Goal: Communication & Community: Answer question/provide support

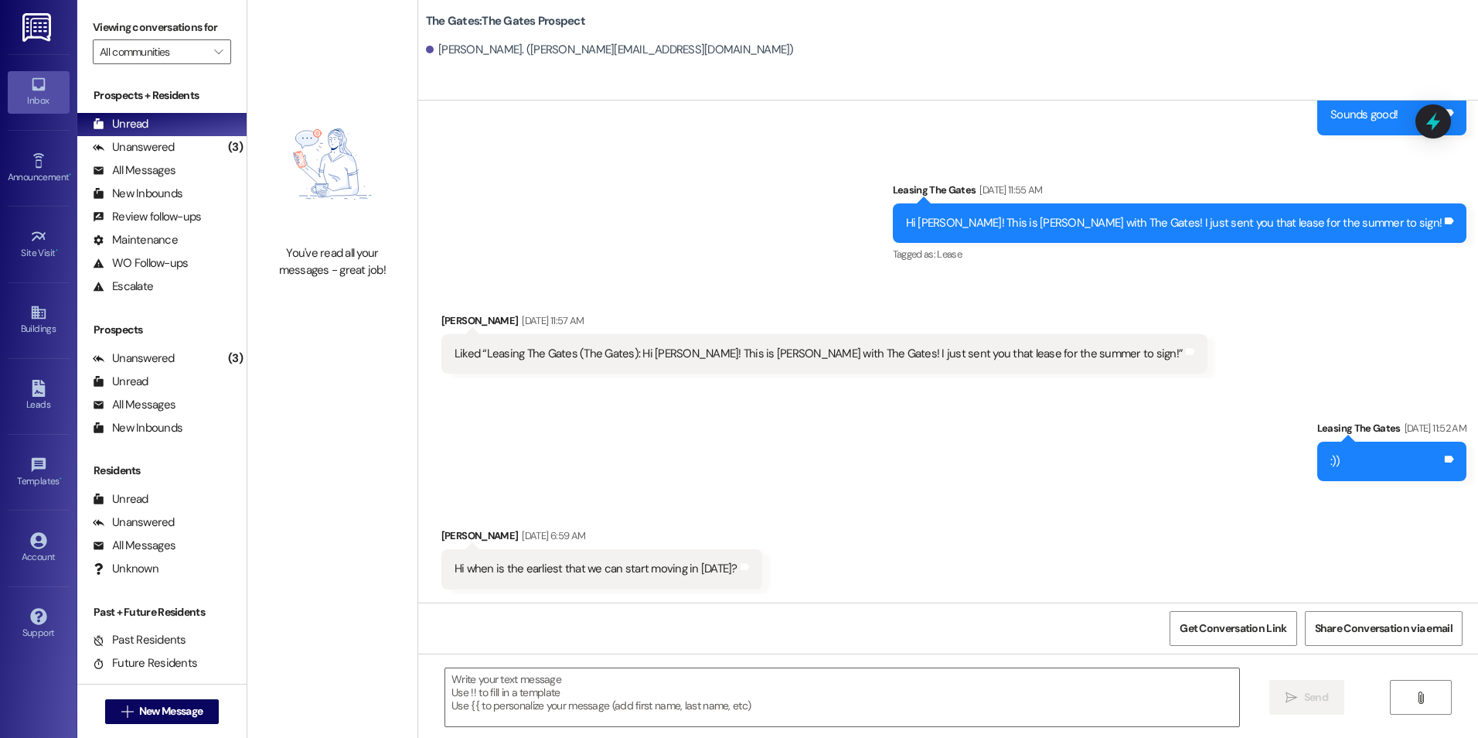
scroll to position [568, 0]
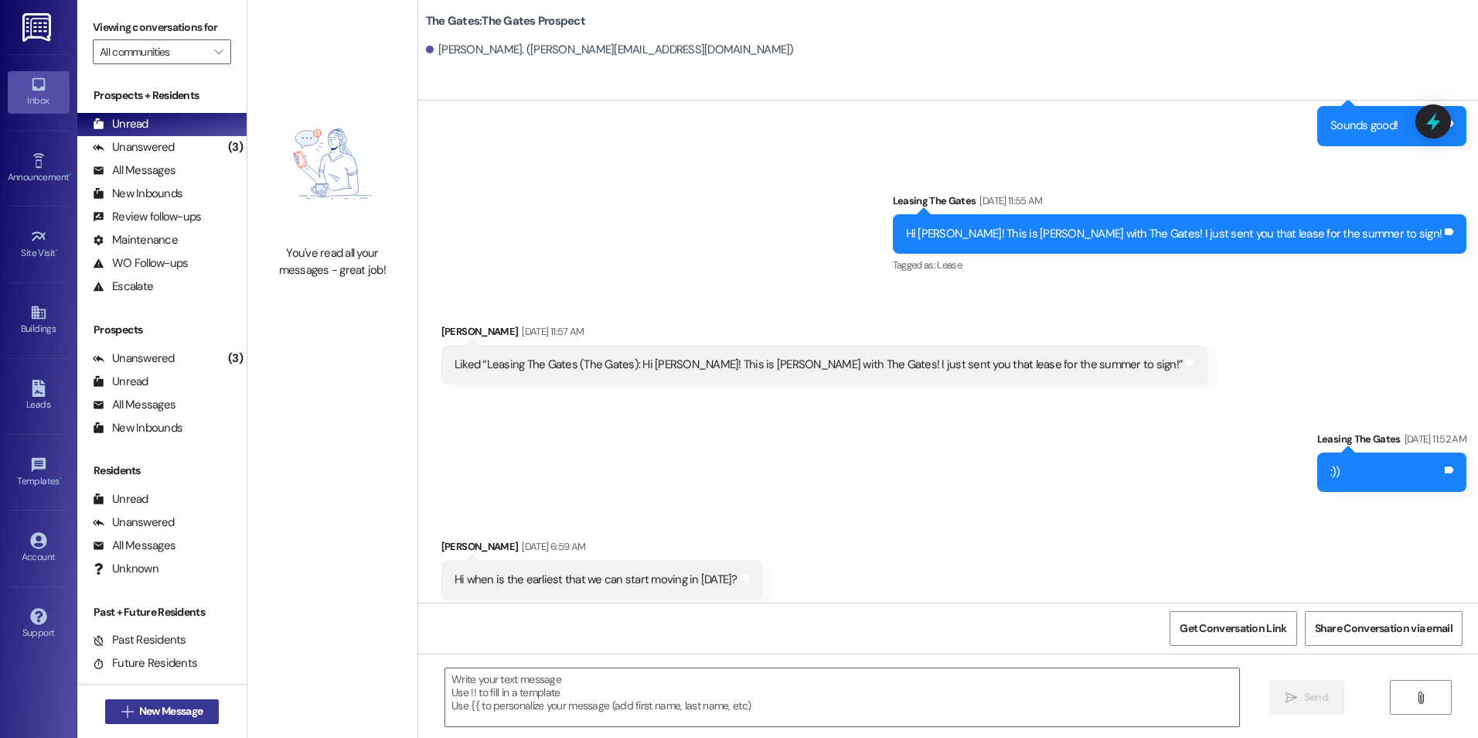
click at [166, 699] on button " New Message" at bounding box center [162, 711] width 114 height 25
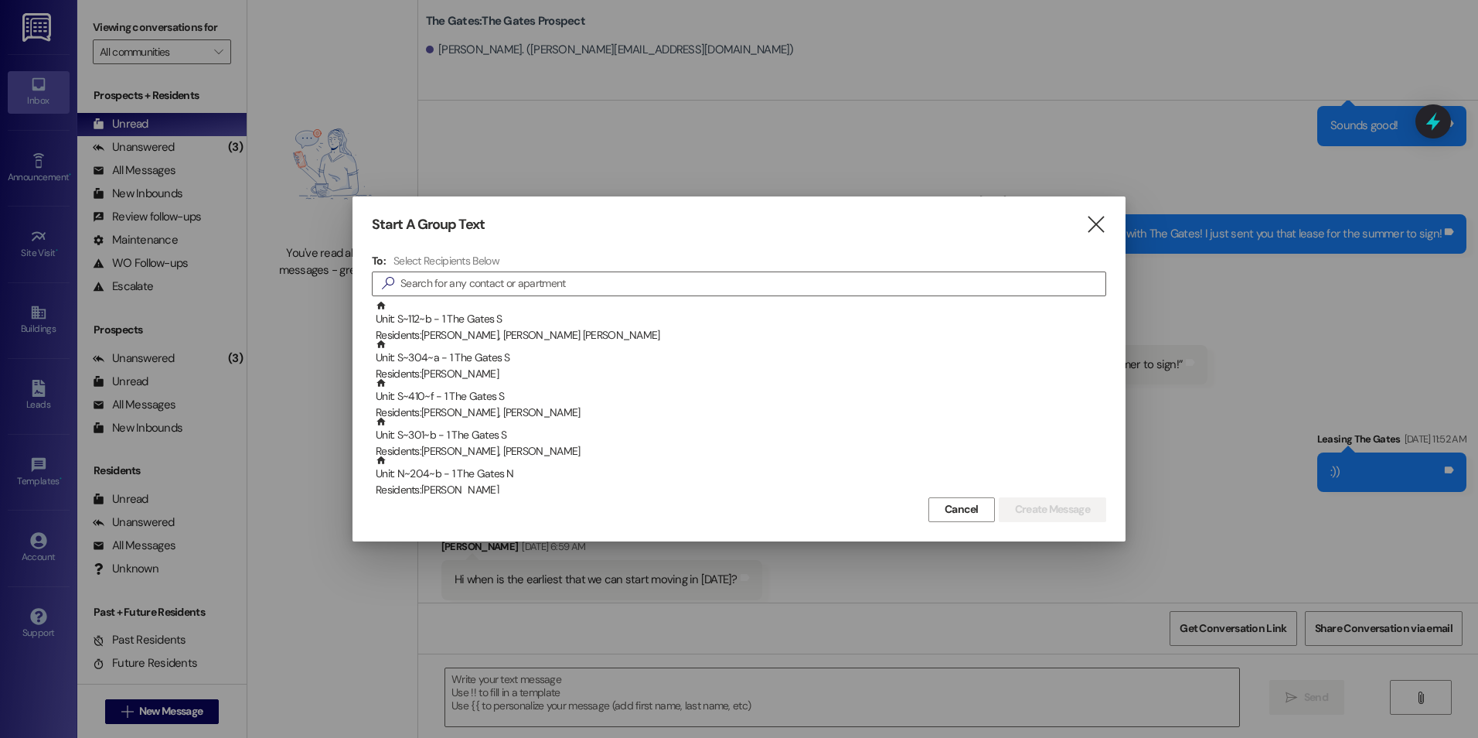
click at [1093, 236] on div "Start A Group Text  To: Select Recipients Below  Unit: S~112~b - 1 The Gates …" at bounding box center [739, 368] width 773 height 344
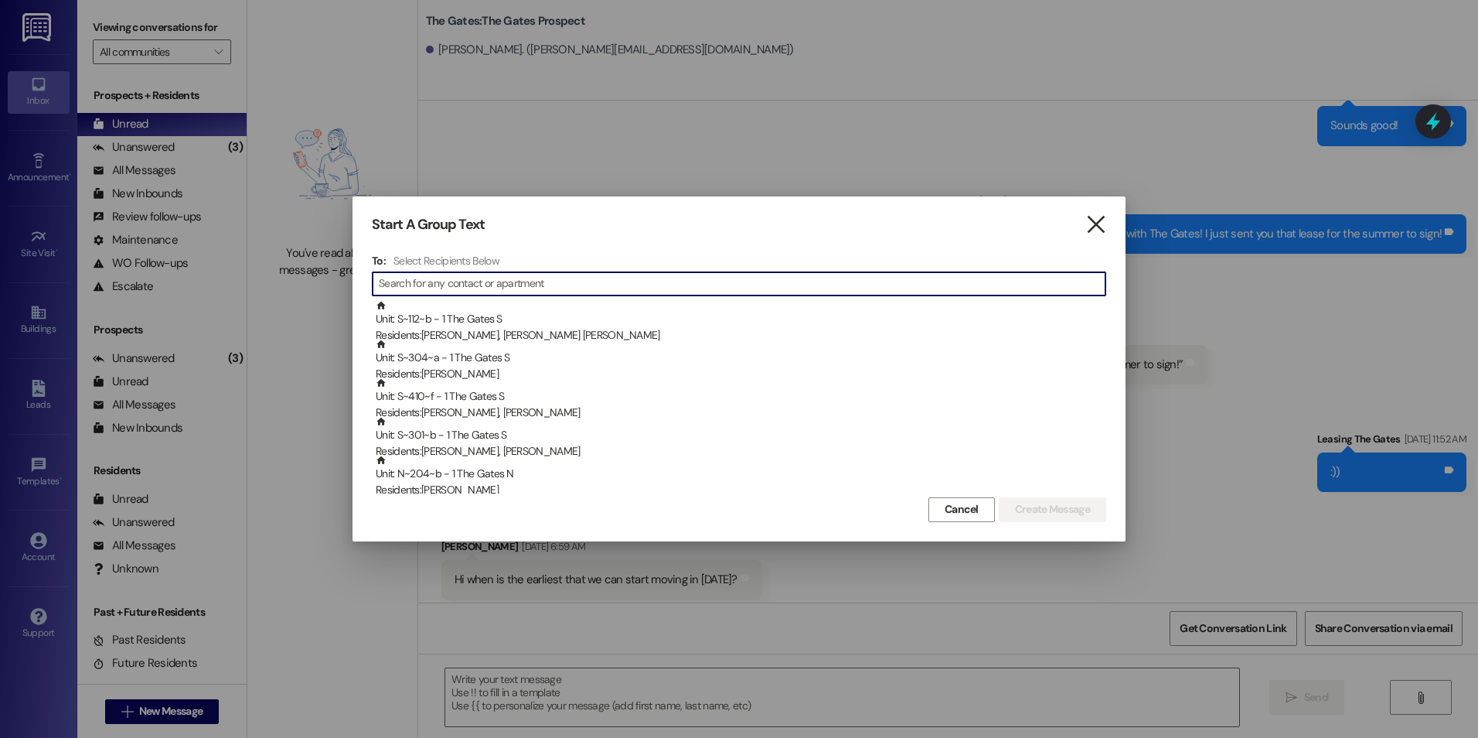
click at [1100, 230] on icon "" at bounding box center [1096, 225] width 21 height 16
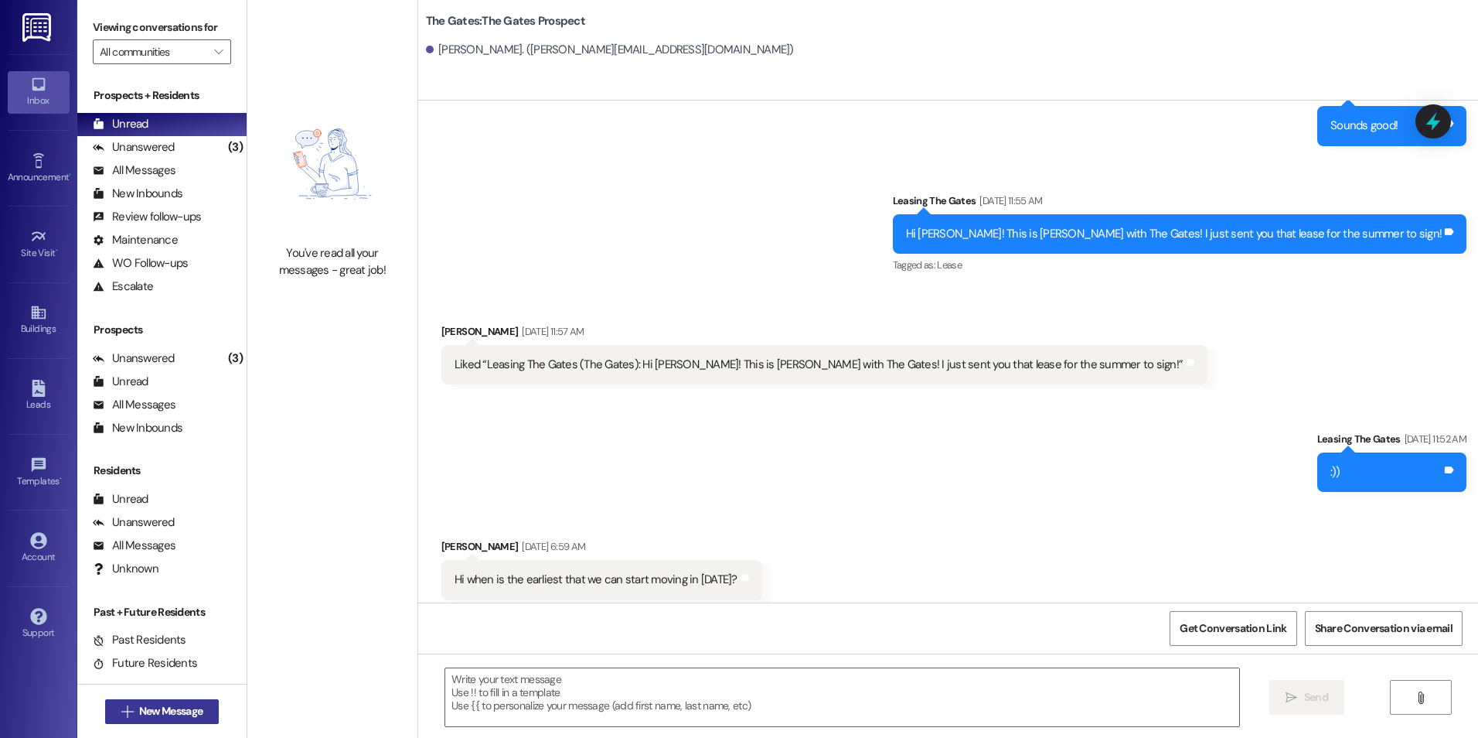
click at [174, 708] on span "New Message" at bounding box center [170, 711] width 63 height 16
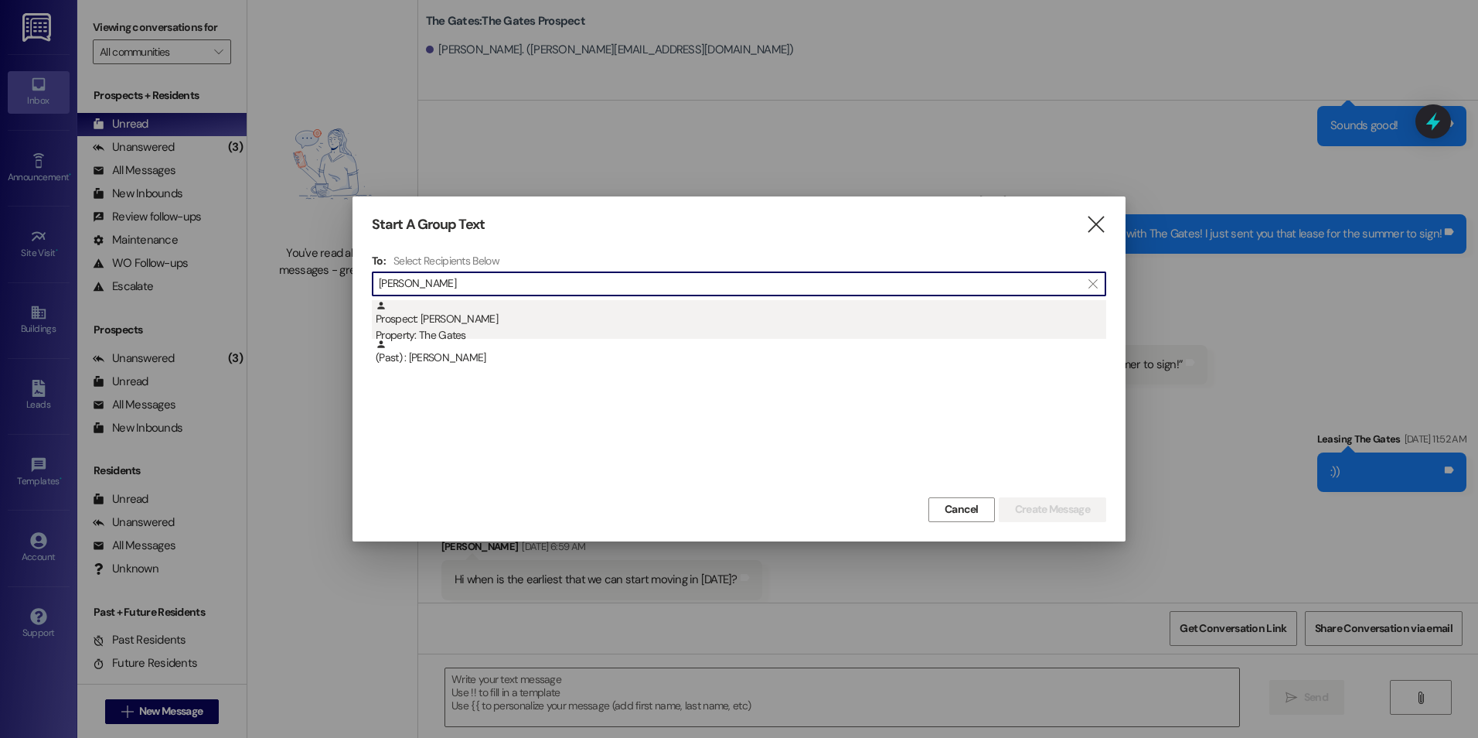
type input "[PERSON_NAME]"
click at [585, 322] on div "Prospect: [PERSON_NAME] Property: The Gates" at bounding box center [741, 322] width 731 height 44
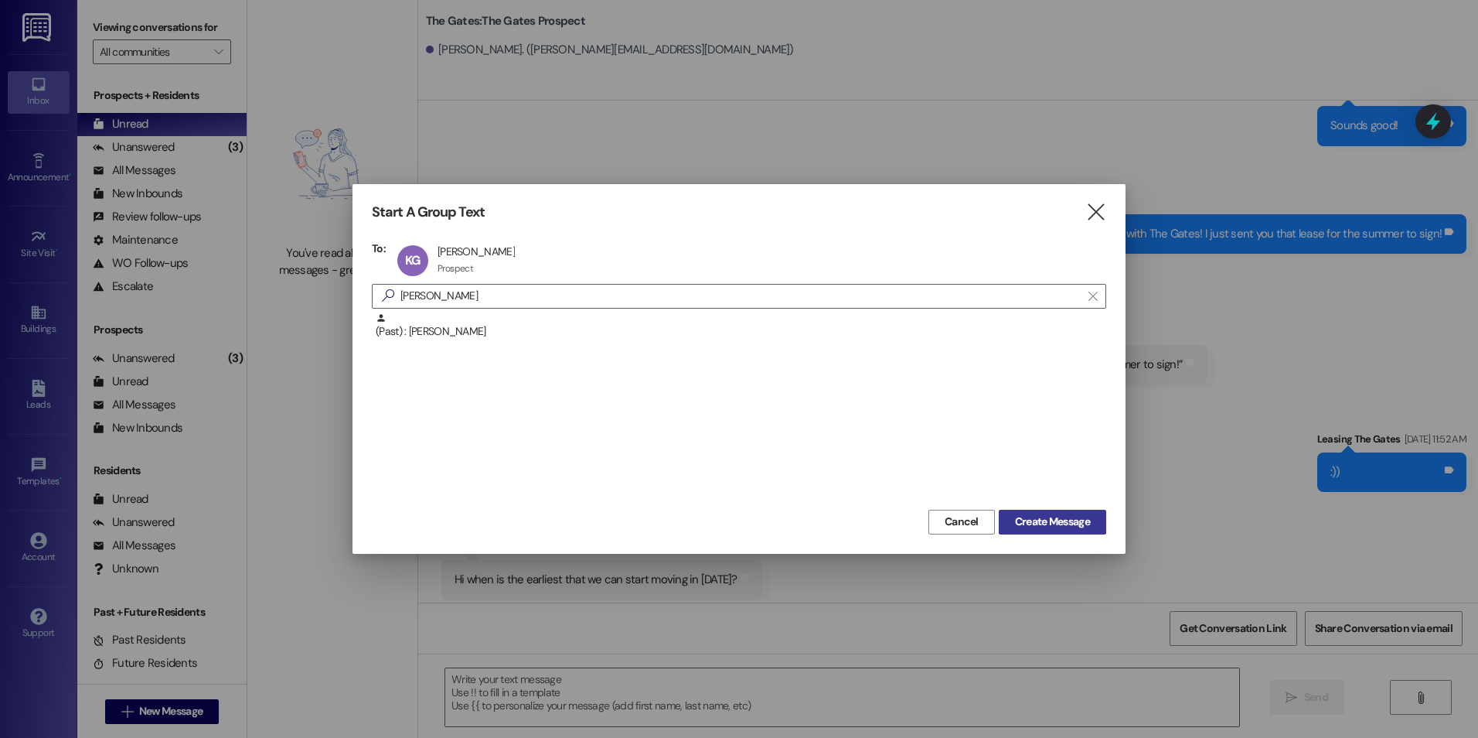
click at [1077, 531] on button "Create Message" at bounding box center [1052, 522] width 107 height 25
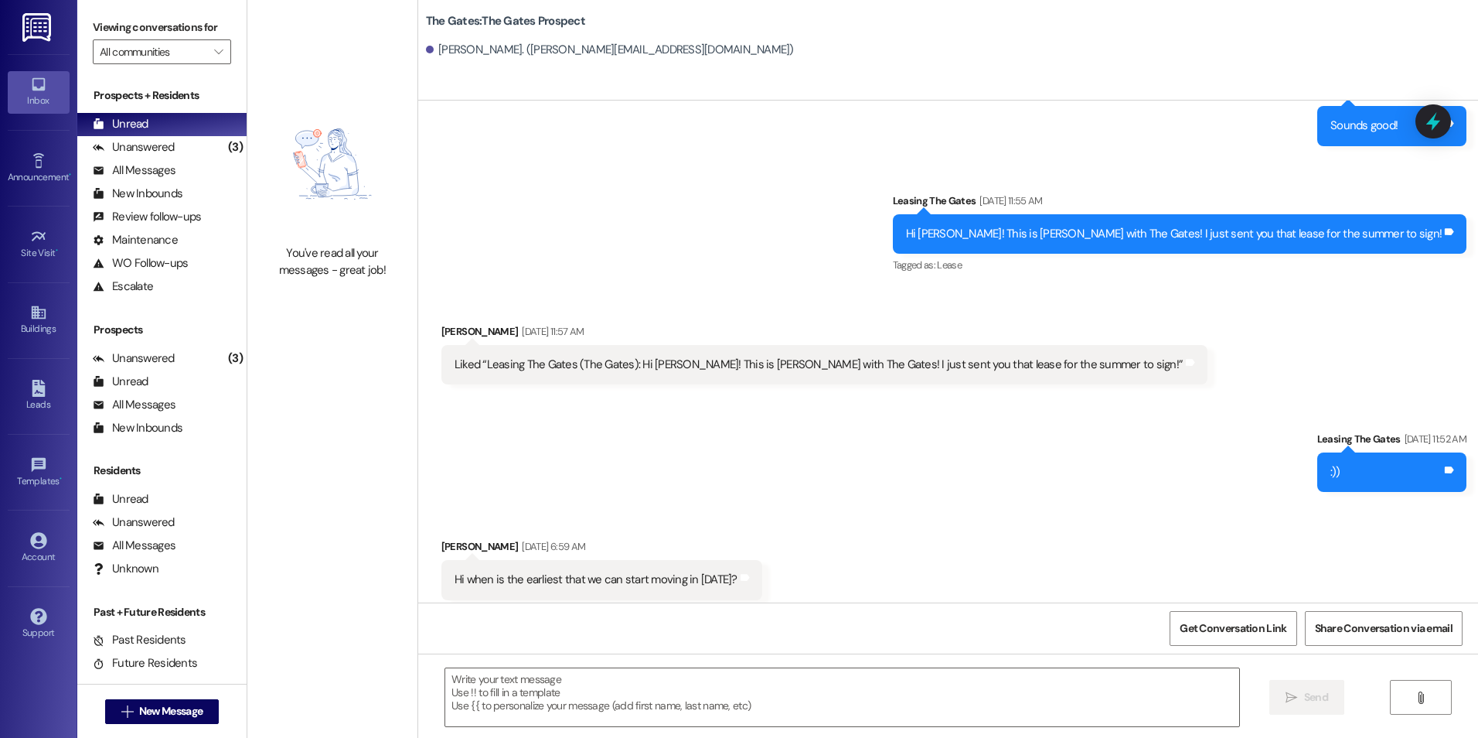
scroll to position [1, 0]
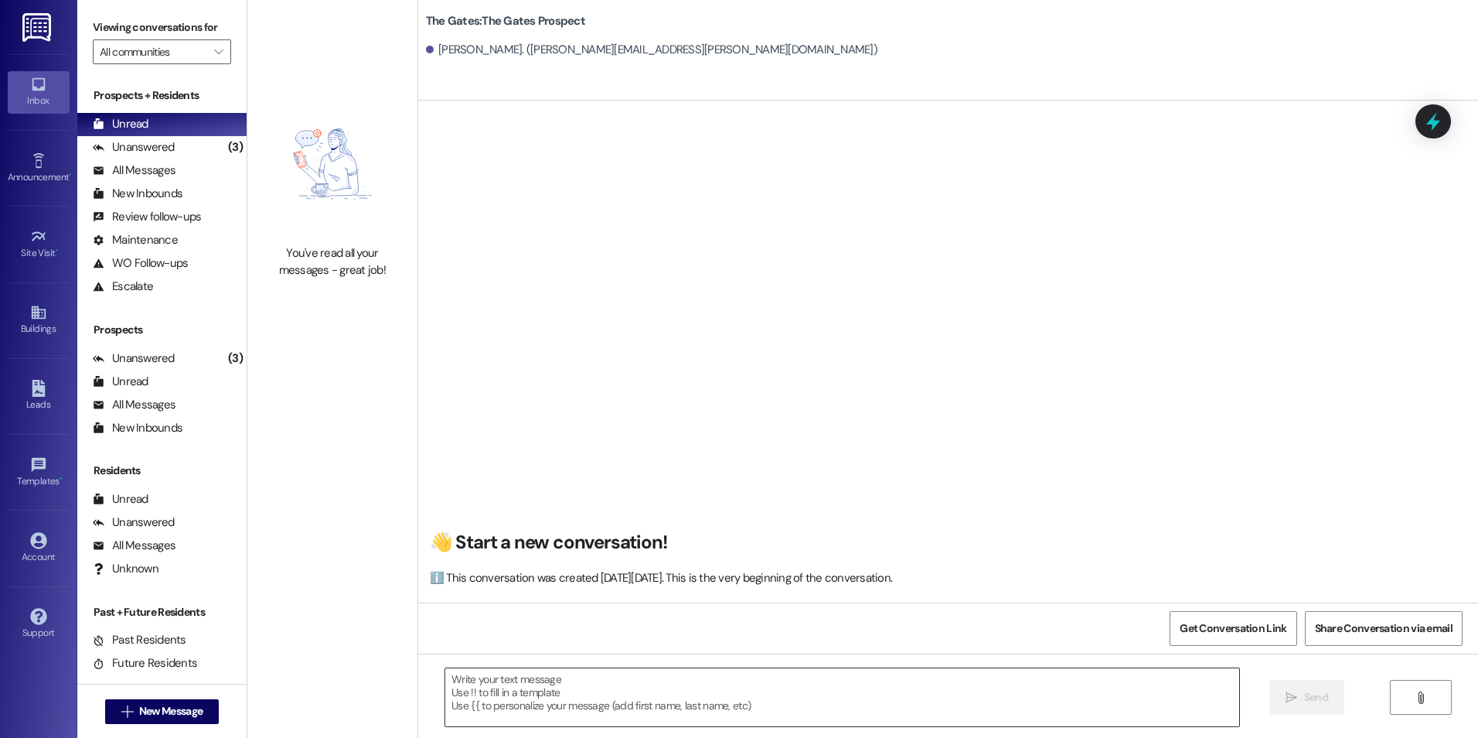
click at [620, 704] on textarea at bounding box center [841, 697] width 793 height 58
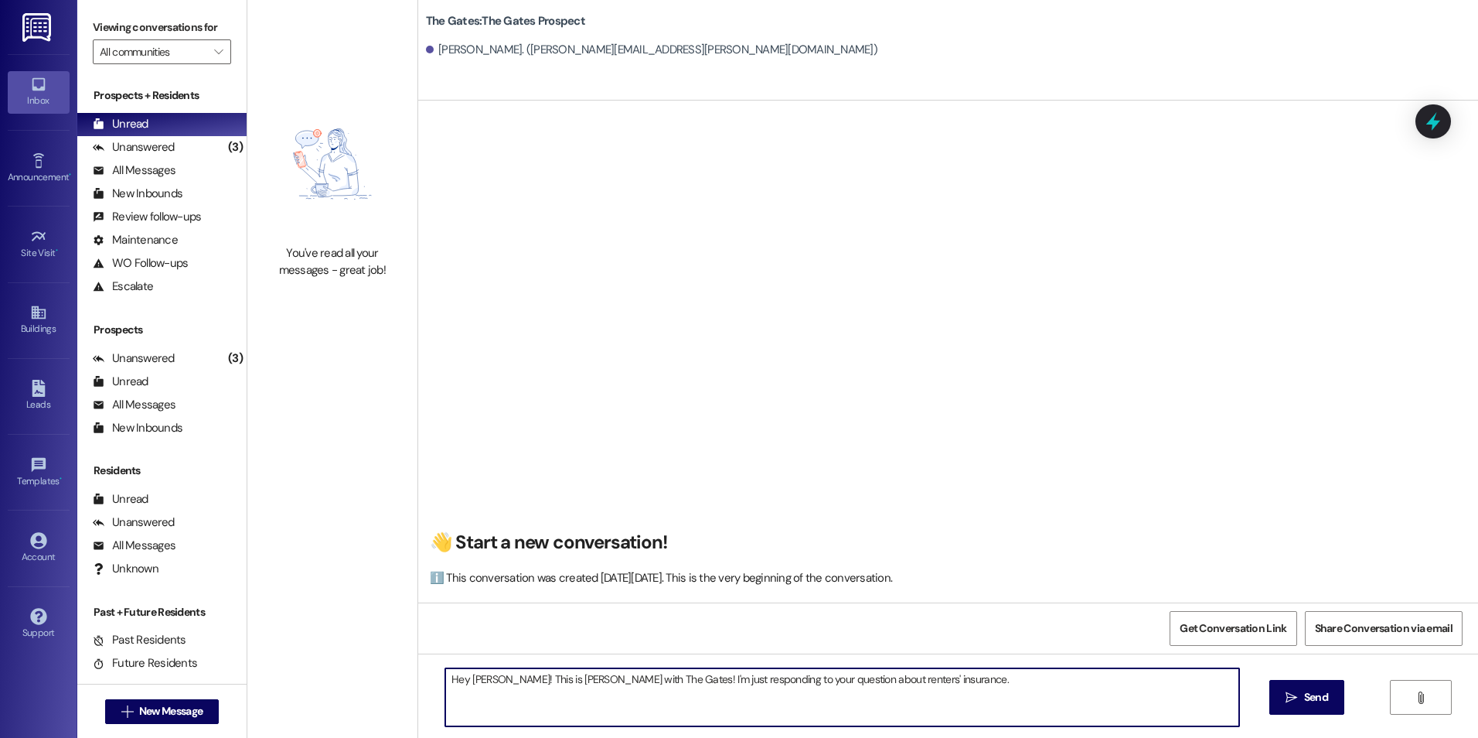
click at [926, 675] on textarea "Hey [PERSON_NAME]! This is [PERSON_NAME] with The Gates! I'm just responding to…" at bounding box center [841, 697] width 793 height 58
type textarea "Hey [PERSON_NAME]! This is [PERSON_NAME] with The Gates! I'm just responding to…"
click at [1327, 698] on span "Send" at bounding box center [1316, 697] width 24 height 16
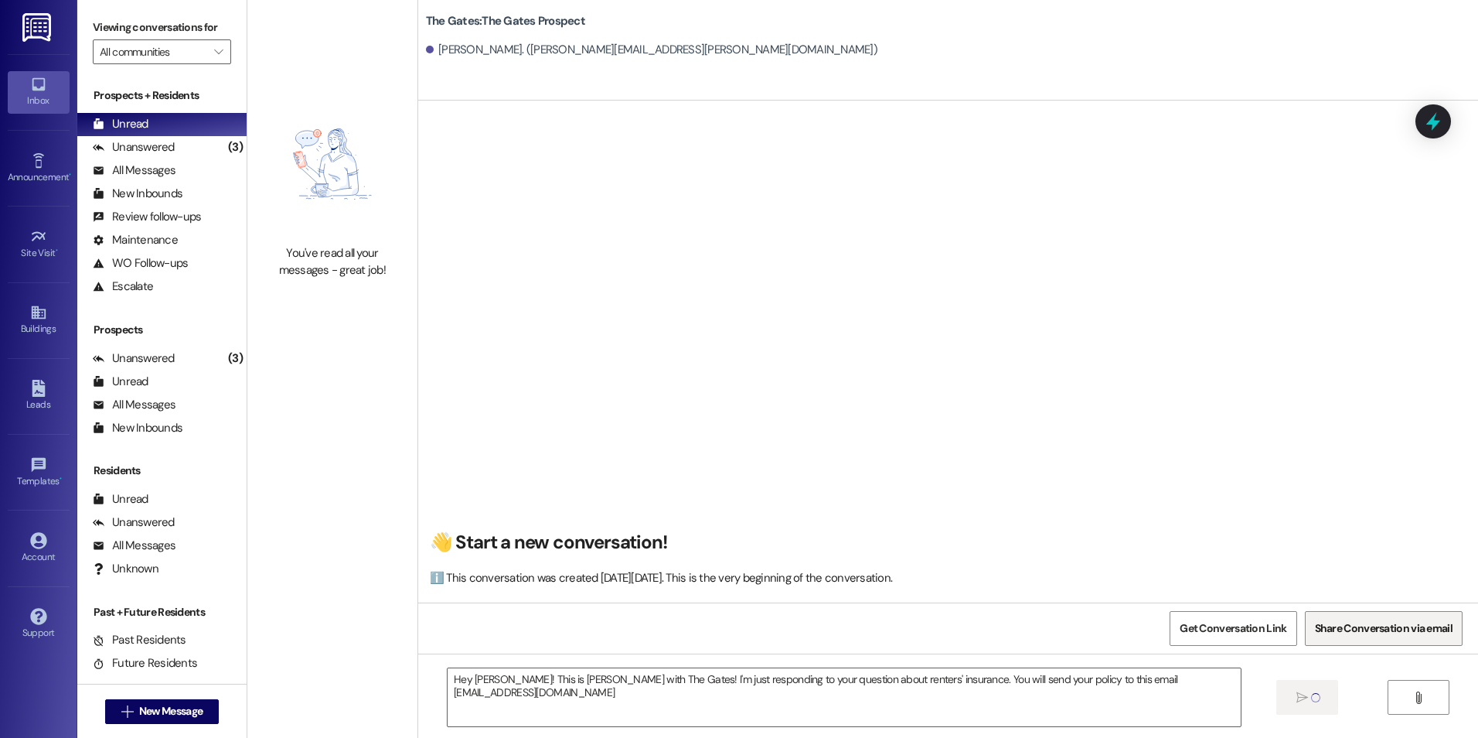
scroll to position [0, 0]
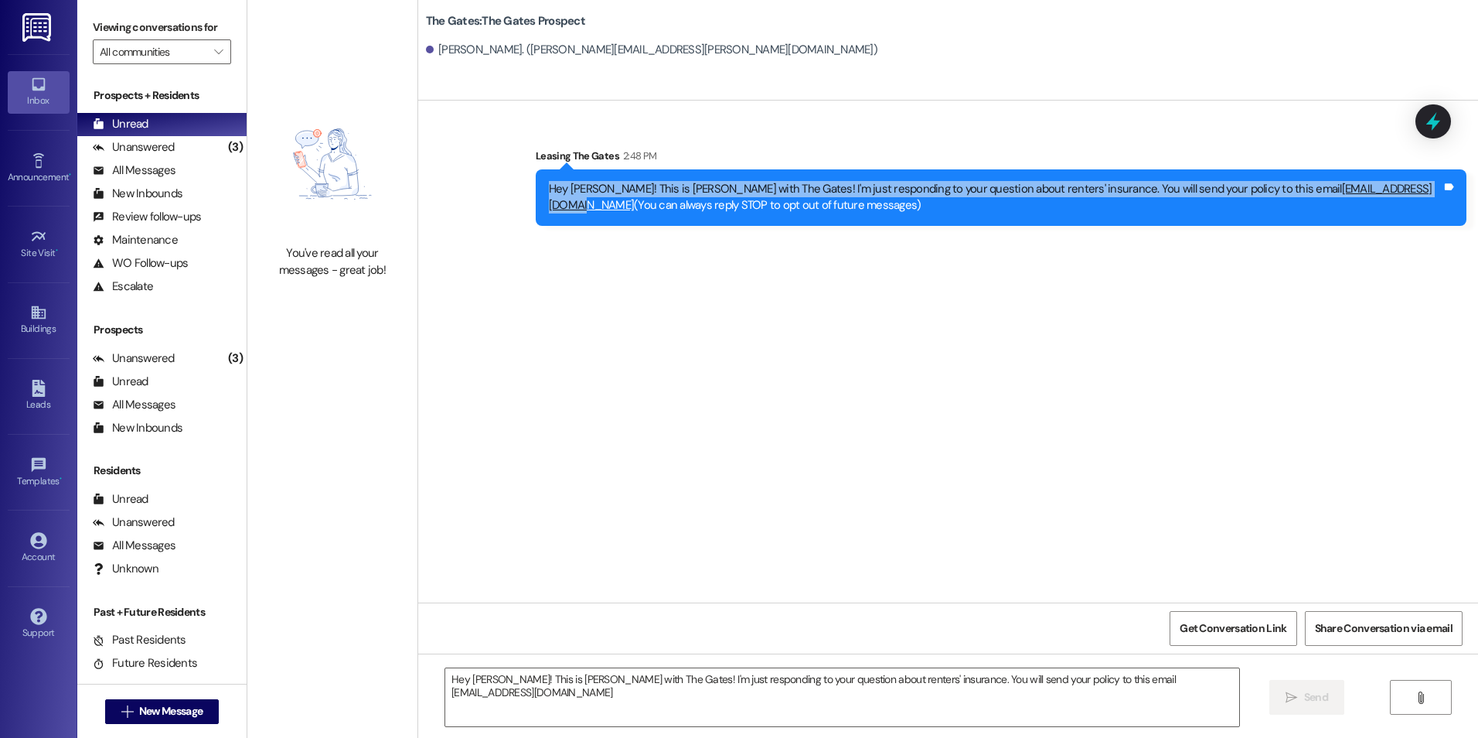
drag, startPoint x: 540, startPoint y: 188, endPoint x: 1318, endPoint y: 191, distance: 778.7
click at [1318, 191] on div "Hey [PERSON_NAME]! This is [PERSON_NAME] with The Gates! I'm just responding to…" at bounding box center [995, 197] width 893 height 33
drag, startPoint x: 1318, startPoint y: 191, endPoint x: 1294, endPoint y: 182, distance: 26.4
copy div "Hey [PERSON_NAME]! This is [PERSON_NAME] with The Gates! I'm just responding to…"
click at [105, 714] on button " New Message" at bounding box center [162, 711] width 114 height 25
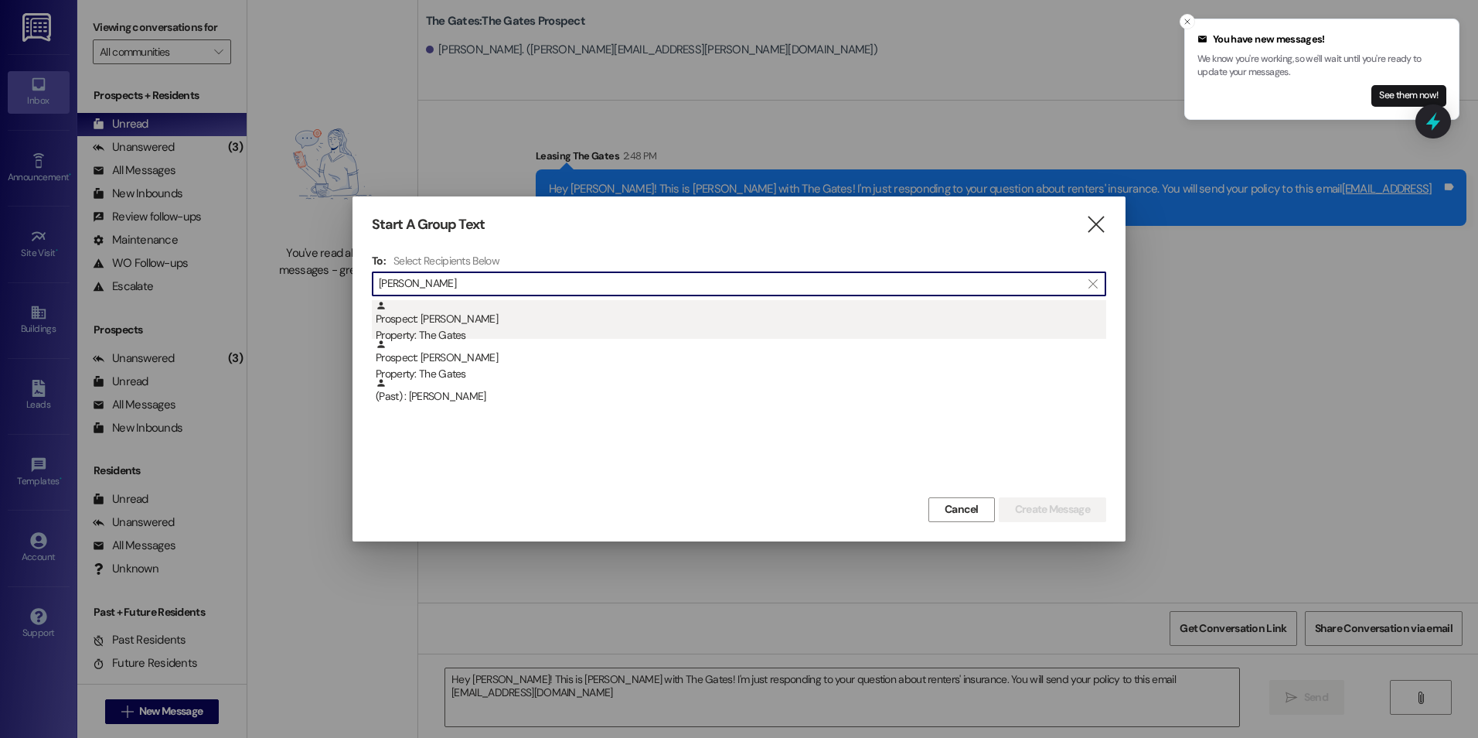
type input "[PERSON_NAME]"
click at [461, 311] on div "Prospect: [PERSON_NAME] Property: The Gates" at bounding box center [741, 322] width 731 height 44
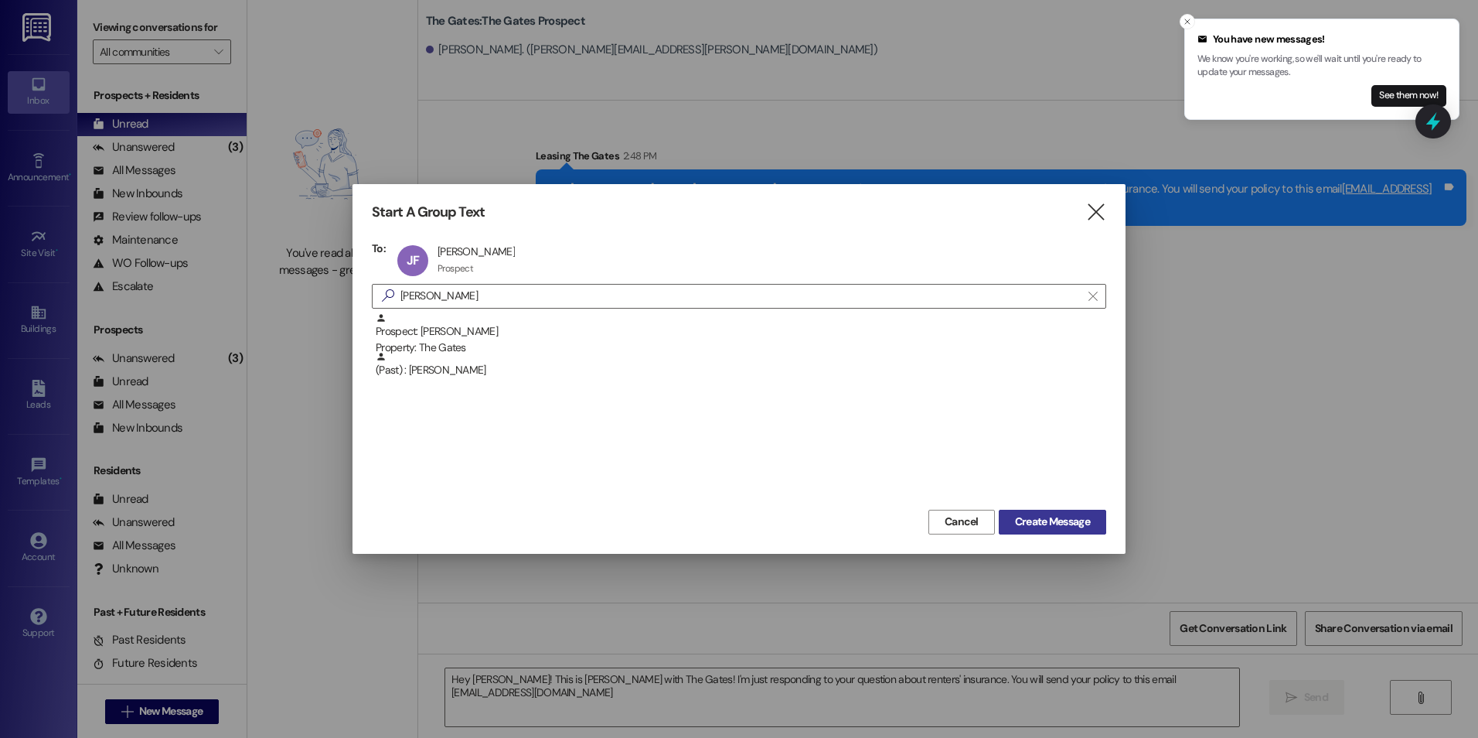
click at [1052, 517] on span "Create Message" at bounding box center [1052, 521] width 75 height 16
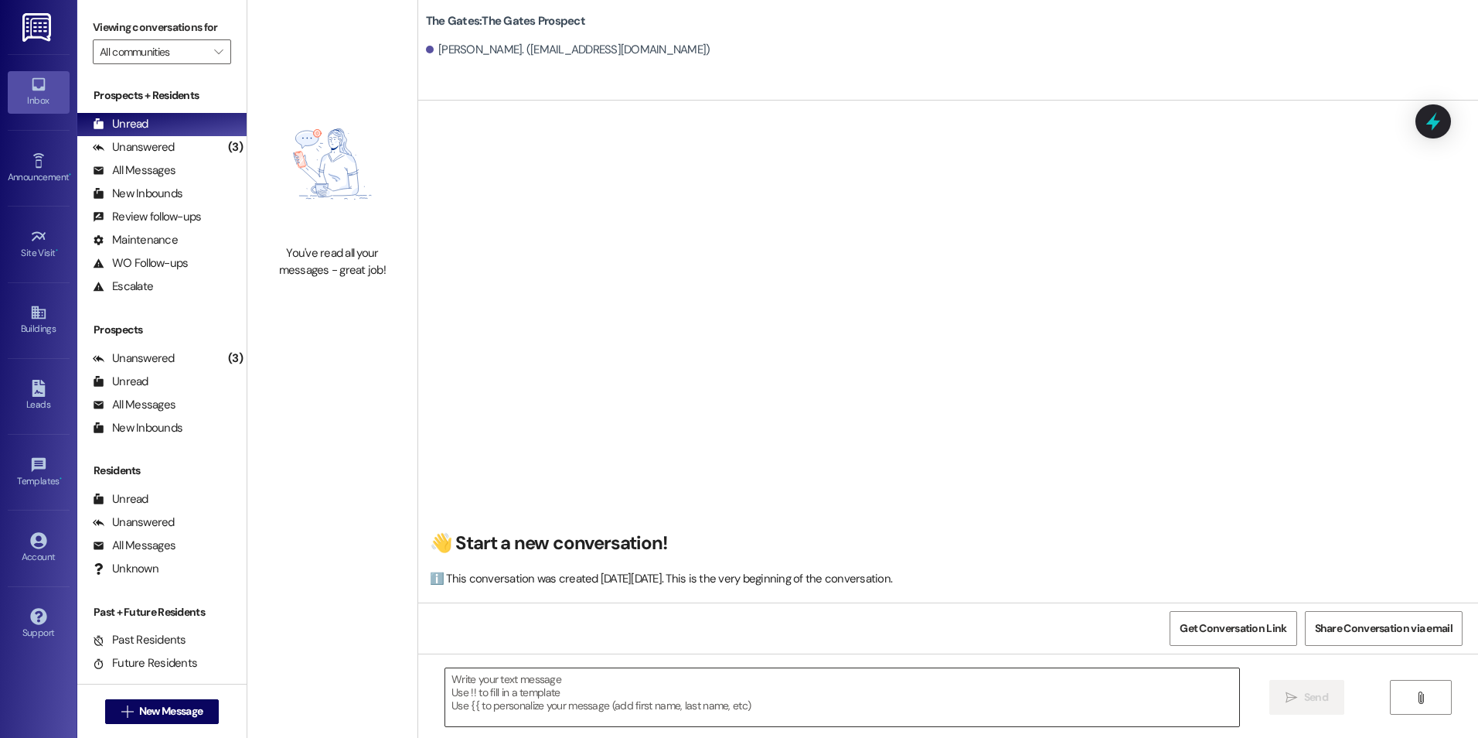
click at [576, 684] on textarea at bounding box center [841, 697] width 793 height 58
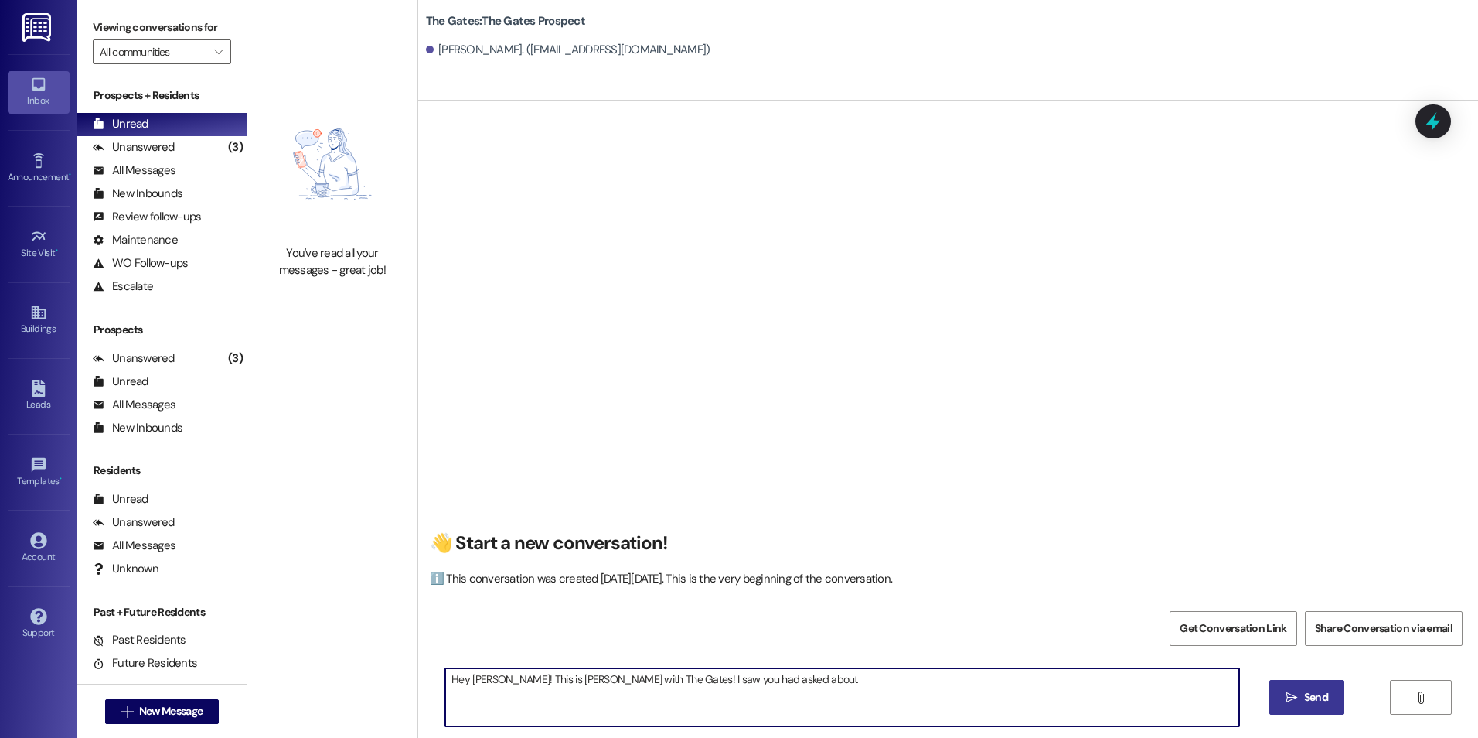
drag, startPoint x: 583, startPoint y: 690, endPoint x: 745, endPoint y: 367, distance: 361.7
click at [745, 367] on div "👋 Start a new conversation! ℹ️ This conversation was created [DATE][DATE]. This…" at bounding box center [948, 357] width 1060 height 489
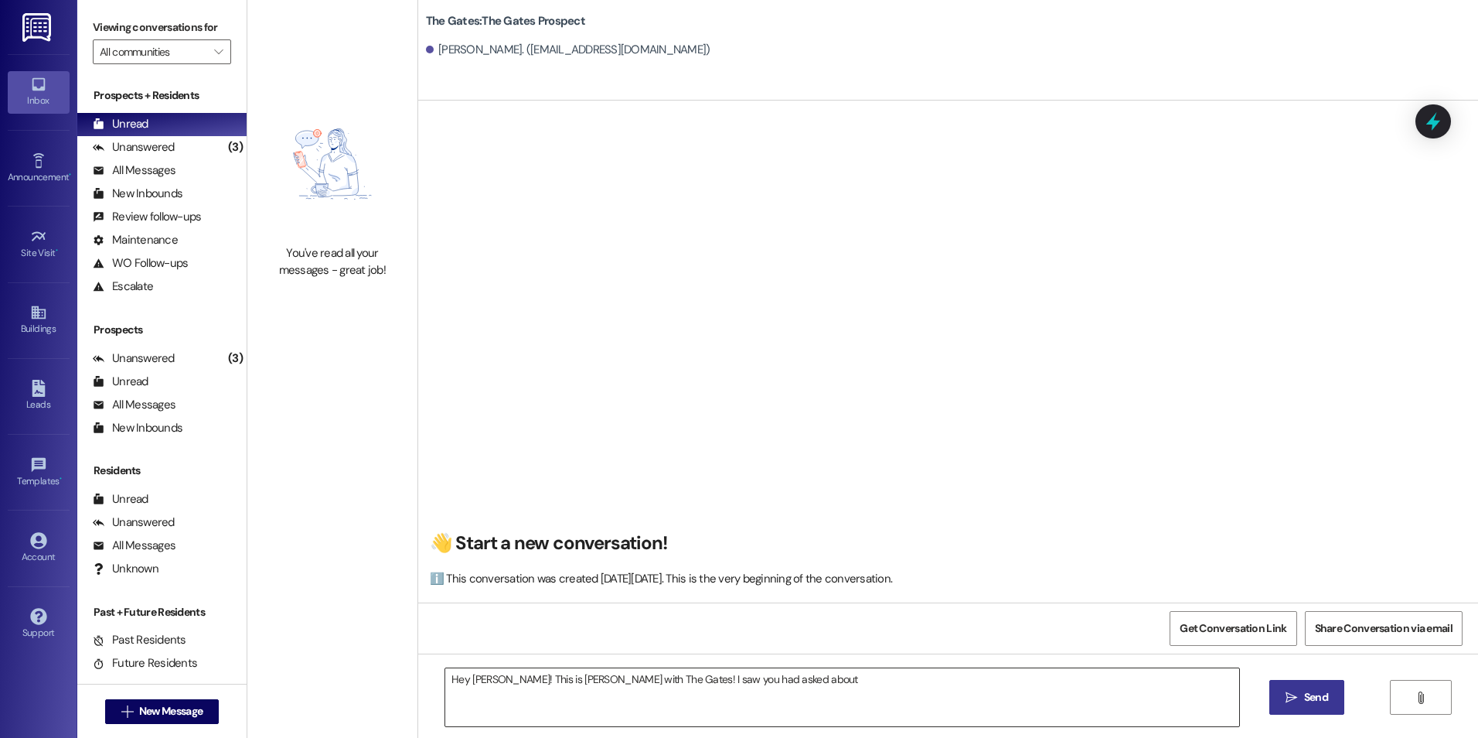
click at [794, 693] on textarea "Hey [PERSON_NAME]! This is [PERSON_NAME] with The Gates! I saw you had asked ab…" at bounding box center [841, 697] width 793 height 58
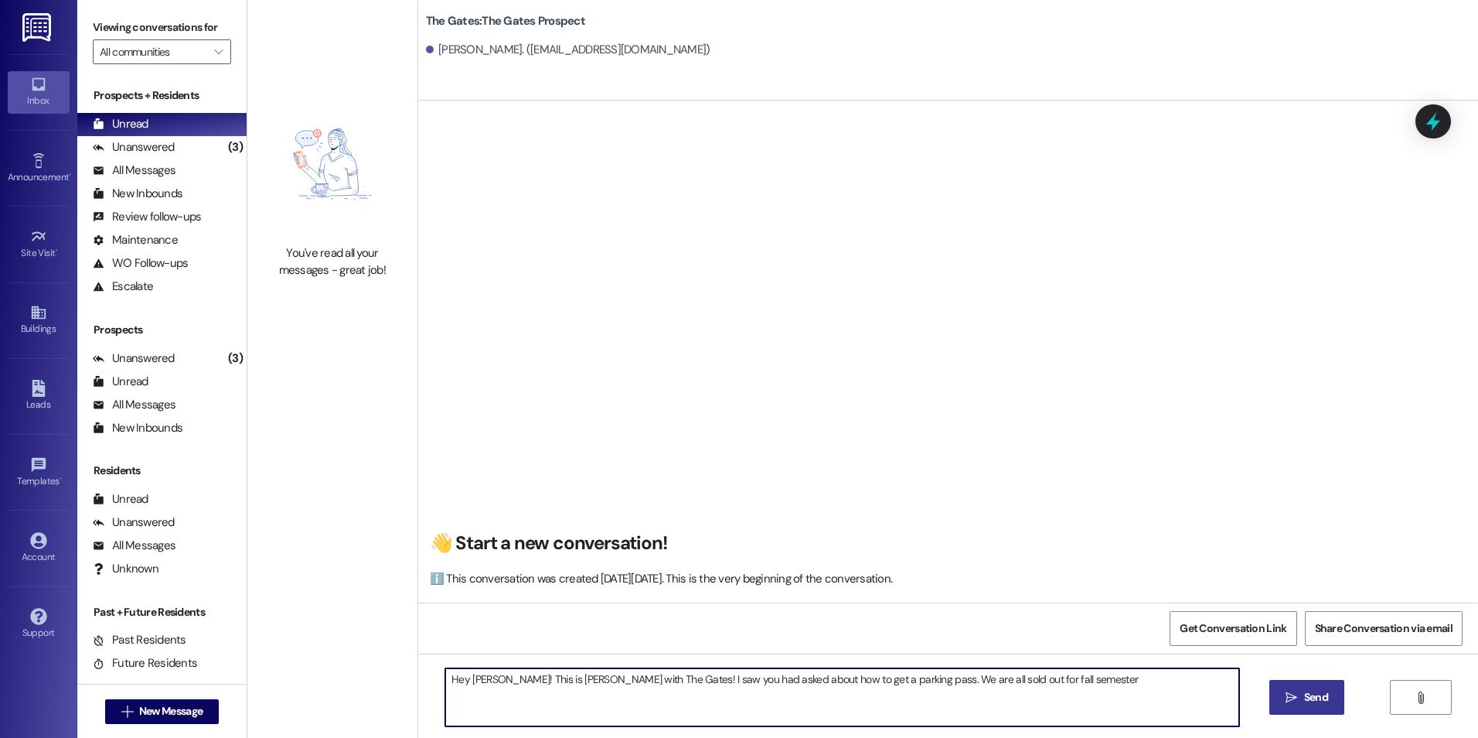
click at [1076, 681] on textarea "Hey [PERSON_NAME]! This is [PERSON_NAME] with The Gates! I saw you had asked ab…" at bounding box center [841, 697] width 793 height 58
click at [1151, 685] on textarea "Hey [PERSON_NAME]! This is [PERSON_NAME] with The Gates! I saw you had asked ab…" at bounding box center [841, 697] width 793 height 58
click at [591, 699] on textarea "Hey [PERSON_NAME]! This is [PERSON_NAME] with The Gates! I saw you had asked ab…" at bounding box center [841, 697] width 793 height 58
click at [723, 696] on textarea "Hey [PERSON_NAME]! This is [PERSON_NAME] with The Gates! I saw you had asked ab…" at bounding box center [841, 697] width 793 height 58
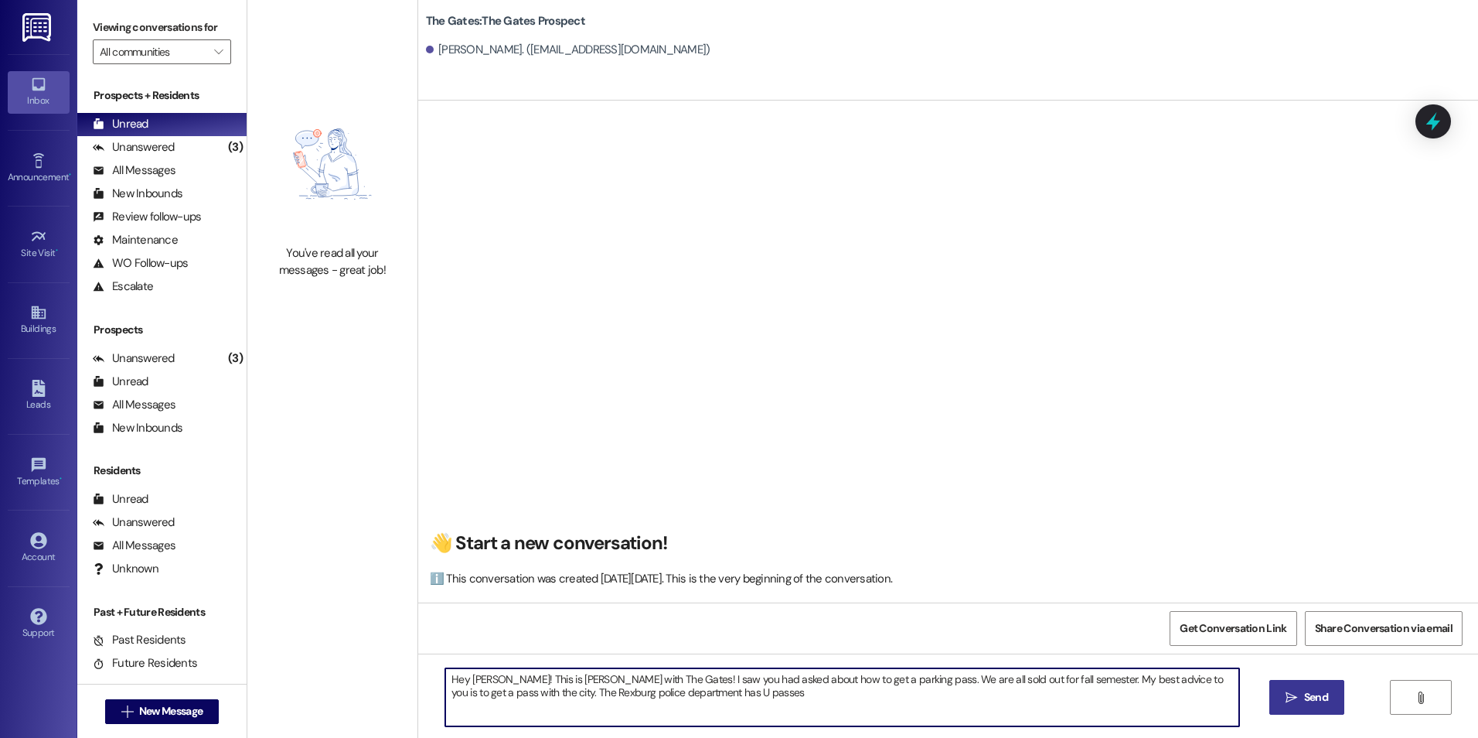
click at [718, 693] on textarea "Hey [PERSON_NAME]! This is [PERSON_NAME] with The Gates! I saw you had asked ab…" at bounding box center [841, 697] width 793 height 58
type textarea "Hey [PERSON_NAME]! This is [PERSON_NAME] with The Gates! I saw you had asked ab…"
click at [1290, 696] on icon "" at bounding box center [1292, 697] width 12 height 12
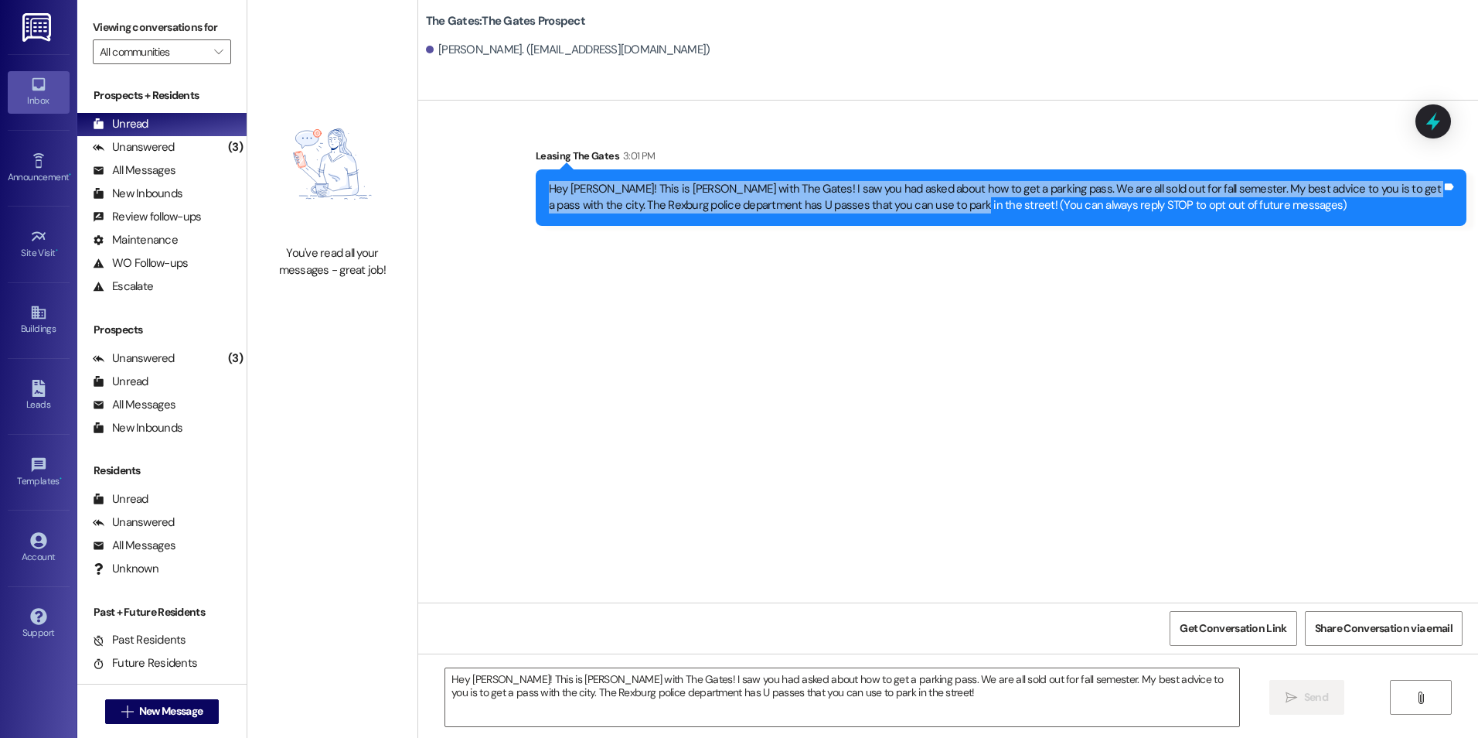
drag, startPoint x: 537, startPoint y: 185, endPoint x: 920, endPoint y: 218, distance: 385.0
click at [920, 218] on div "Hey [PERSON_NAME]! This is [PERSON_NAME] with The Gates! I saw you had asked ab…" at bounding box center [1001, 197] width 931 height 56
drag, startPoint x: 920, startPoint y: 218, endPoint x: 861, endPoint y: 185, distance: 68.2
copy div "Hey [PERSON_NAME]! This is [PERSON_NAME] with The Gates! I saw you had asked ab…"
click at [152, 704] on span "New Message" at bounding box center [170, 711] width 63 height 16
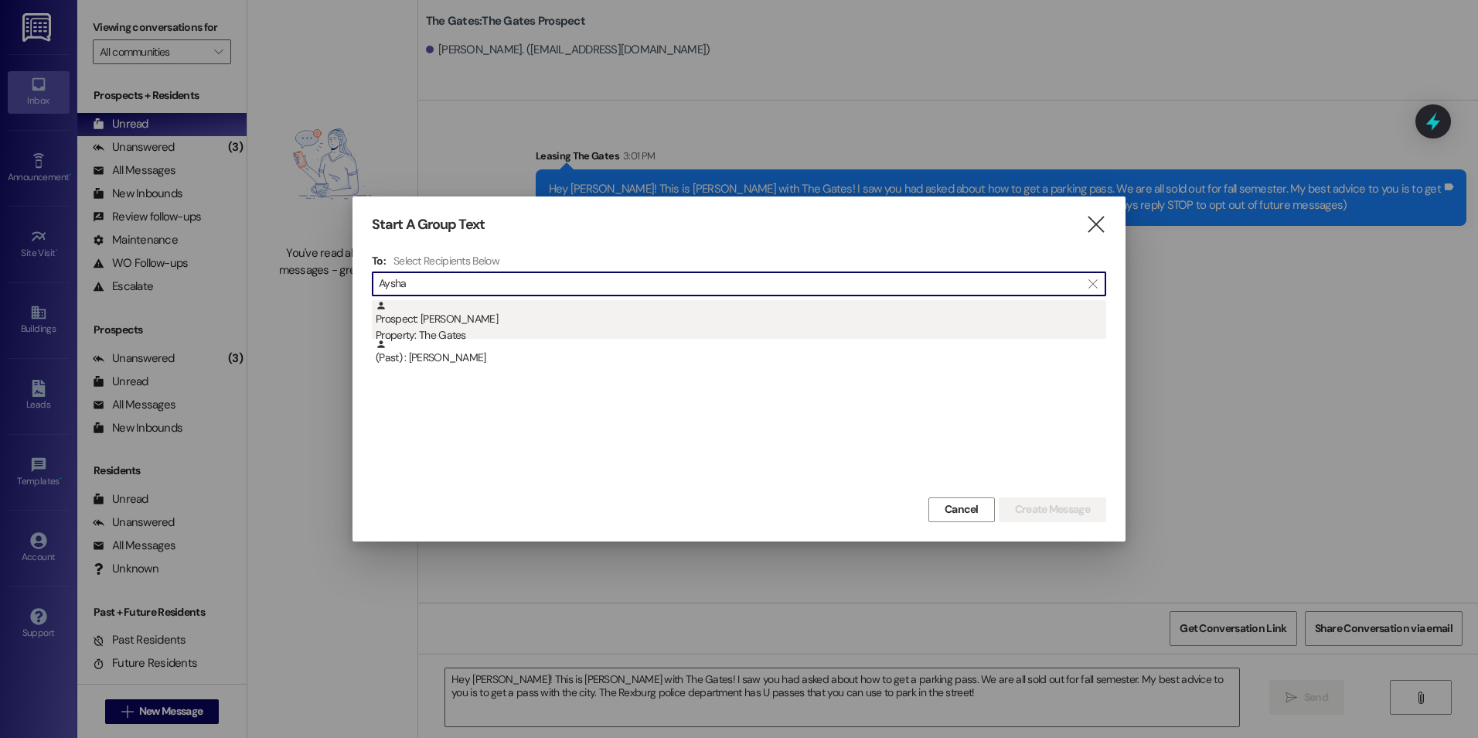
type input "Aysha"
click at [592, 318] on div "Prospect: [PERSON_NAME] Property: The Gates" at bounding box center [741, 322] width 731 height 44
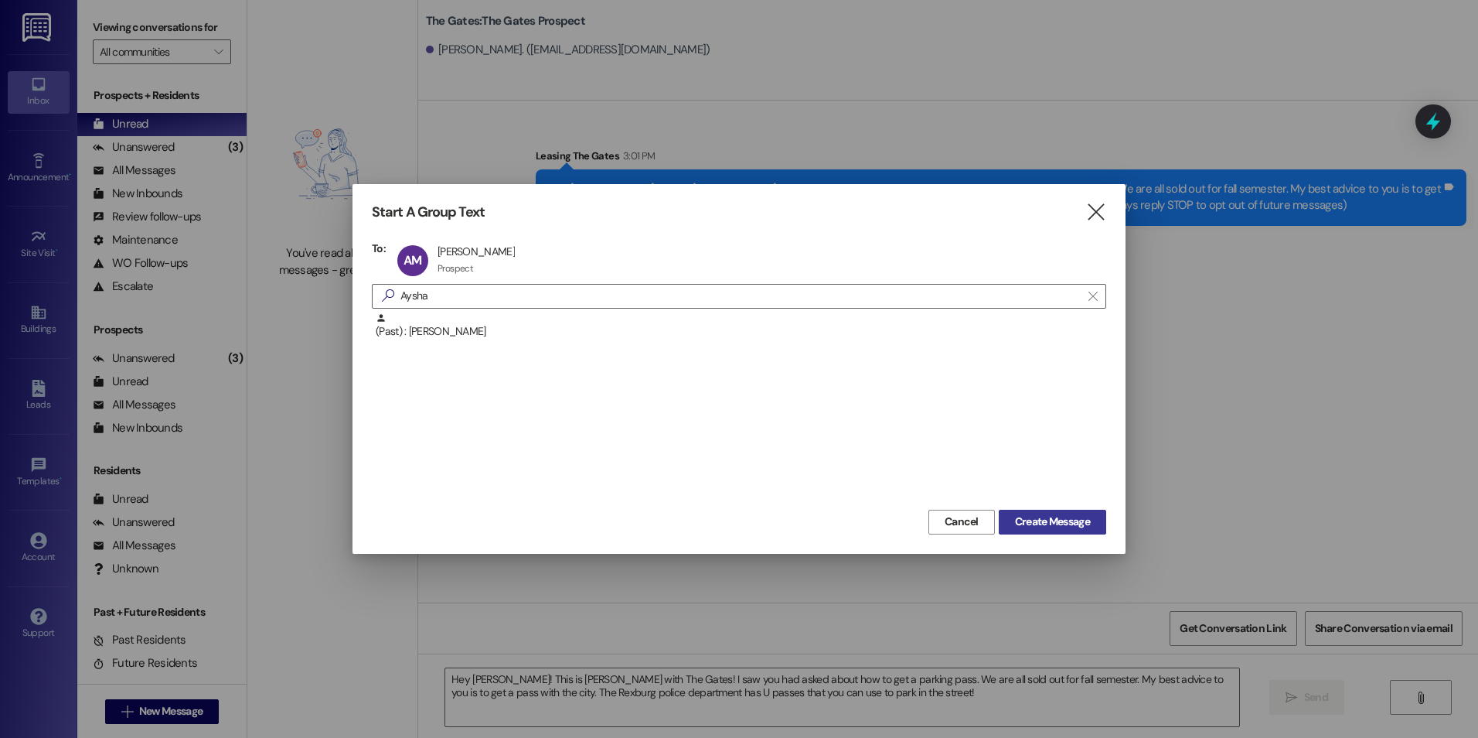
click at [1074, 517] on span "Create Message" at bounding box center [1052, 521] width 75 height 16
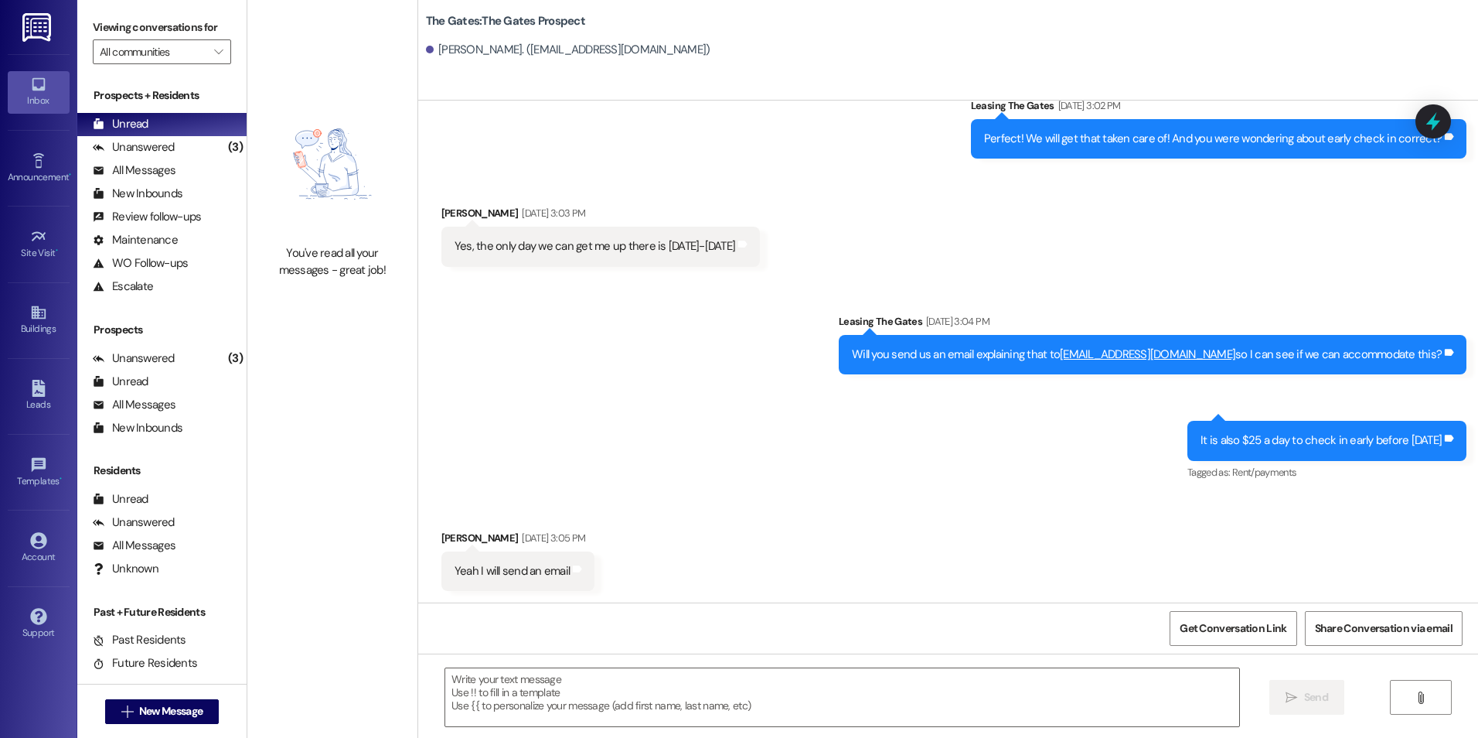
scroll to position [669, 0]
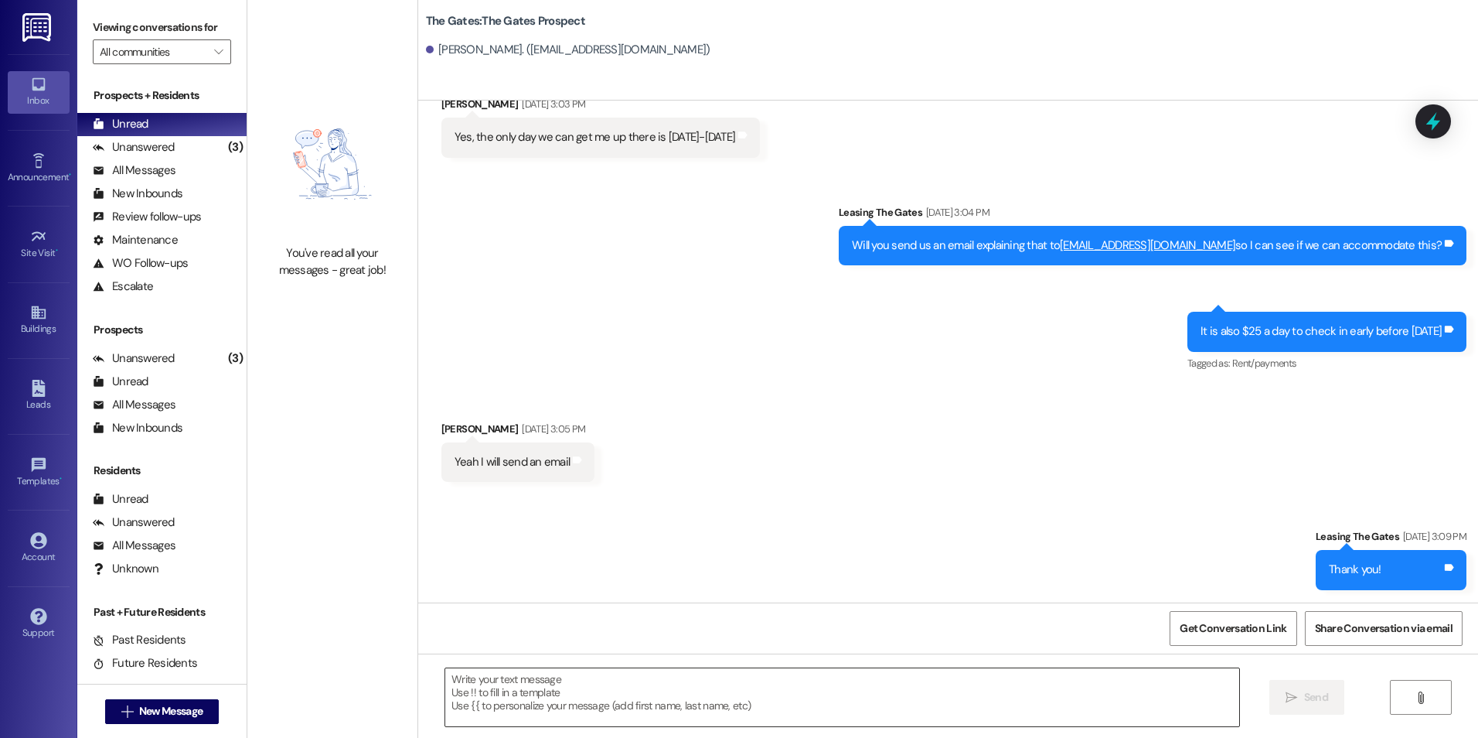
click at [456, 701] on textarea at bounding box center [841, 697] width 793 height 58
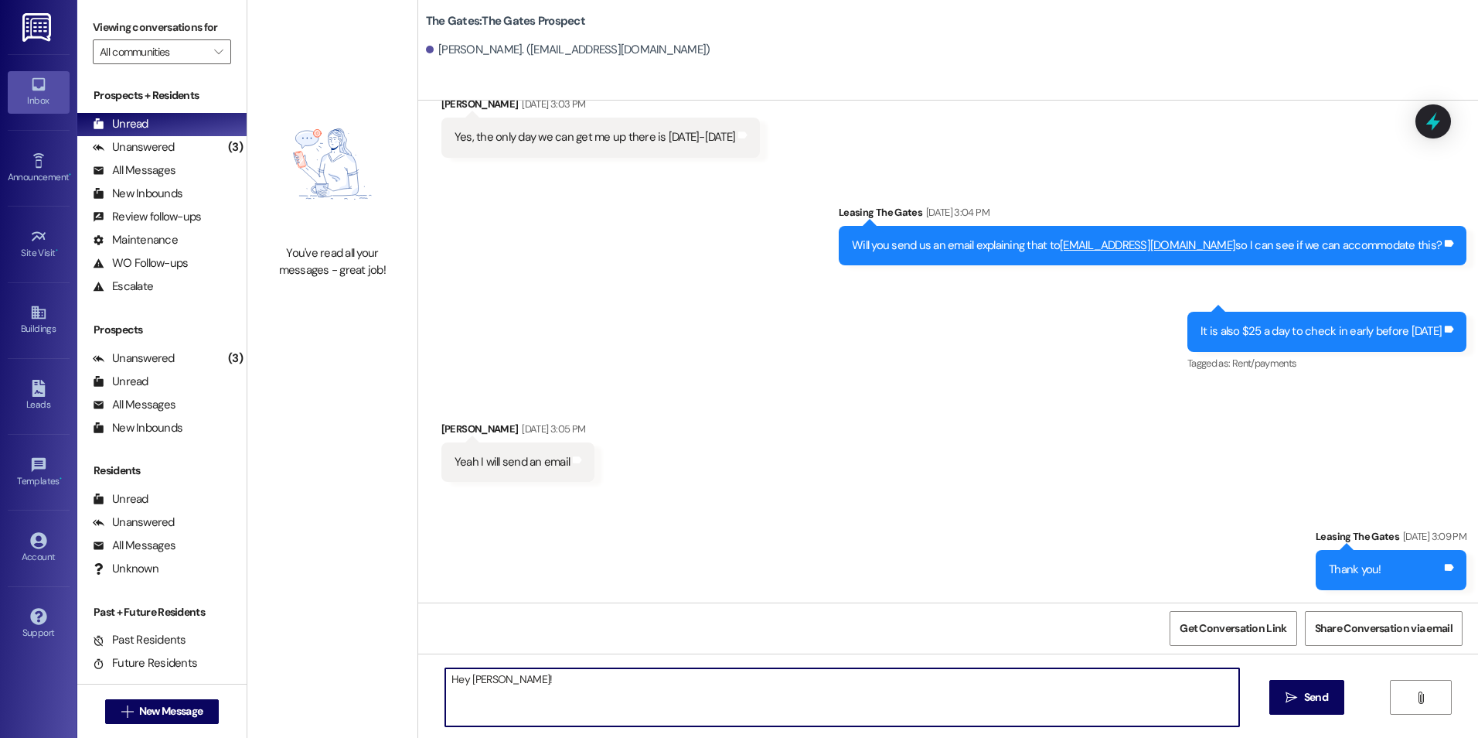
click at [625, 708] on textarea "Hey [PERSON_NAME]!" at bounding box center [841, 697] width 793 height 58
click at [622, 701] on textarea "Hey [PERSON_NAME]!" at bounding box center [841, 697] width 793 height 58
click at [632, 691] on textarea "Hey [PERSON_NAME]!" at bounding box center [841, 697] width 793 height 58
click at [687, 710] on textarea "Hey [PERSON_NAME]! This is [PERSON_NAME] with The Gates!" at bounding box center [841, 697] width 793 height 58
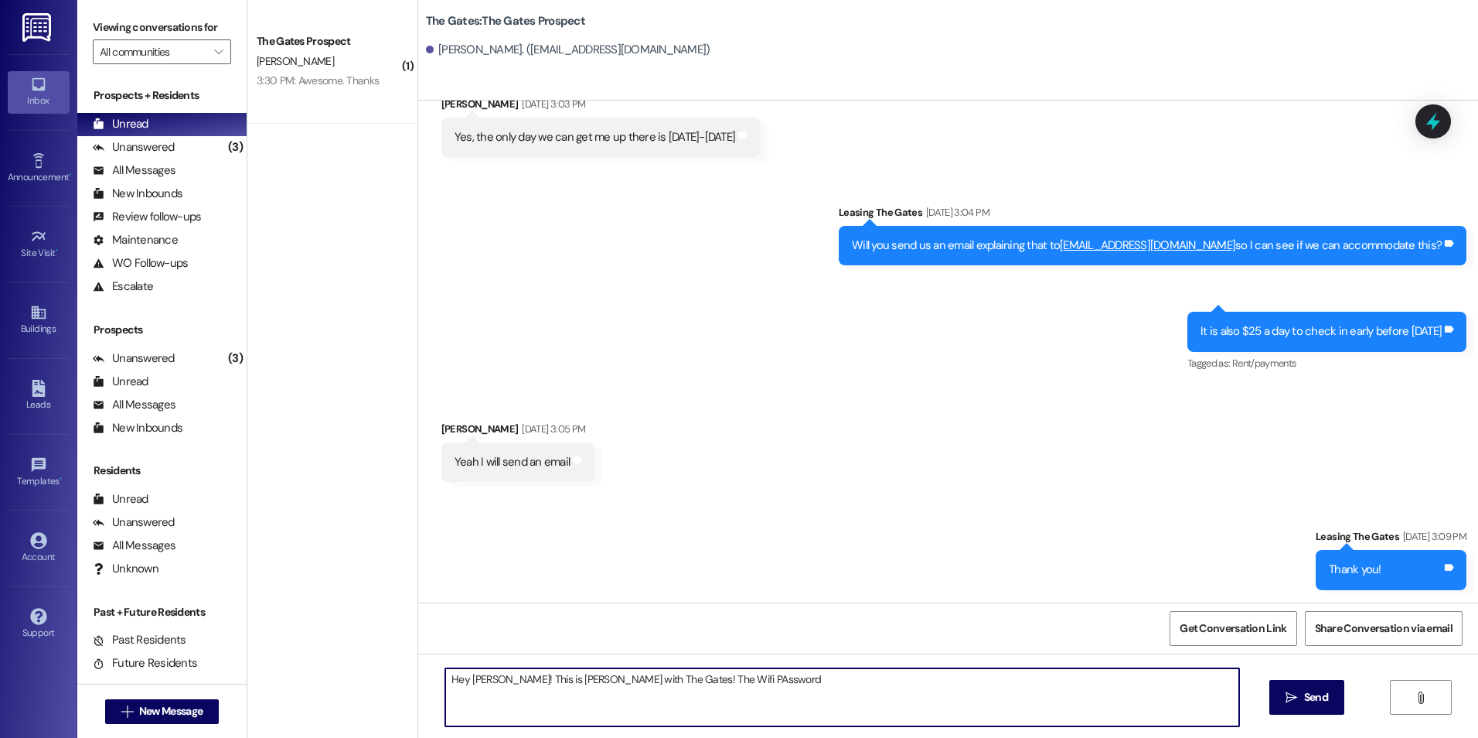
drag, startPoint x: 657, startPoint y: 679, endPoint x: 665, endPoint y: 697, distance: 20.1
click at [660, 683] on textarea "Hey [PERSON_NAME]! This is [PERSON_NAME] with The Gates! The Wifi PAssword" at bounding box center [841, 697] width 793 height 58
drag, startPoint x: 658, startPoint y: 679, endPoint x: 660, endPoint y: 688, distance: 9.4
click at [758, 690] on textarea "Hey [PERSON_NAME]! This is [PERSON_NAME] with The Gates! The Wifi Password" at bounding box center [841, 697] width 793 height 58
click at [745, 666] on div "Hey [PERSON_NAME]! This is [PERSON_NAME] with The Gates! The Wifi Password  Se…" at bounding box center [948, 711] width 1060 height 116
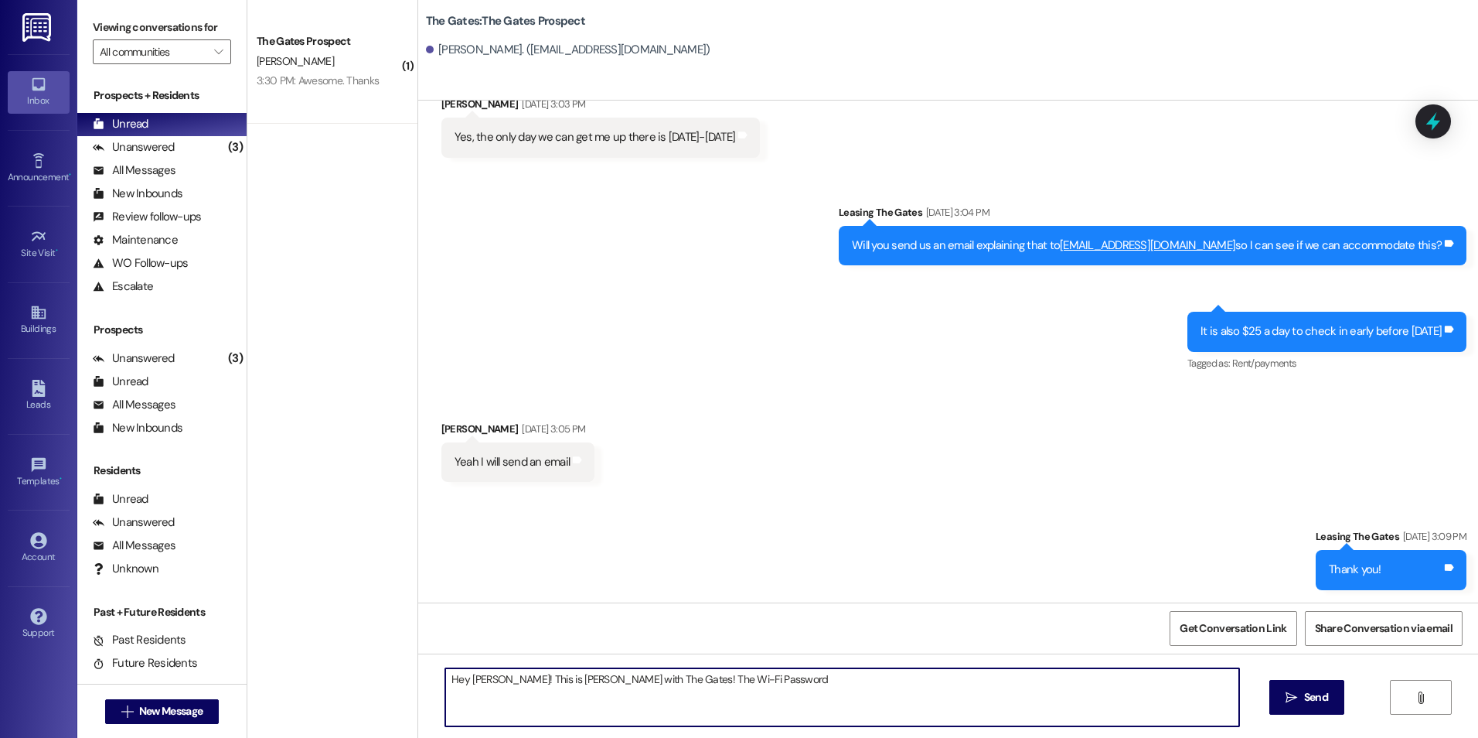
click at [755, 670] on textarea "Hey [PERSON_NAME]! This is [PERSON_NAME] with The Gates! The Wi-Fi Password" at bounding box center [841, 697] width 793 height 58
click at [801, 679] on textarea "Hey [PERSON_NAME]! This is [PERSON_NAME] with The Gates! The Wi-Fi Password" at bounding box center [841, 697] width 793 height 58
type textarea "Hey [PERSON_NAME]! This is [PERSON_NAME] with The Gates! The Wi-Fi Password is …"
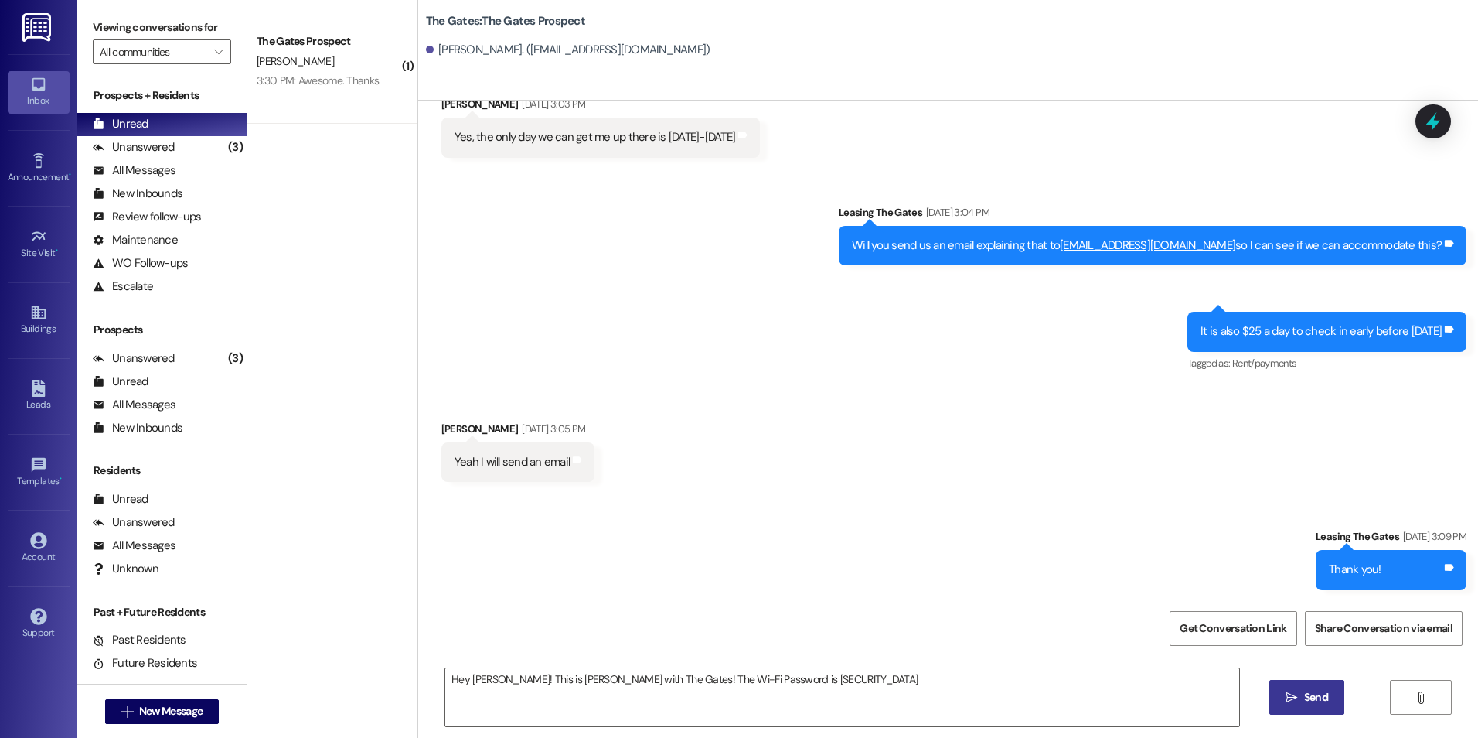
click at [1294, 691] on icon "" at bounding box center [1292, 697] width 12 height 12
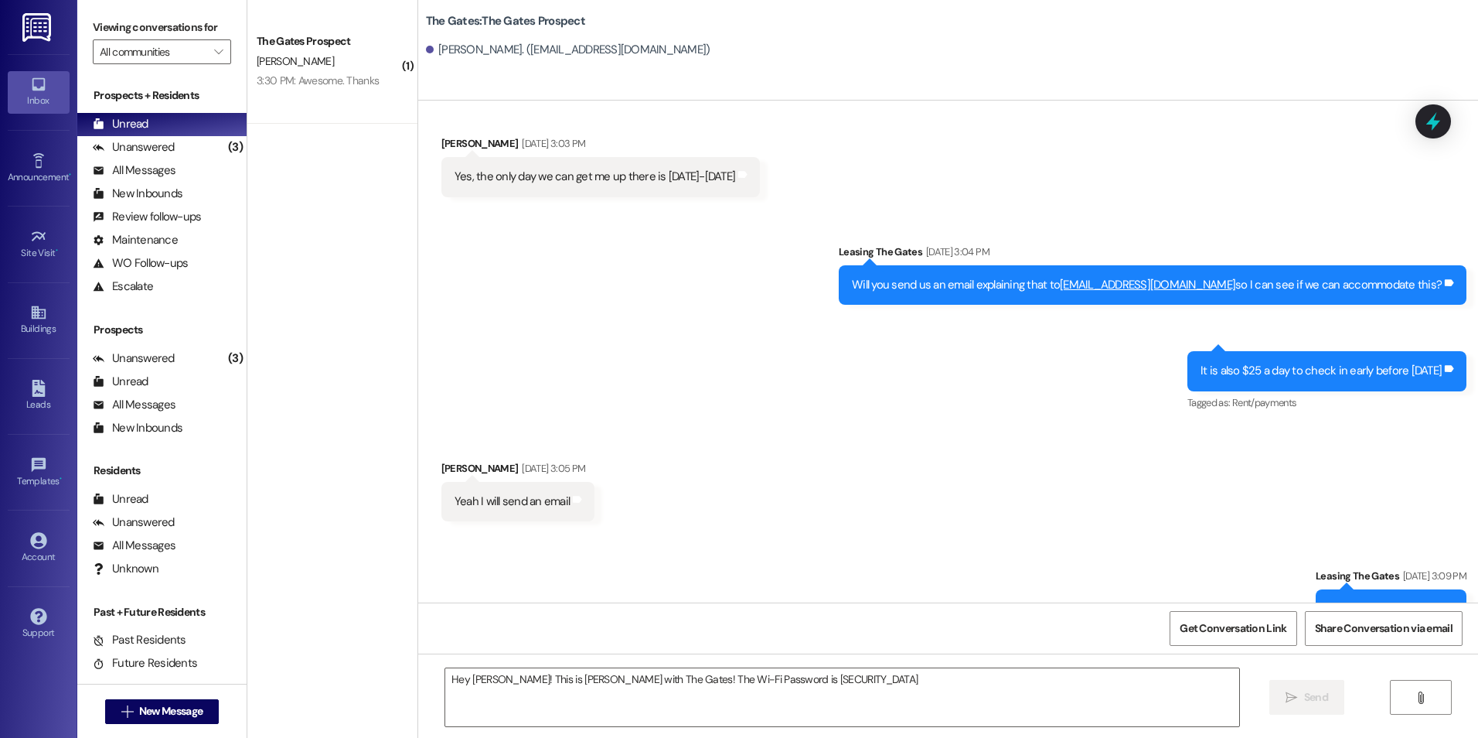
scroll to position [776, 0]
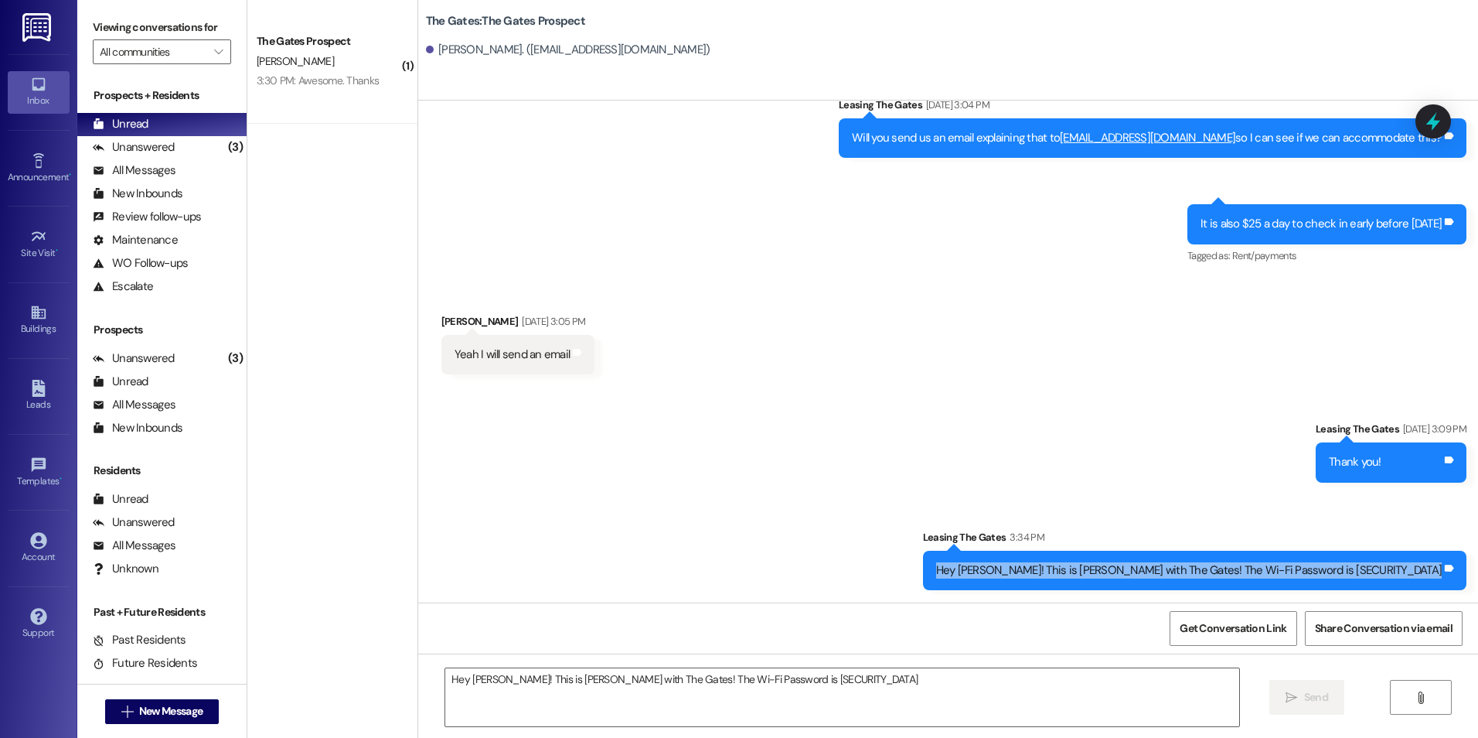
drag, startPoint x: 1089, startPoint y: 568, endPoint x: 1439, endPoint y: 589, distance: 350.2
click at [1439, 589] on div "Hey [PERSON_NAME]! This is [PERSON_NAME] with The Gates! The Wi-Fi Password is …" at bounding box center [1195, 570] width 544 height 39
drag, startPoint x: 1439, startPoint y: 589, endPoint x: 1065, endPoint y: 427, distance: 408.0
click at [1065, 427] on div "Sent via SMS Leasing The Gates [DATE] 3:09 PM Thank you! Tags and notes Sent vi…" at bounding box center [948, 494] width 1060 height 216
drag, startPoint x: 1086, startPoint y: 574, endPoint x: 1470, endPoint y: 602, distance: 384.5
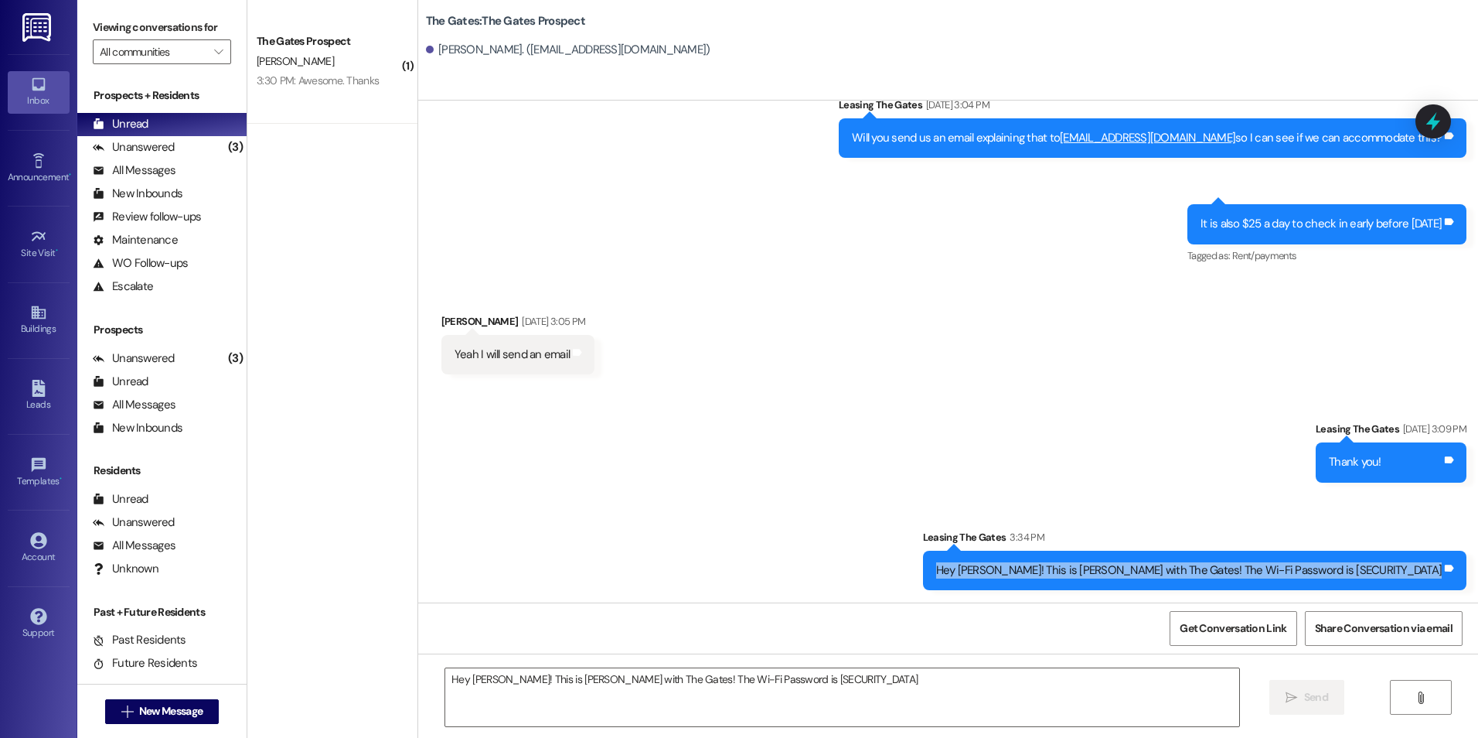
click at [1470, 602] on div "Sent via SMS Leasing The Gates [DATE] 2:05 PM Hi [PERSON_NAME]! This is [PERSON…" at bounding box center [948, 352] width 1060 height 502
copy div "Hey [PERSON_NAME]! This is [PERSON_NAME] with The Gates! The Wi-Fi Password is …"
click at [1246, 452] on div "Sent via SMS Leasing The Gates [DATE] 3:09 PM Thank you! Tags and notes Sent vi…" at bounding box center [948, 494] width 1060 height 216
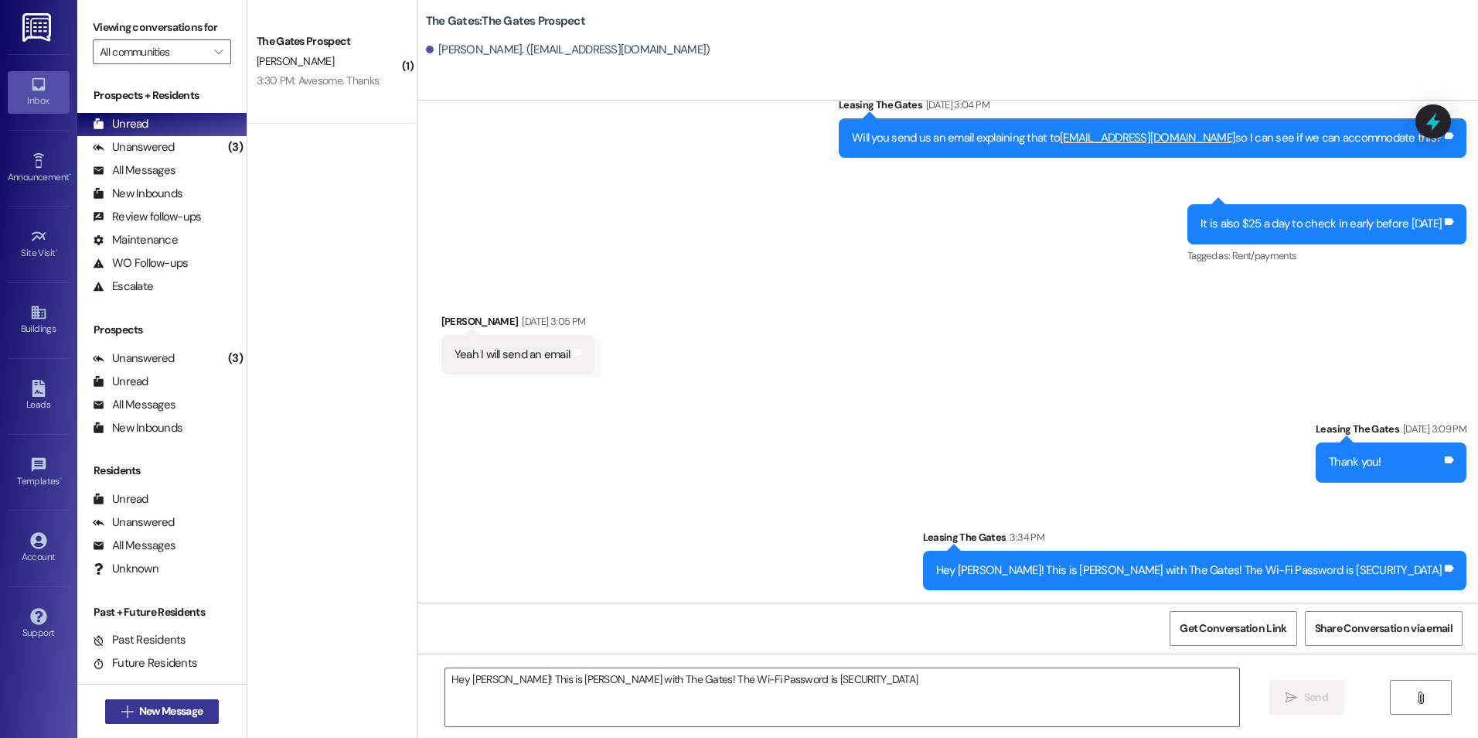
click at [193, 712] on span "New Message" at bounding box center [170, 711] width 63 height 16
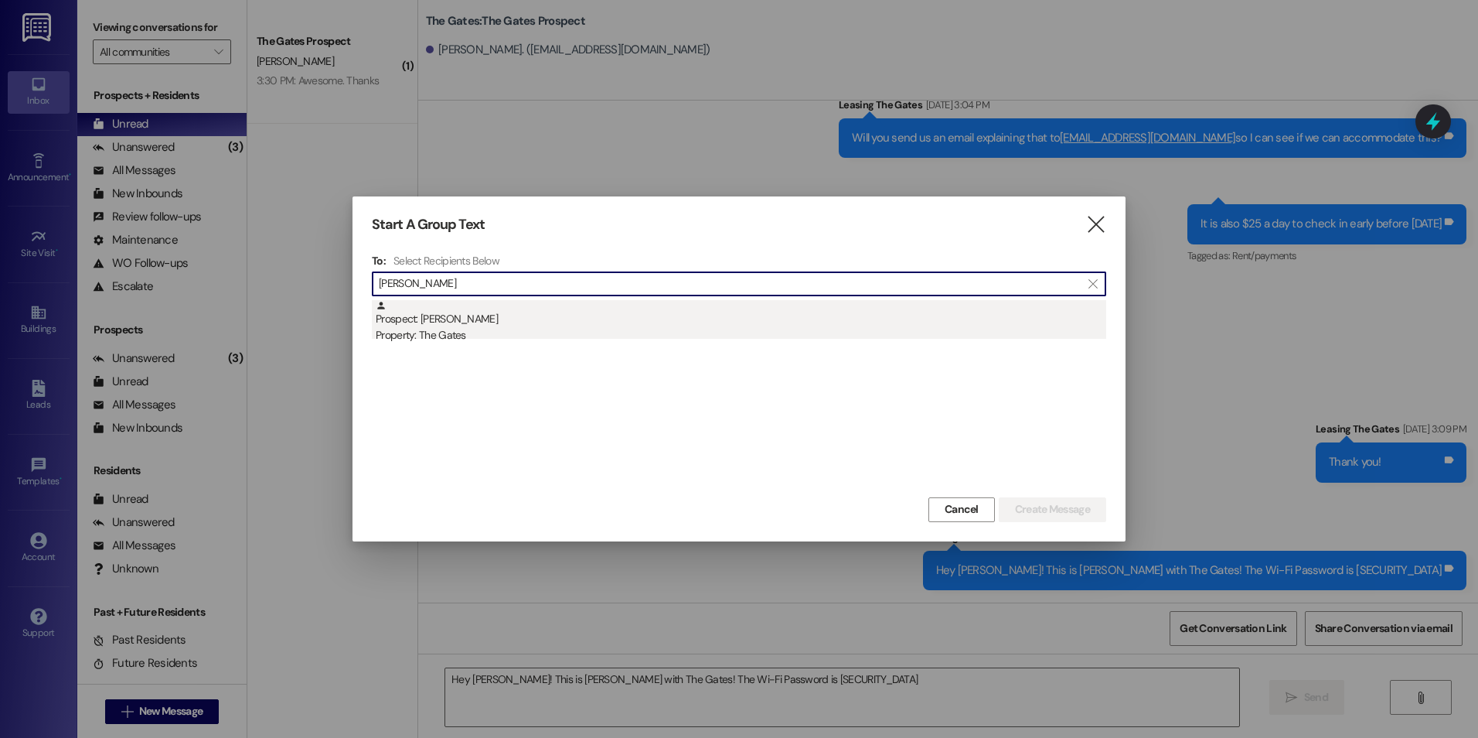
type input "[PERSON_NAME]"
click at [554, 329] on div "Property: The Gates" at bounding box center [741, 335] width 731 height 16
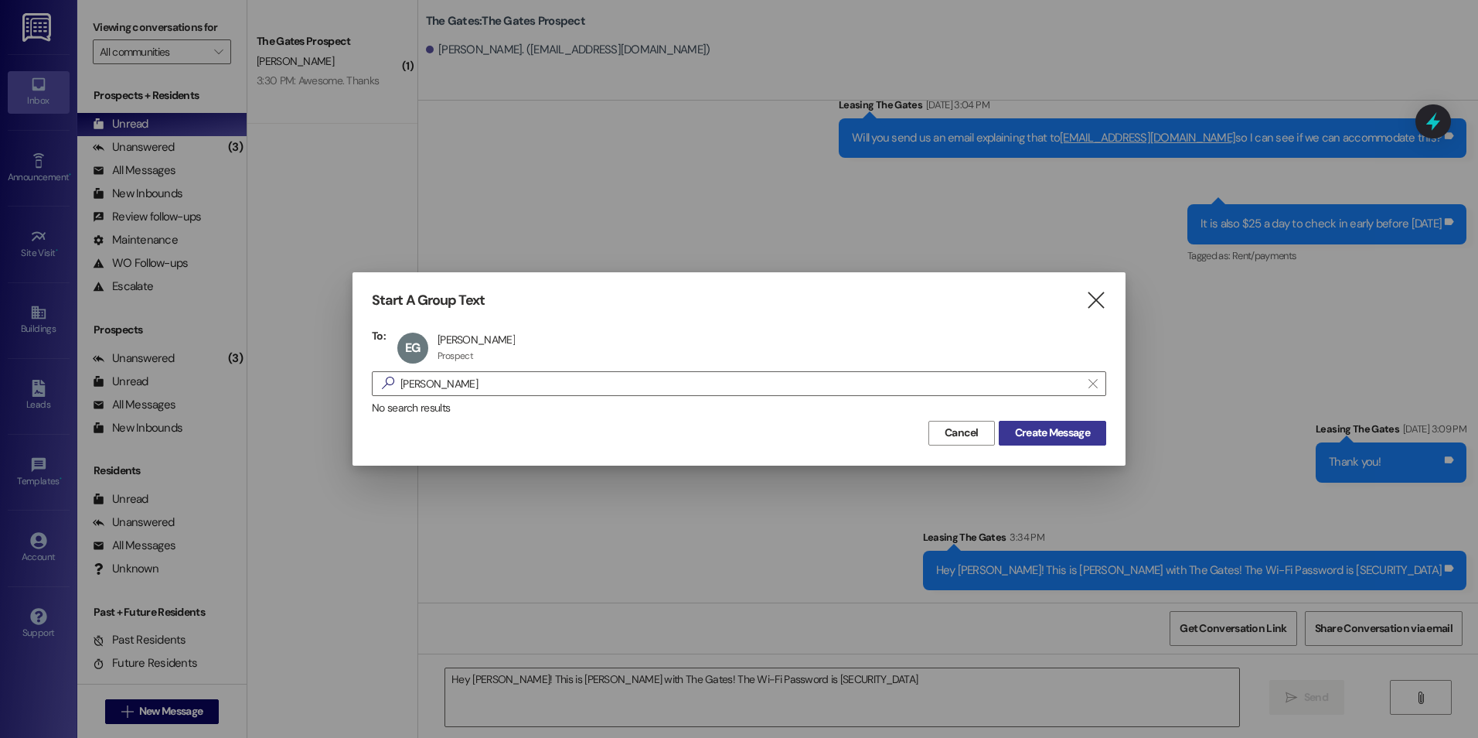
click at [1027, 435] on span "Create Message" at bounding box center [1052, 433] width 75 height 16
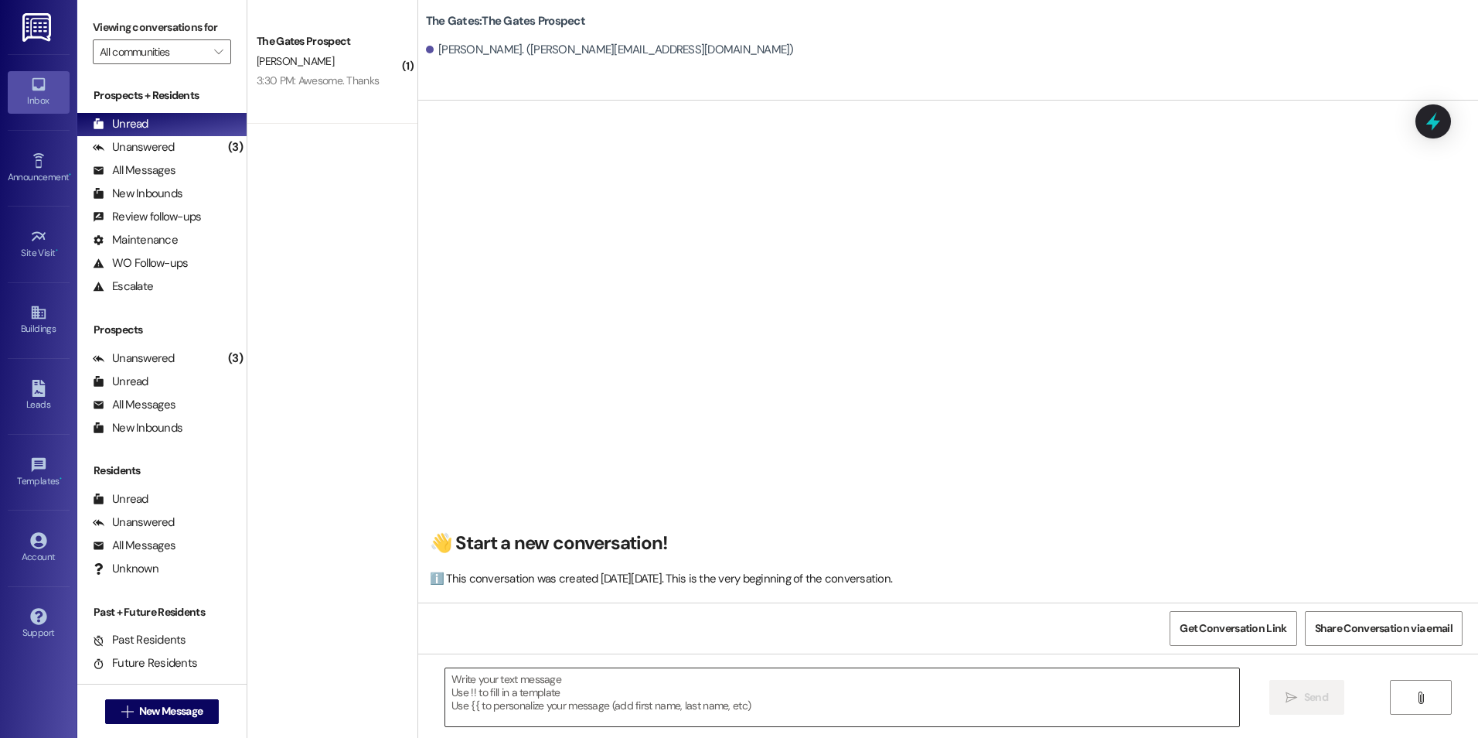
click at [700, 710] on textarea at bounding box center [841, 697] width 793 height 58
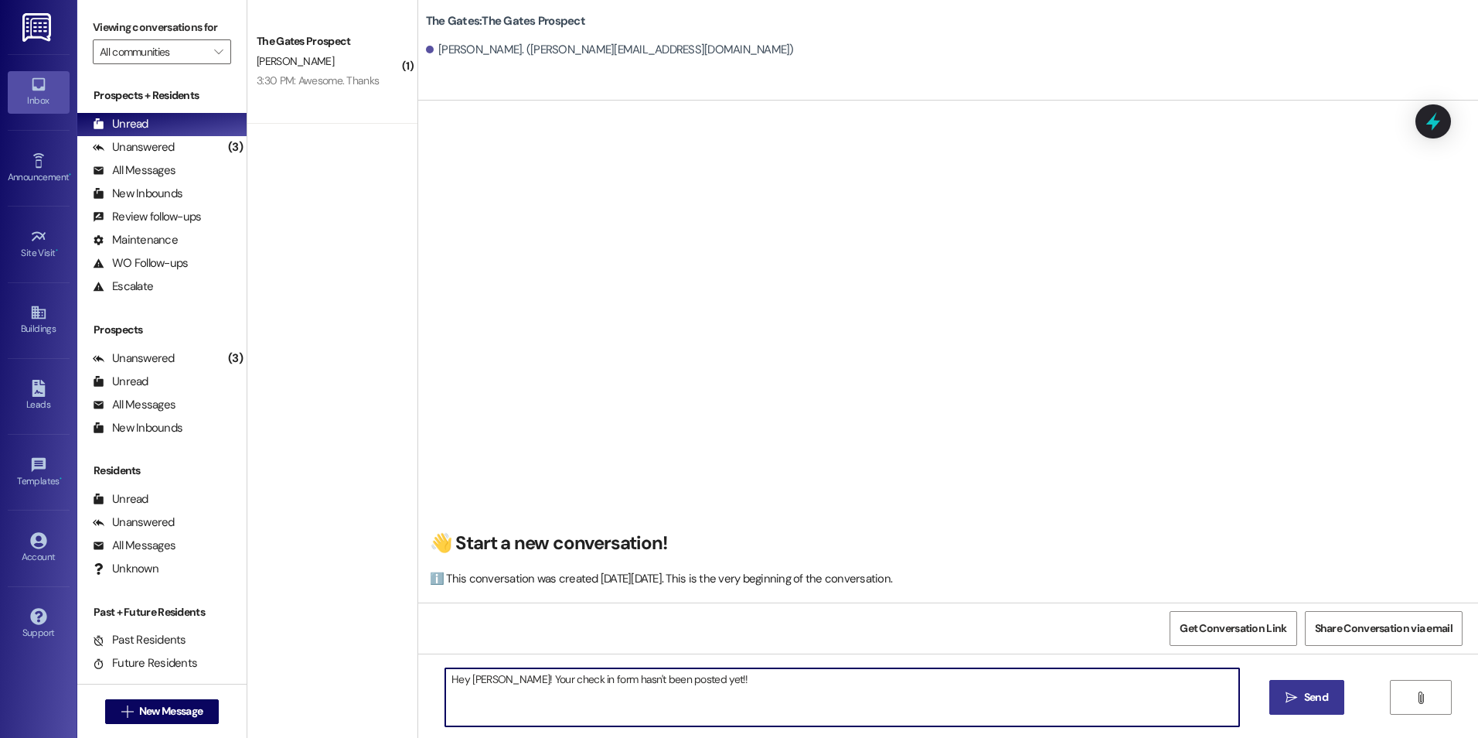
type textarea "Hey [PERSON_NAME]! Your check in form hasn't been posted yet!!"
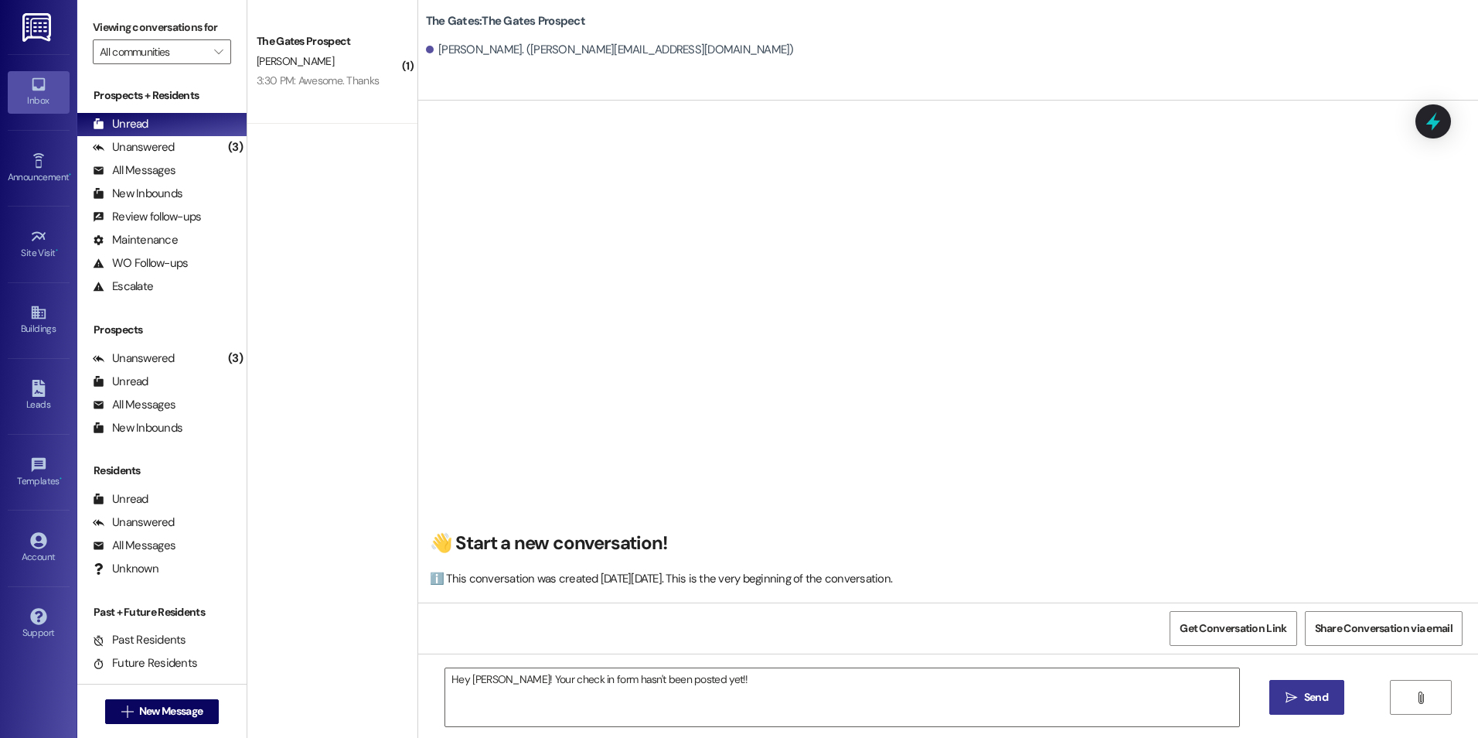
click at [1294, 711] on button " Send" at bounding box center [1307, 697] width 75 height 35
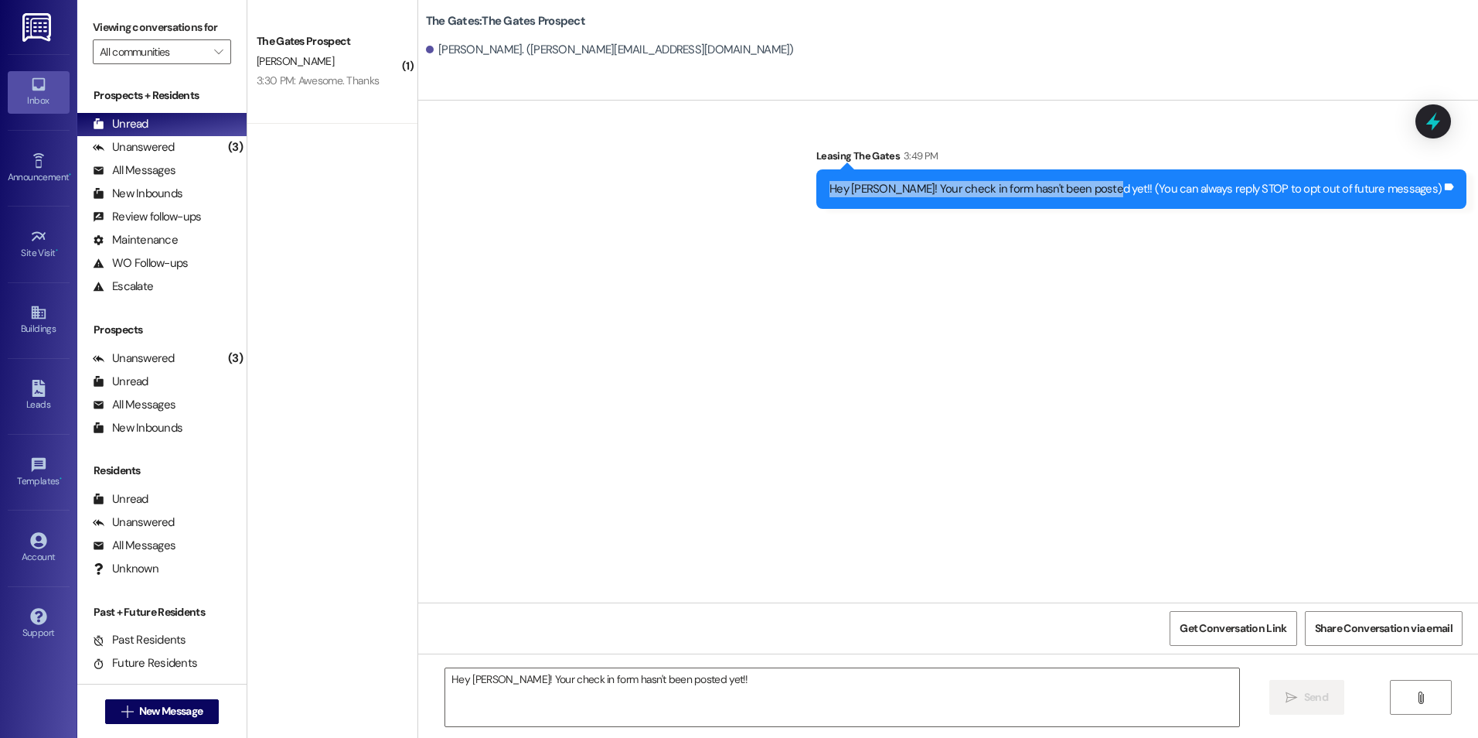
drag, startPoint x: 913, startPoint y: 189, endPoint x: 1167, endPoint y: 199, distance: 253.9
click at [1167, 199] on div "Hey [PERSON_NAME]! Your check in form hasn't been posted yet!! (You can always …" at bounding box center [1142, 188] width 650 height 39
copy div "Hey [PERSON_NAME]! Your check in form hasn't been posted yet!! ("
click at [1308, 311] on div "Sent via SMS Leasing The Gates 3:49 PM Hey [PERSON_NAME]! Your check in form ha…" at bounding box center [948, 352] width 1060 height 502
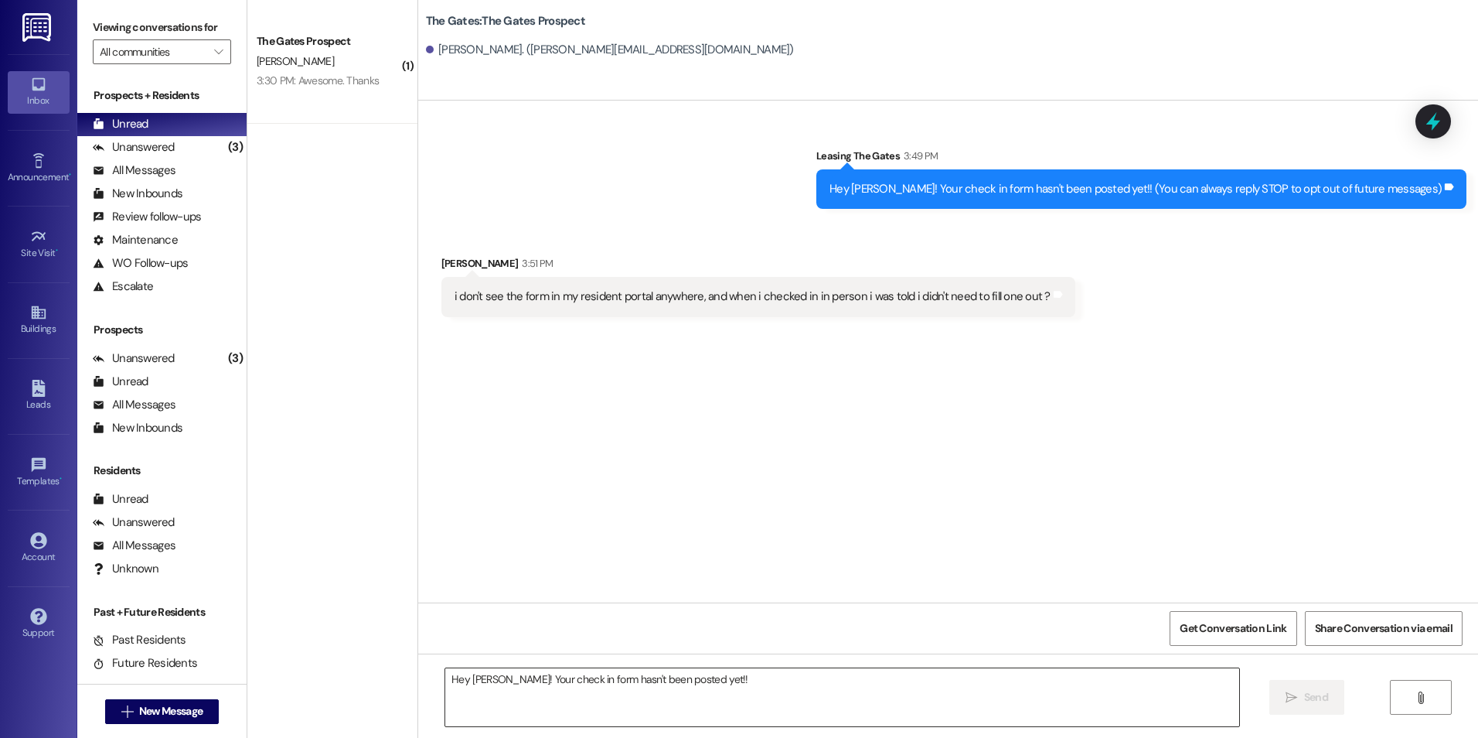
click at [802, 684] on textarea "Hey [PERSON_NAME]! Your check in form hasn't been posted yet!!" at bounding box center [841, 697] width 793 height 58
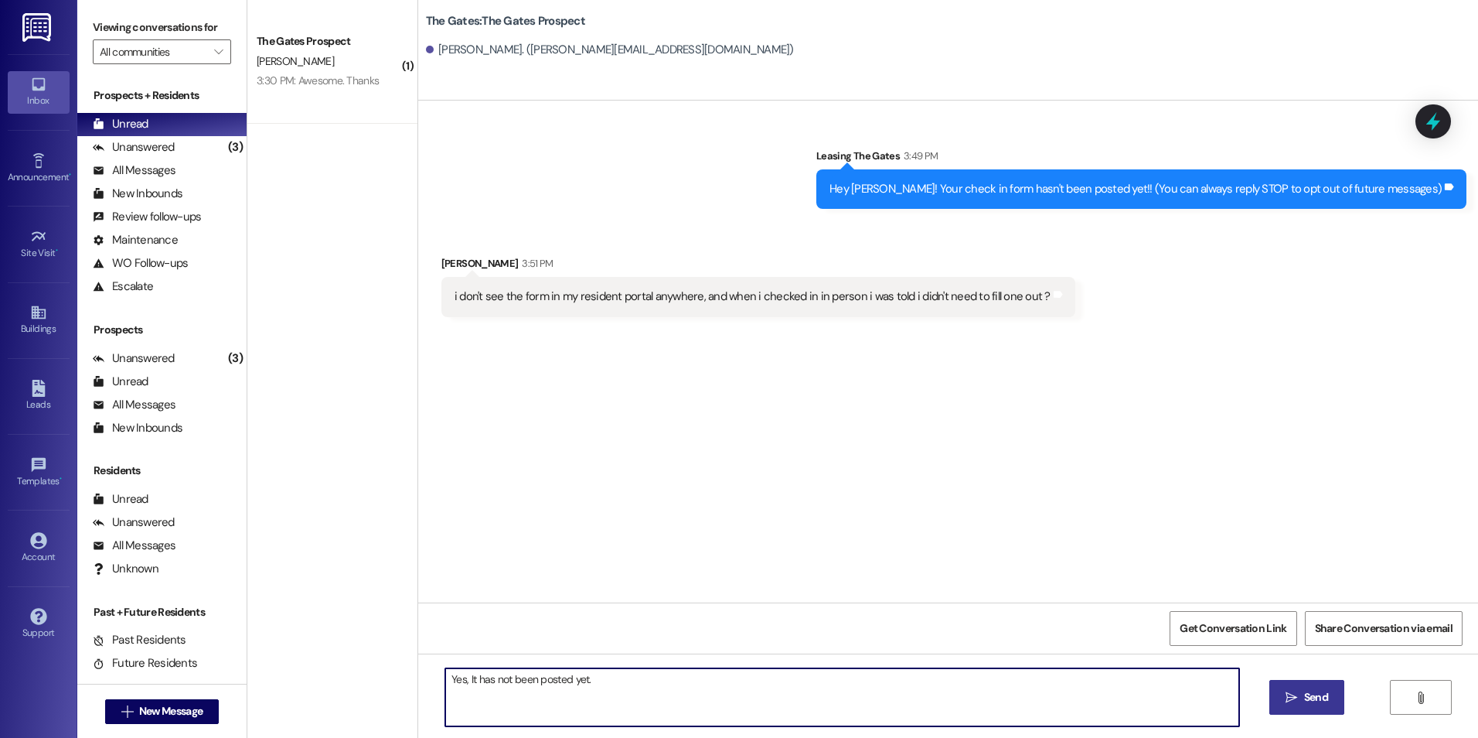
type textarea "Yes, It has not been posted yet."
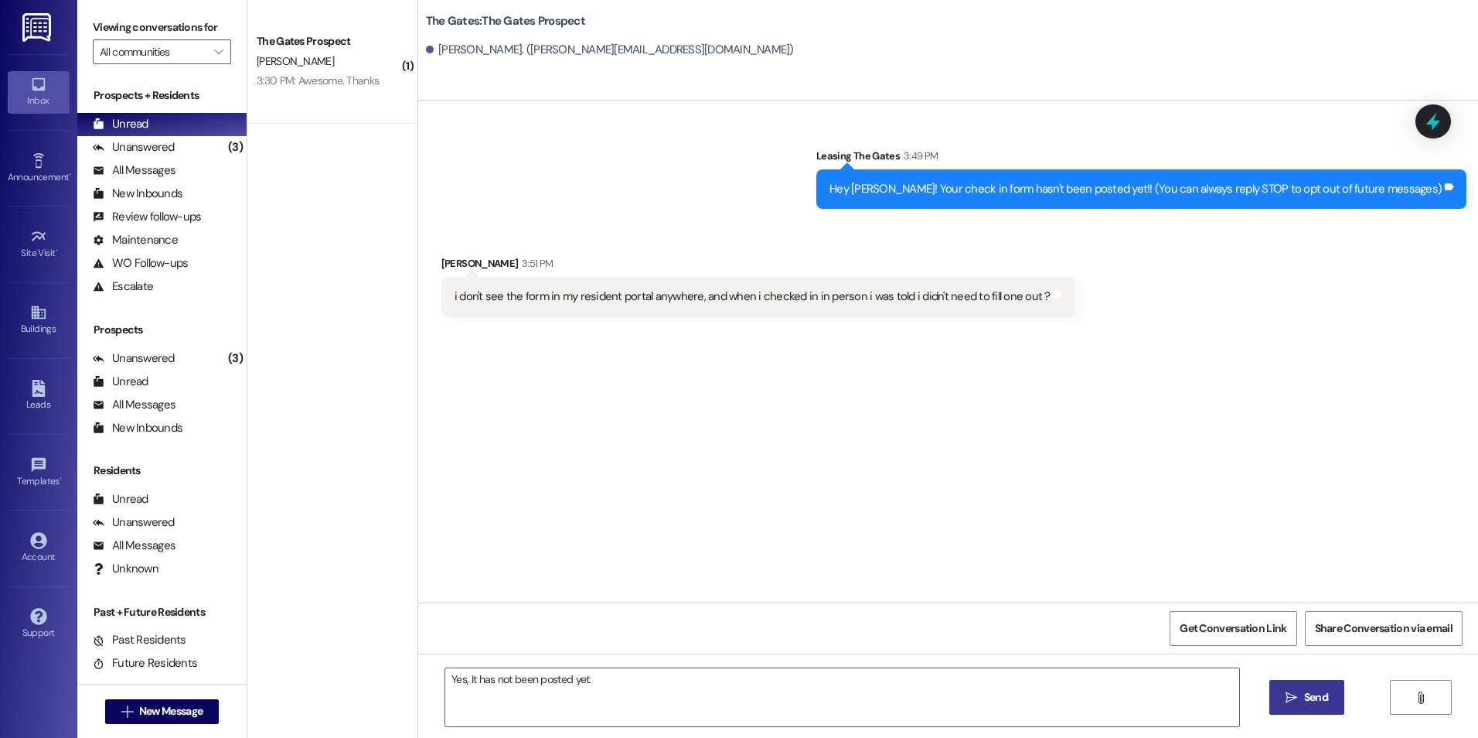
click at [1286, 699] on icon "" at bounding box center [1292, 697] width 12 height 12
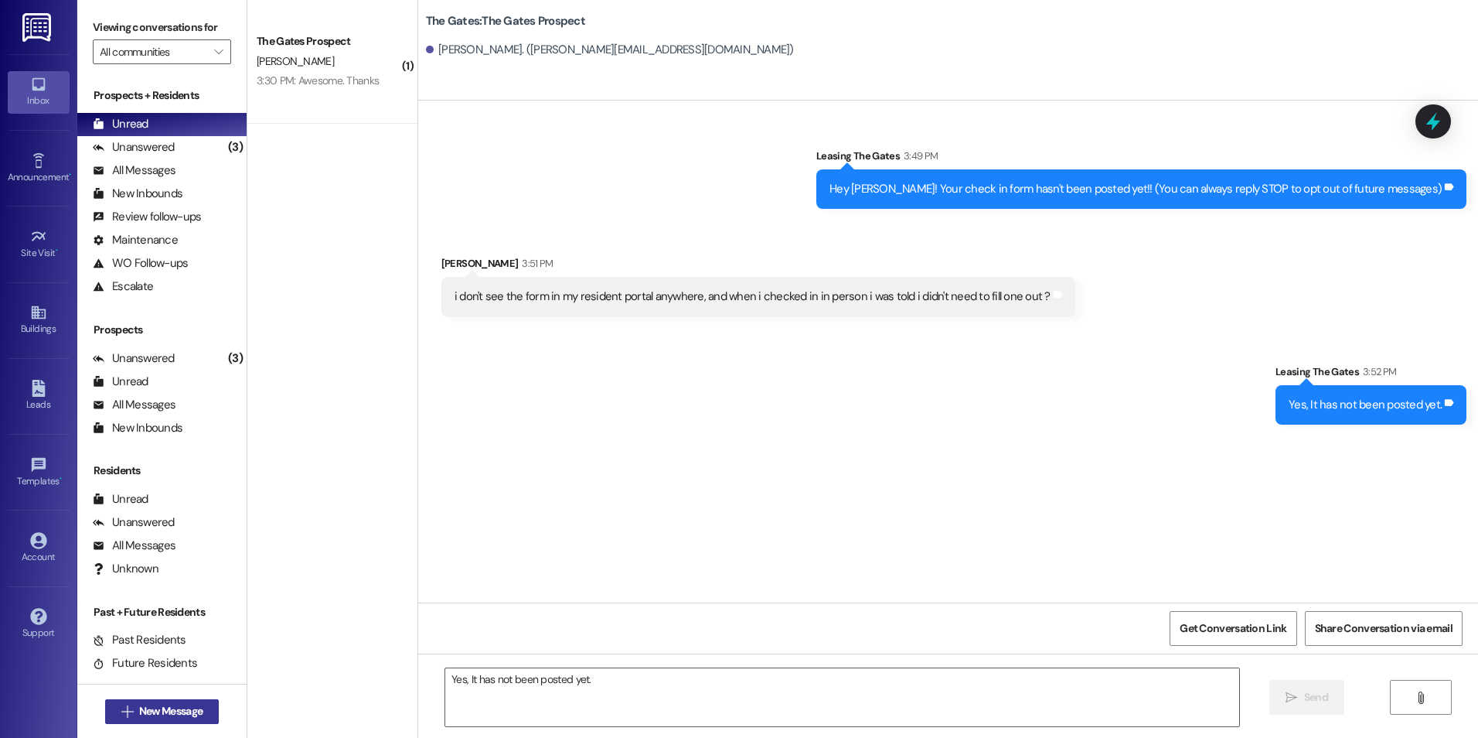
click at [139, 706] on span "New Message" at bounding box center [170, 711] width 63 height 16
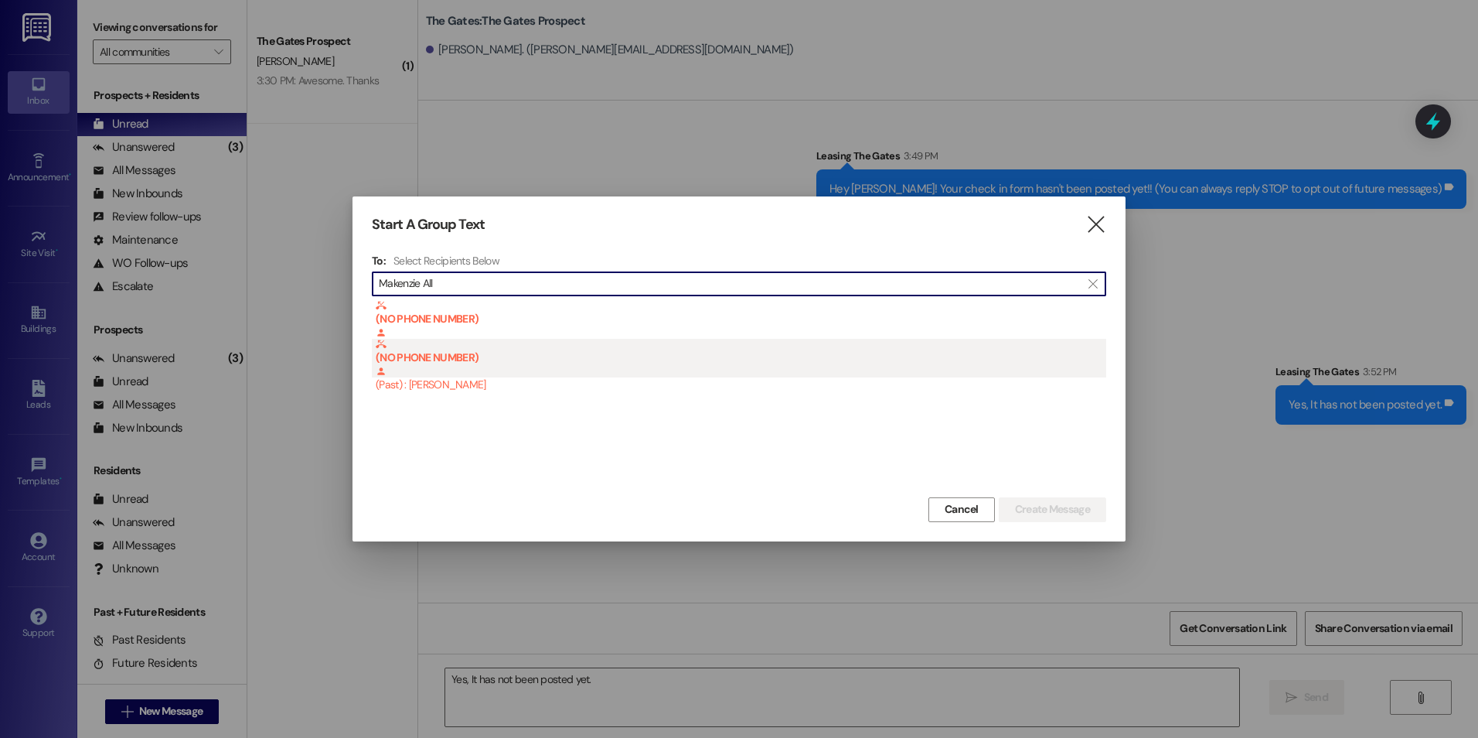
type input "Makenzie All"
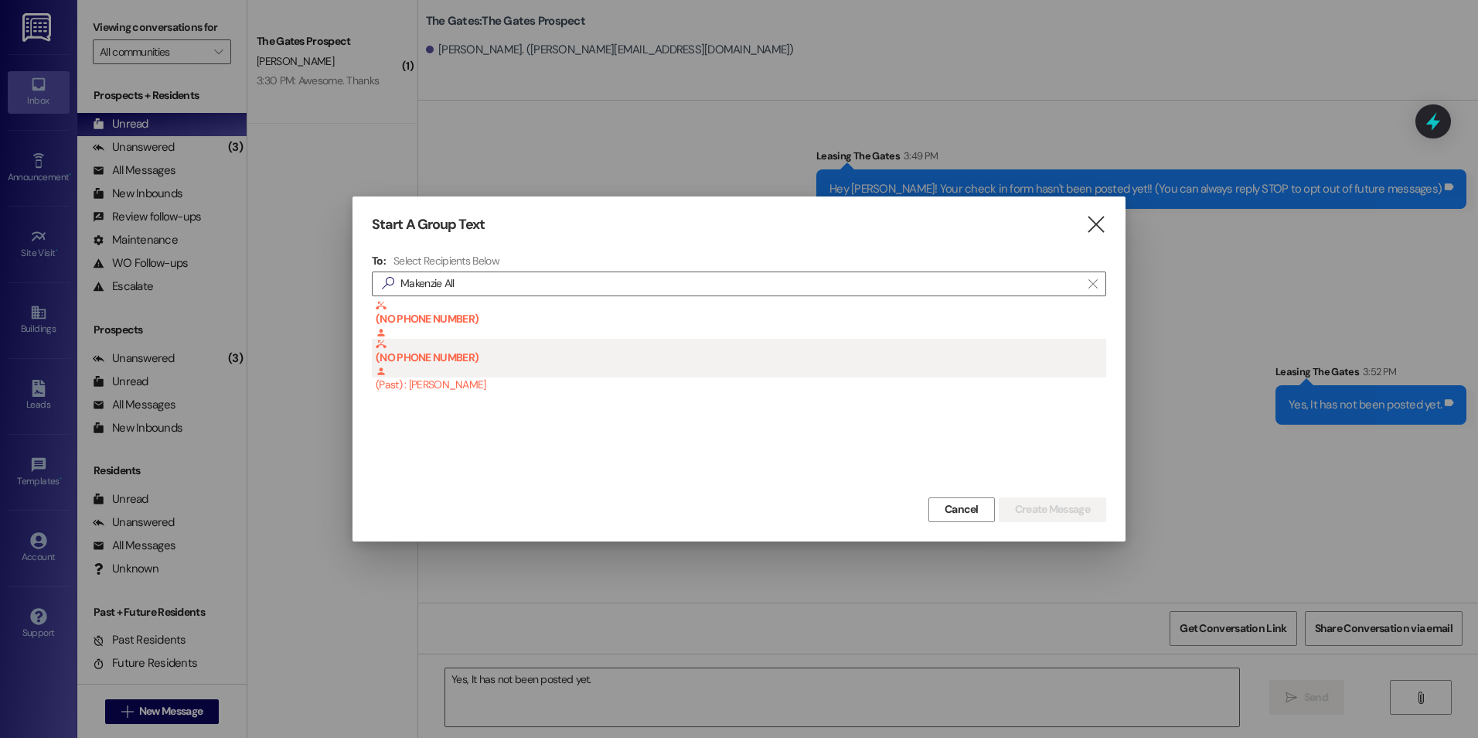
click at [514, 384] on div "(NO PHONE NUMBER) (Past) : [PERSON_NAME]" at bounding box center [741, 366] width 731 height 55
click at [500, 383] on div "(NO PHONE NUMBER) (Past) : [PERSON_NAME]" at bounding box center [741, 366] width 731 height 55
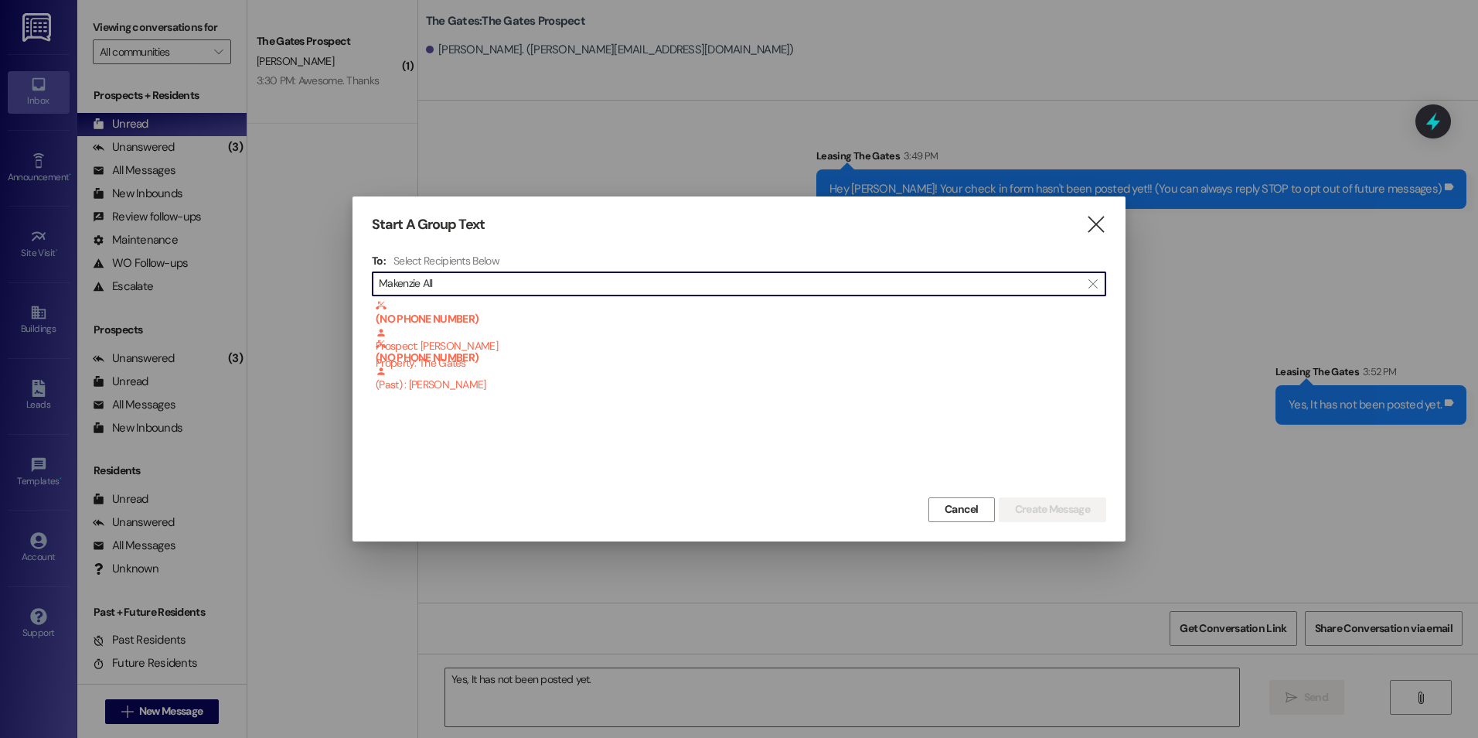
drag, startPoint x: 636, startPoint y: 288, endPoint x: 341, endPoint y: 292, distance: 295.4
click at [341, 292] on div "Start A Group Text  To: Select Recipients Below  Makenzie All  (NO PHONE NUM…" at bounding box center [739, 369] width 1478 height 738
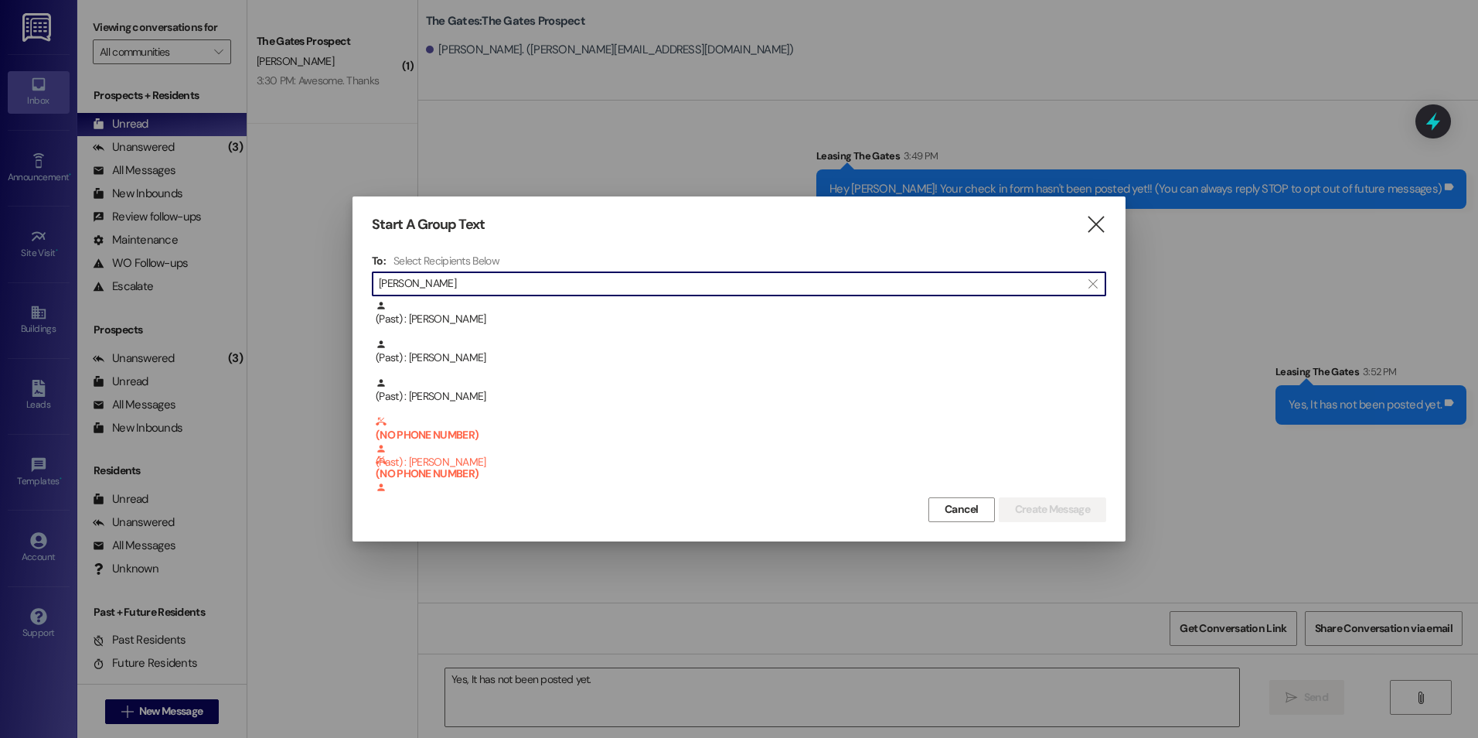
scroll to position [619, 0]
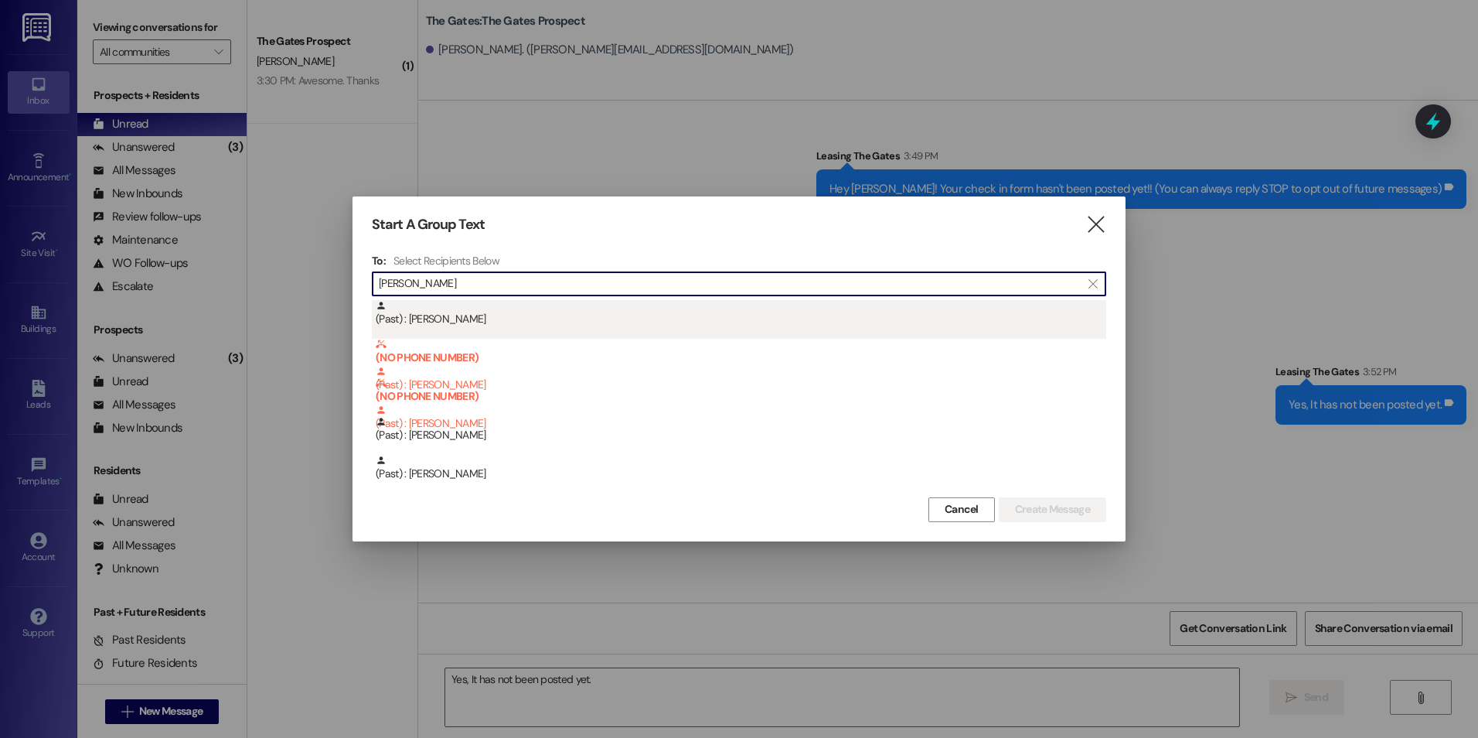
type input "[PERSON_NAME]"
click at [516, 325] on div "(Past) : [PERSON_NAME]" at bounding box center [741, 313] width 731 height 27
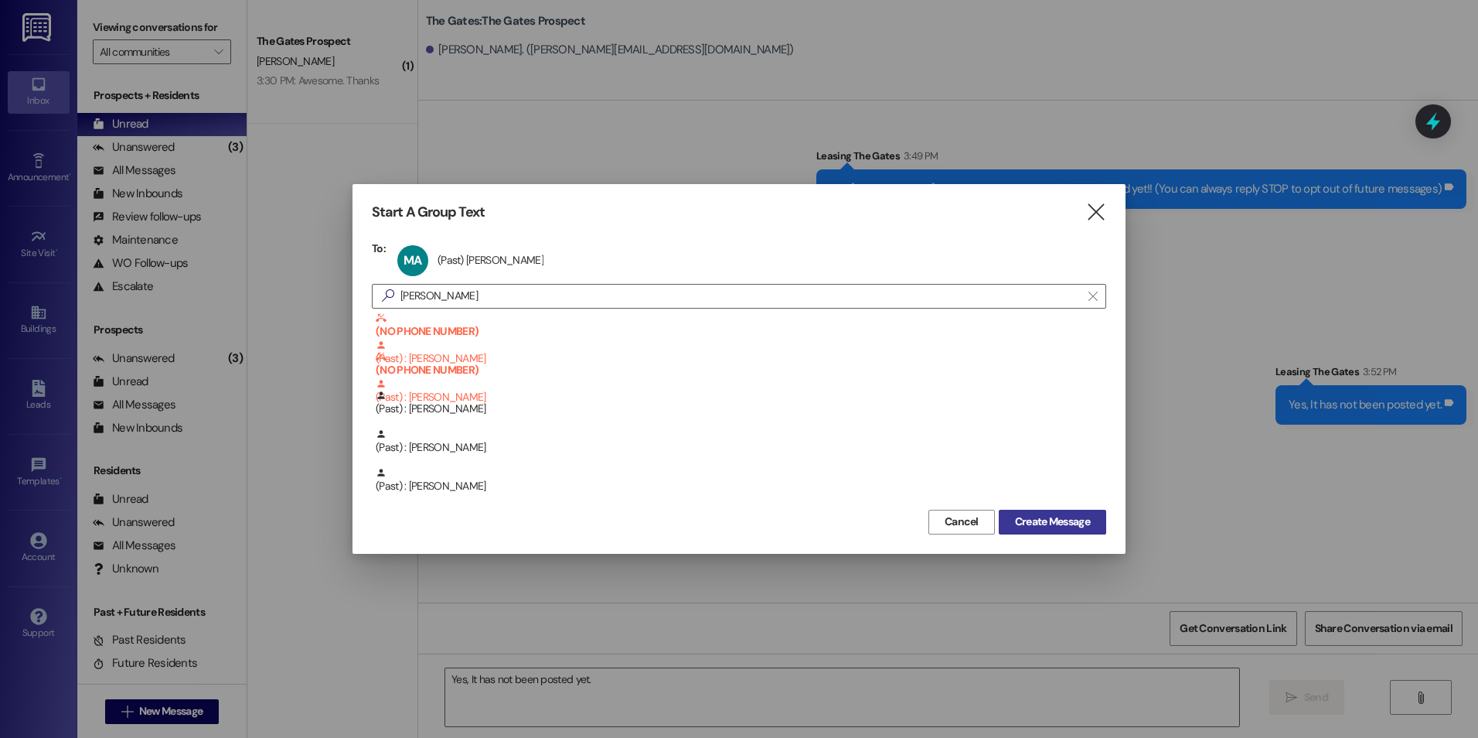
click at [1062, 520] on span "Create Message" at bounding box center [1052, 521] width 75 height 16
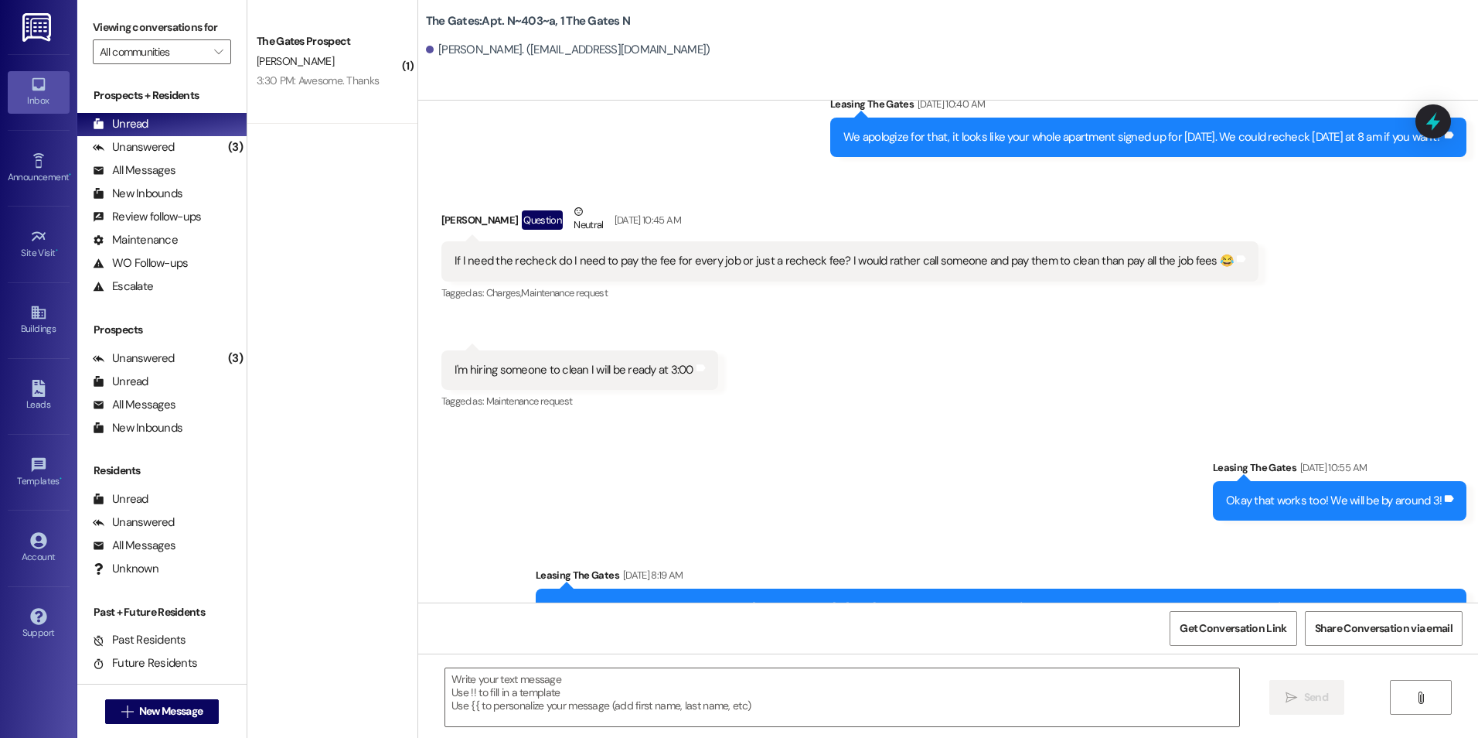
scroll to position [30942, 0]
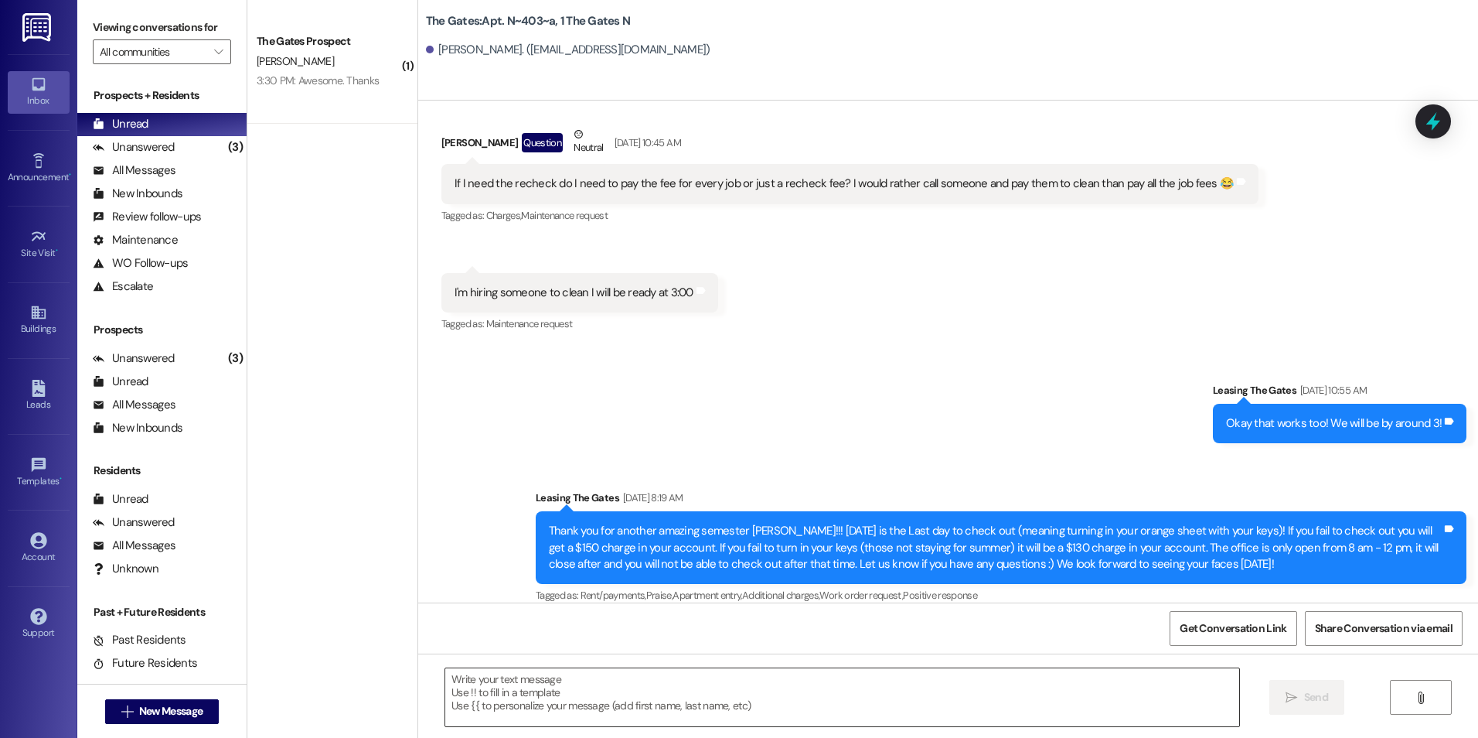
click at [580, 697] on textarea at bounding box center [841, 697] width 793 height 58
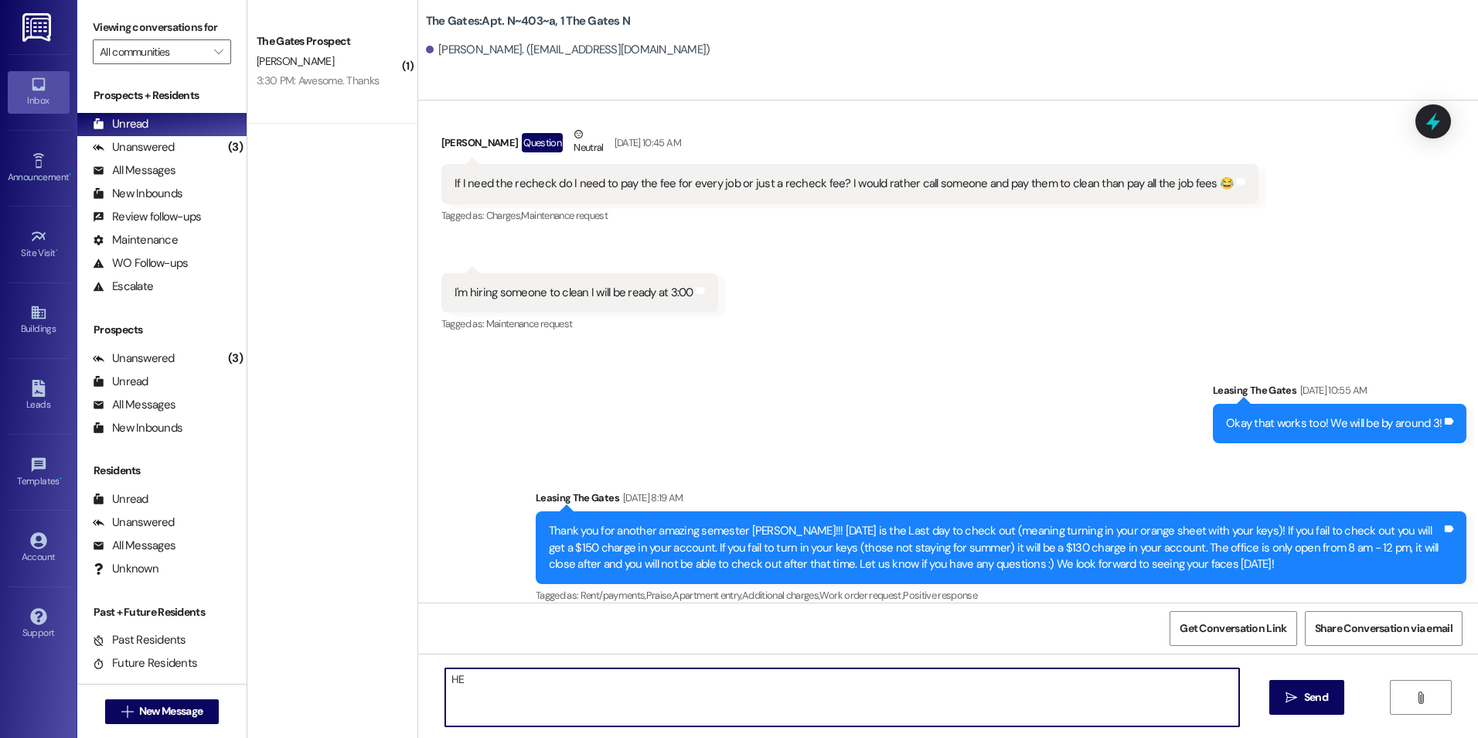
type textarea "H"
click at [983, 394] on div "Sent via SMS Leasing The Gates [DATE] 10:55 AM Okay that works too! We will be …" at bounding box center [948, 482] width 1060 height 271
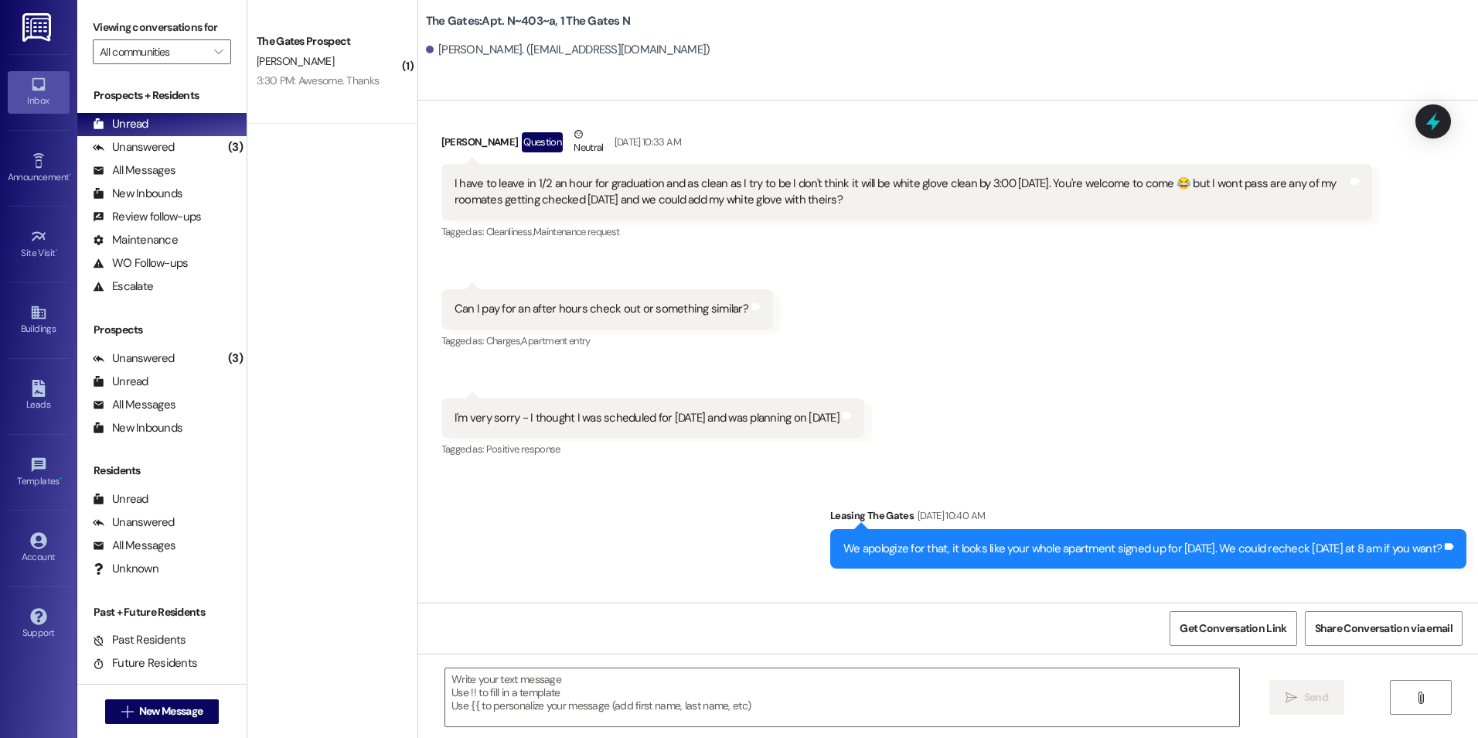
scroll to position [30401, 0]
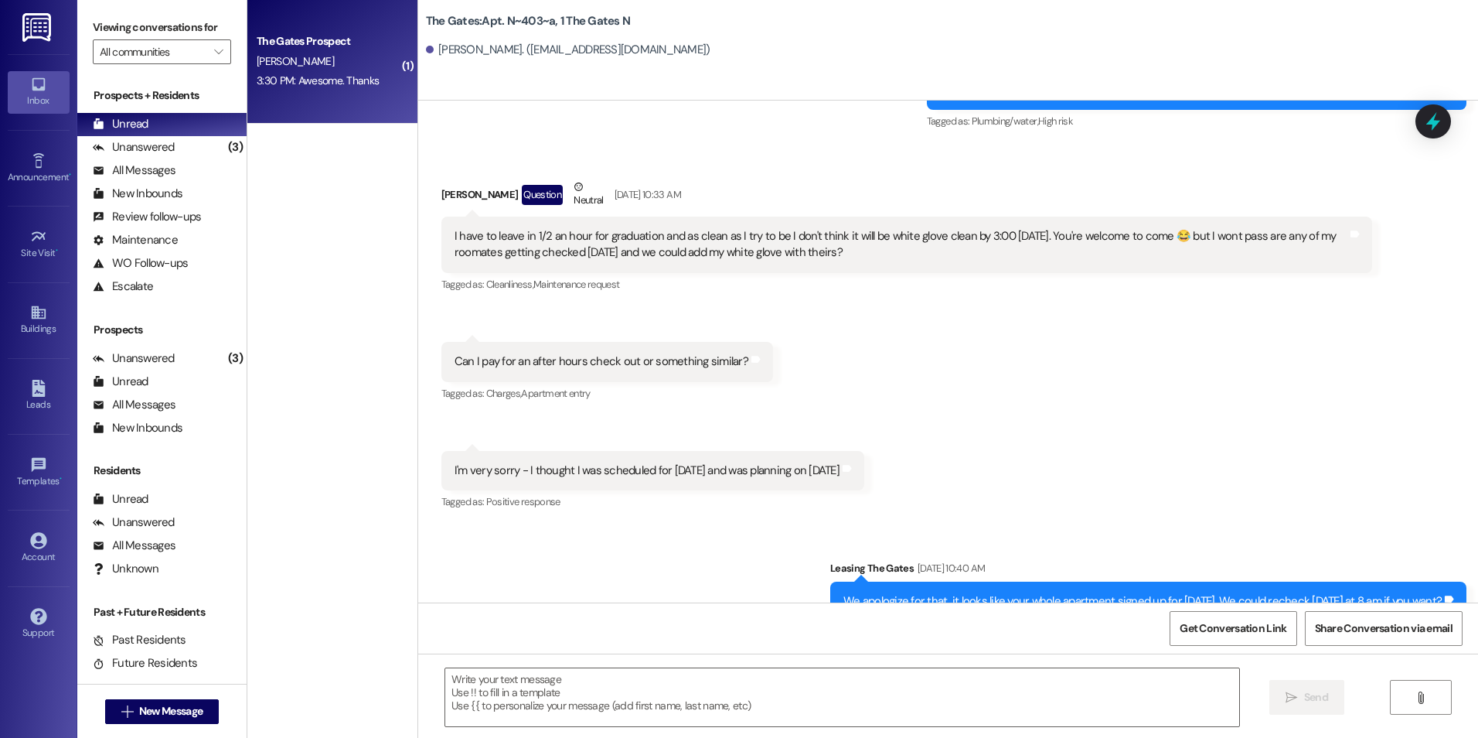
click at [332, 102] on div "The Gates Prospect [PERSON_NAME] 3:30 PM: Awesome. Thanks 3:30 PM: Awesome. Tha…" at bounding box center [332, 62] width 170 height 124
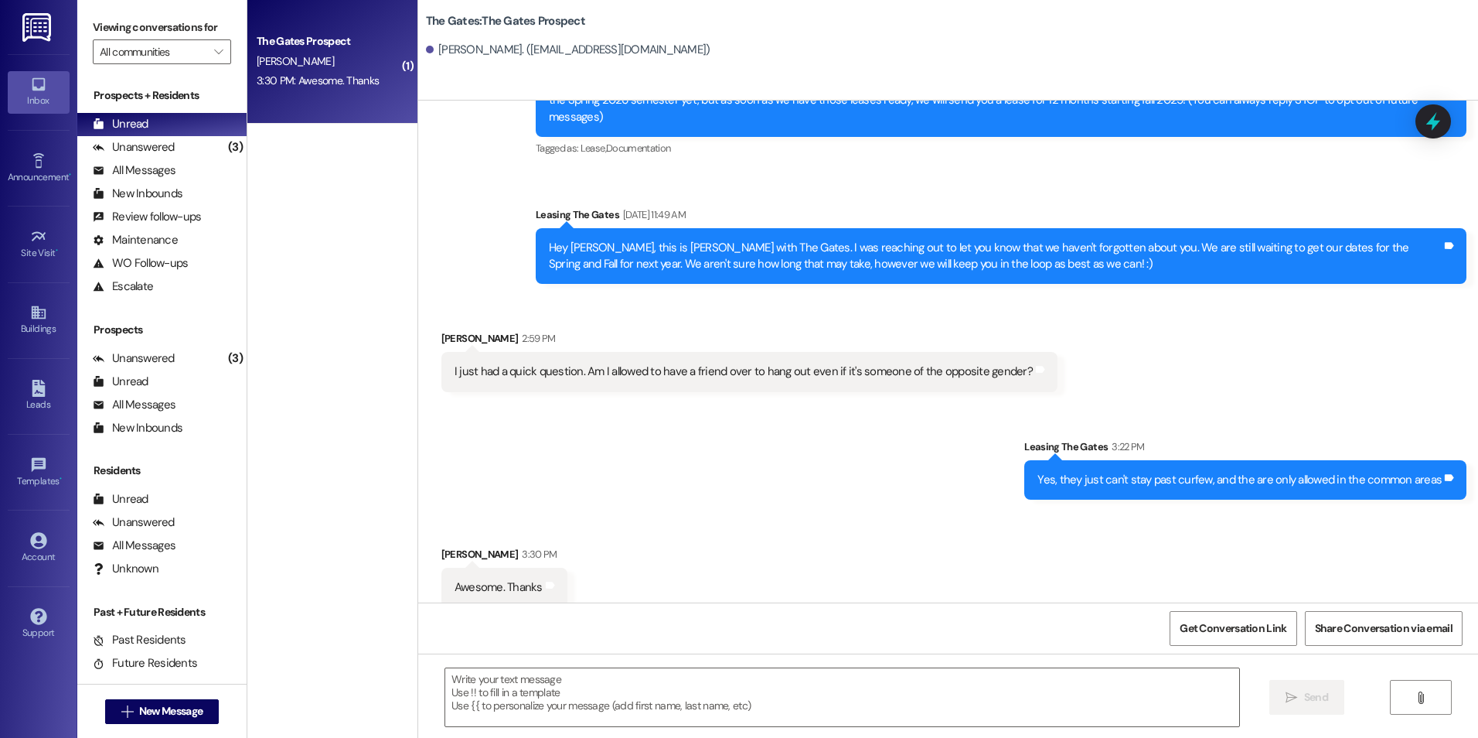
scroll to position [106, 0]
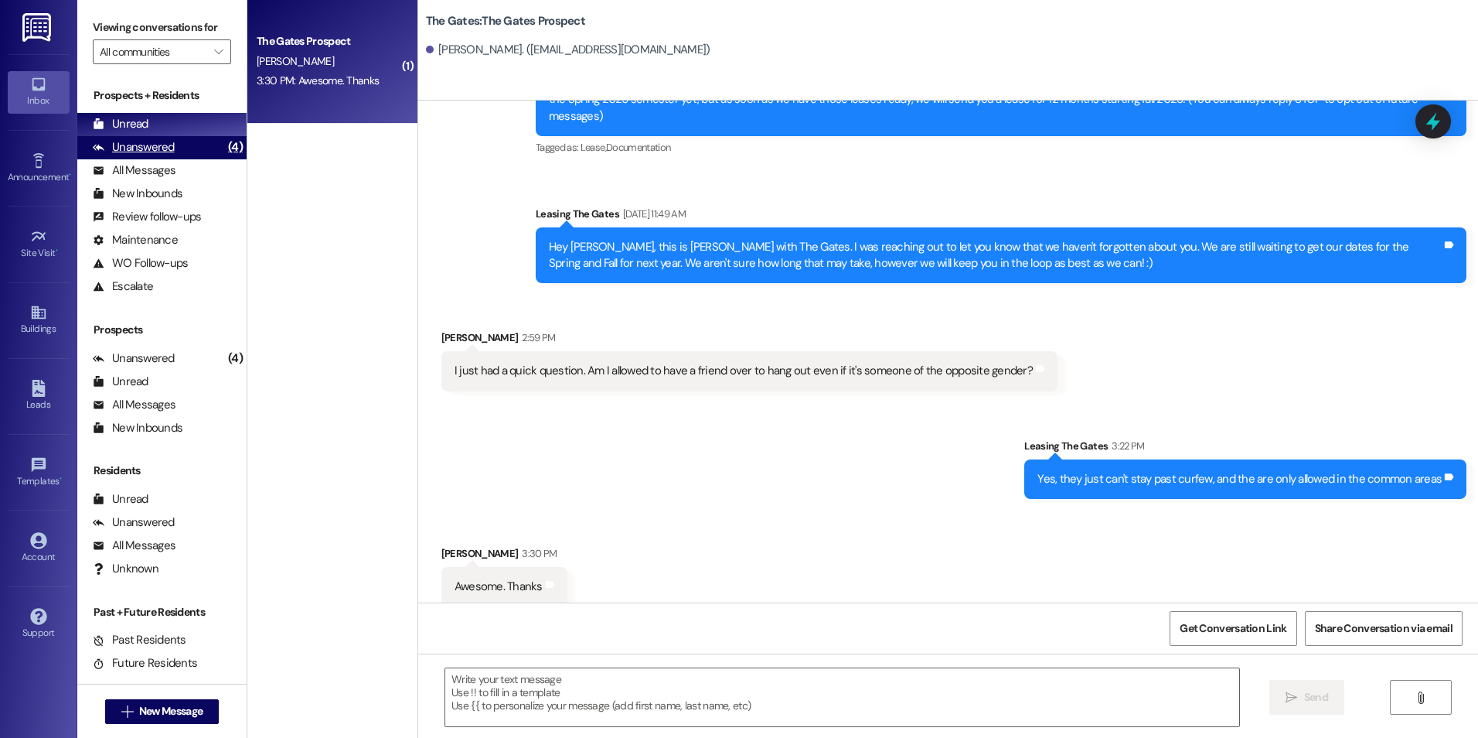
click at [162, 141] on div "Unanswered" at bounding box center [134, 147] width 82 height 16
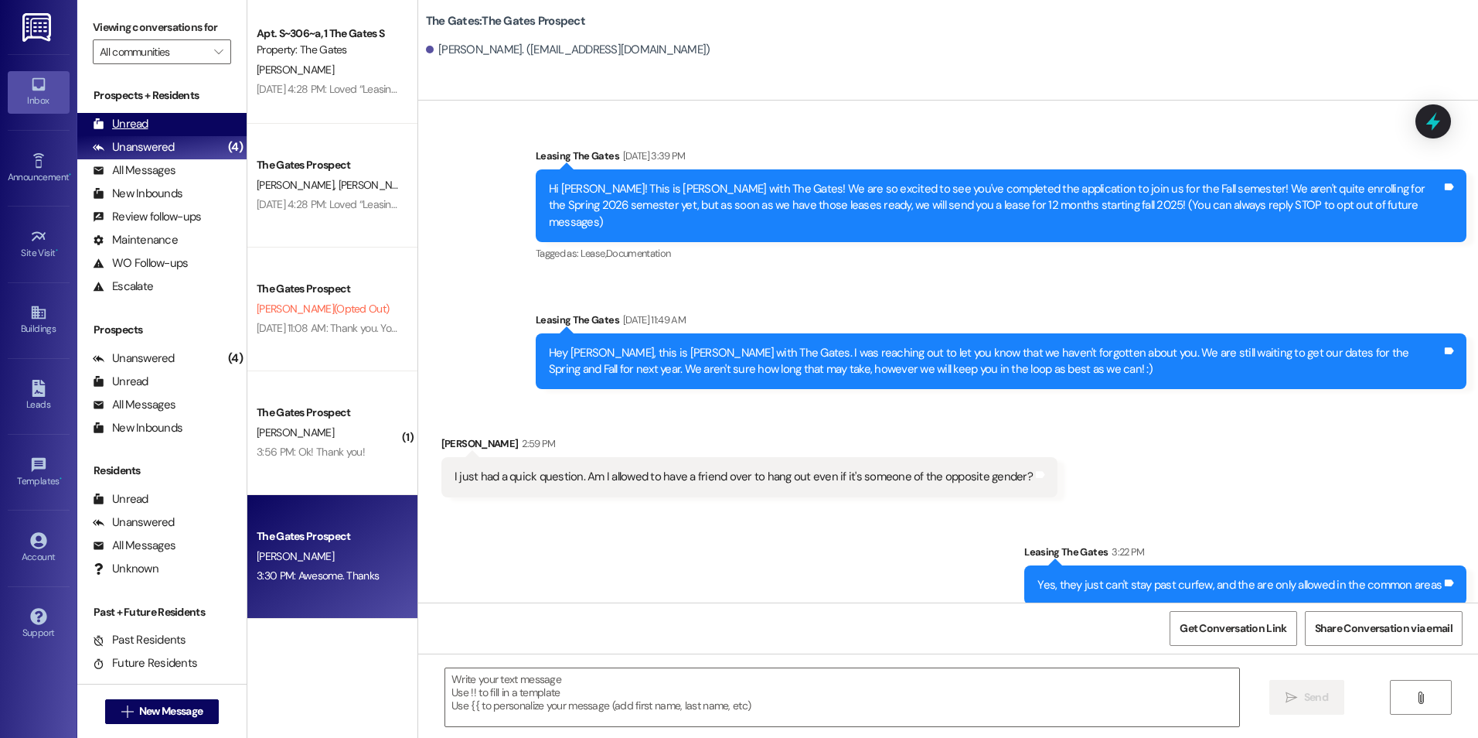
scroll to position [105, 0]
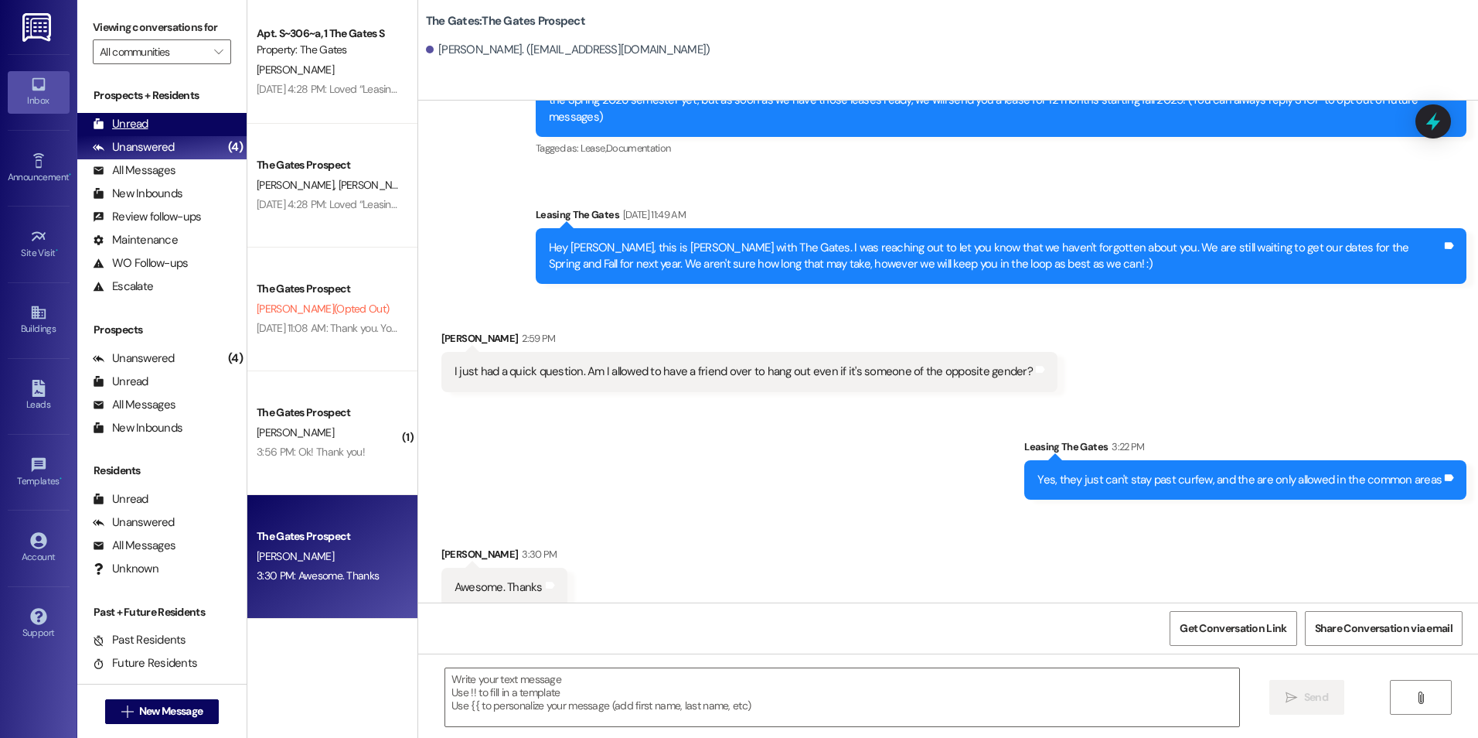
click at [141, 126] on div "Unread" at bounding box center [121, 124] width 56 height 16
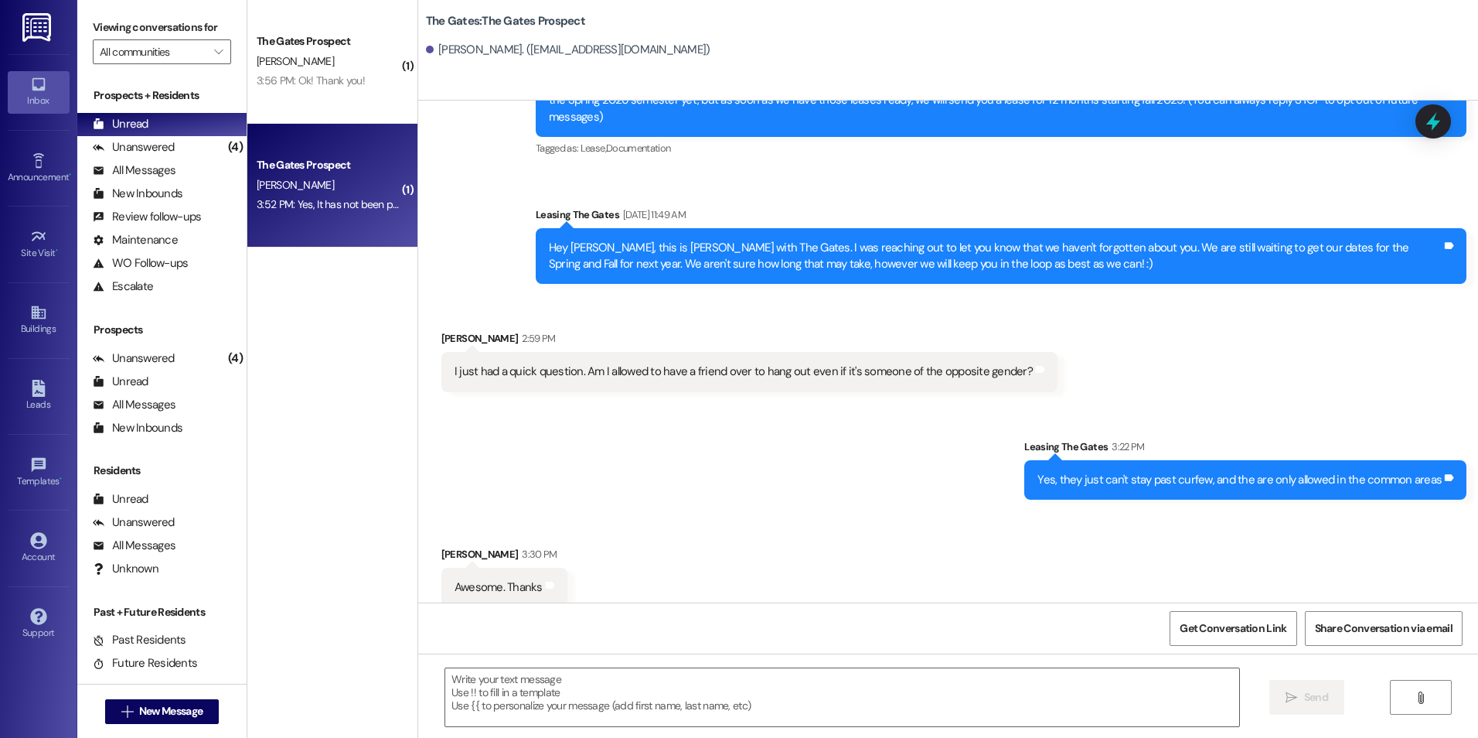
click at [309, 191] on div "[PERSON_NAME]" at bounding box center [328, 185] width 146 height 19
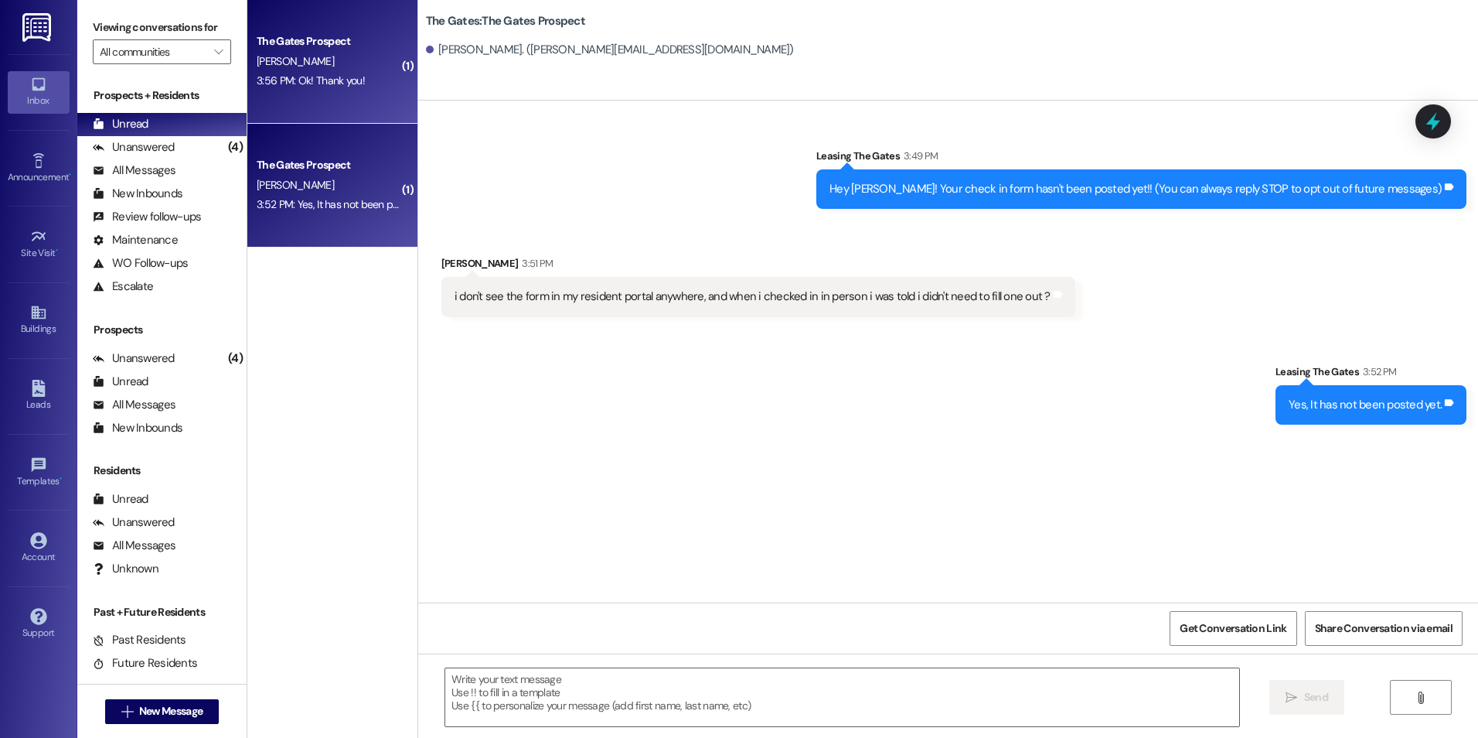
click at [361, 77] on div "3:56 PM: Ok! Thank you! 3:56 PM: Ok! Thank you!" at bounding box center [328, 80] width 146 height 19
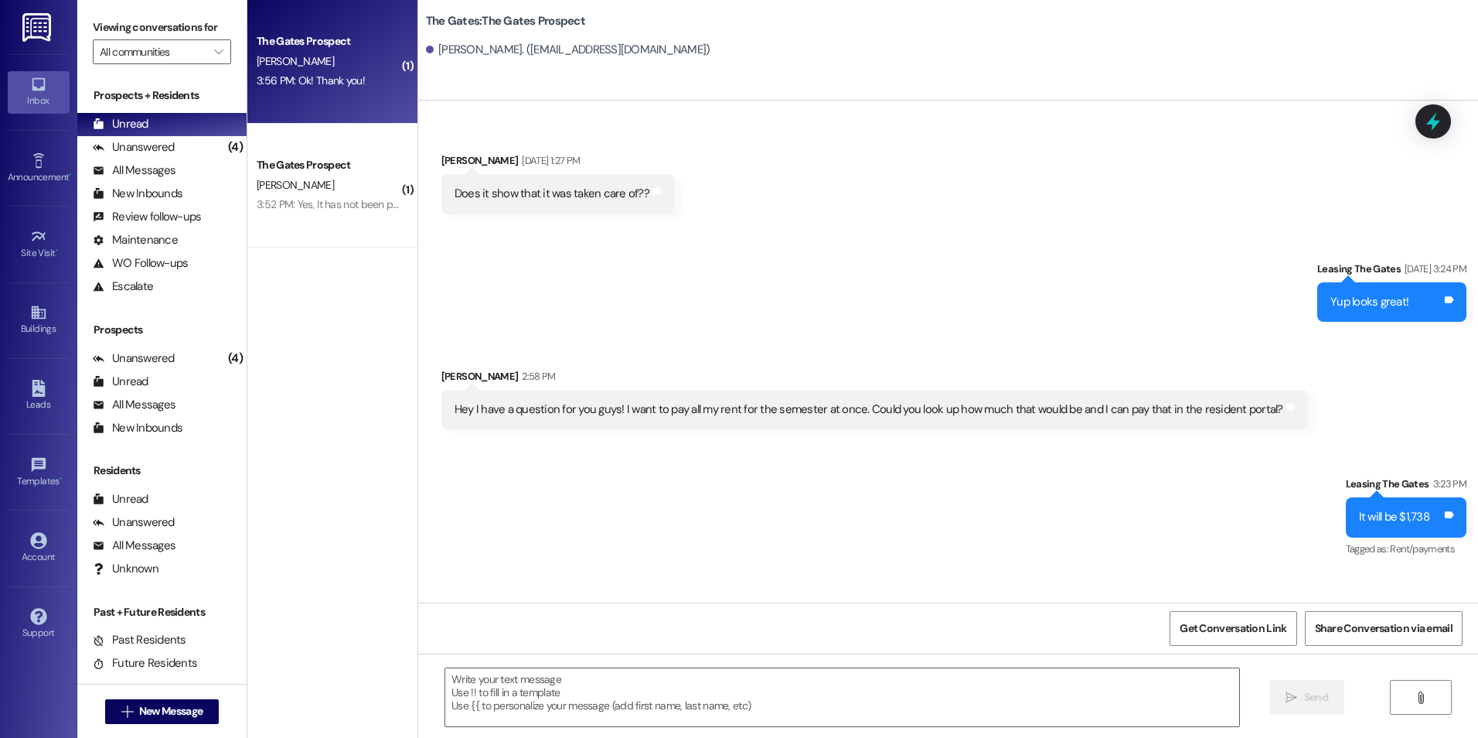
scroll to position [458, 0]
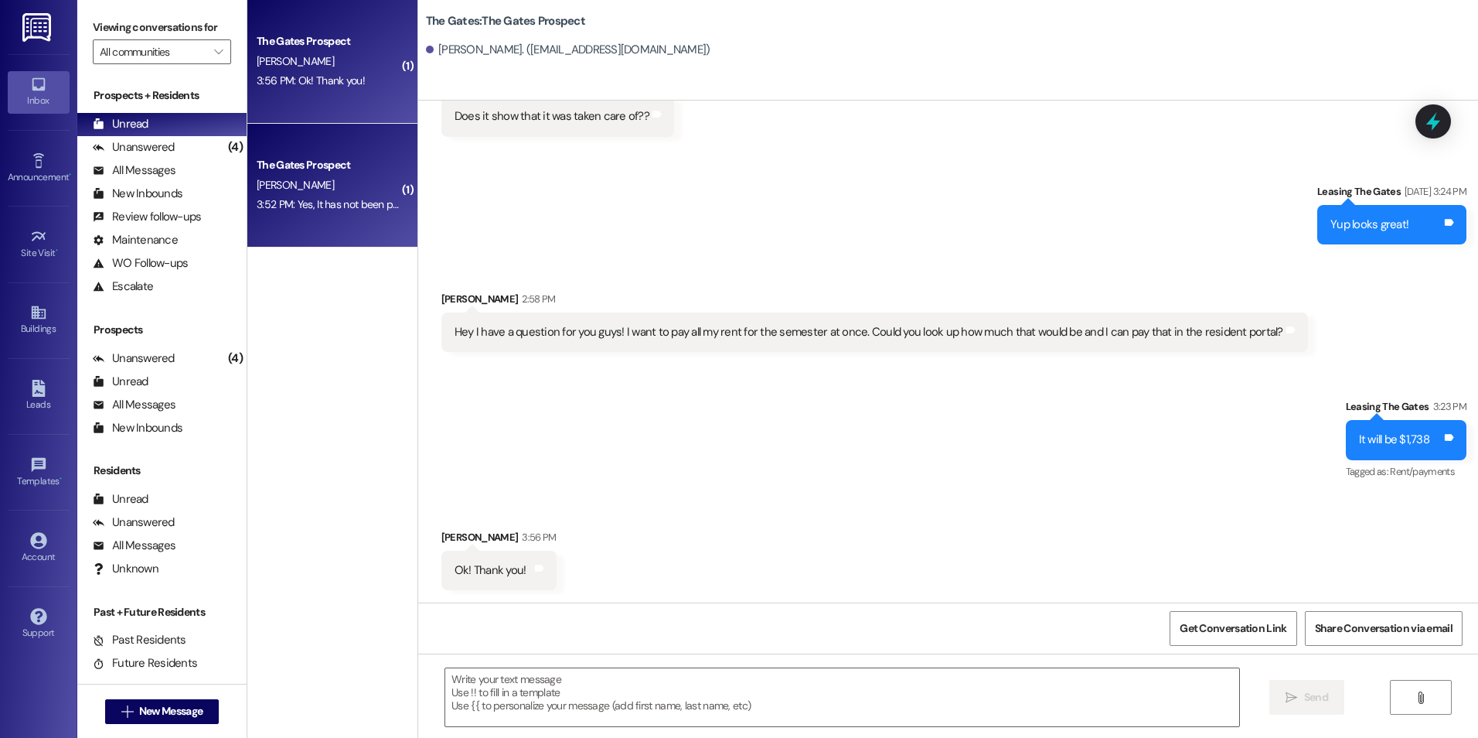
click at [387, 223] on div "The Gates Prospect [PERSON_NAME] 3:52 PM: Yes, It has not been posted yet. 3:52…" at bounding box center [332, 186] width 170 height 124
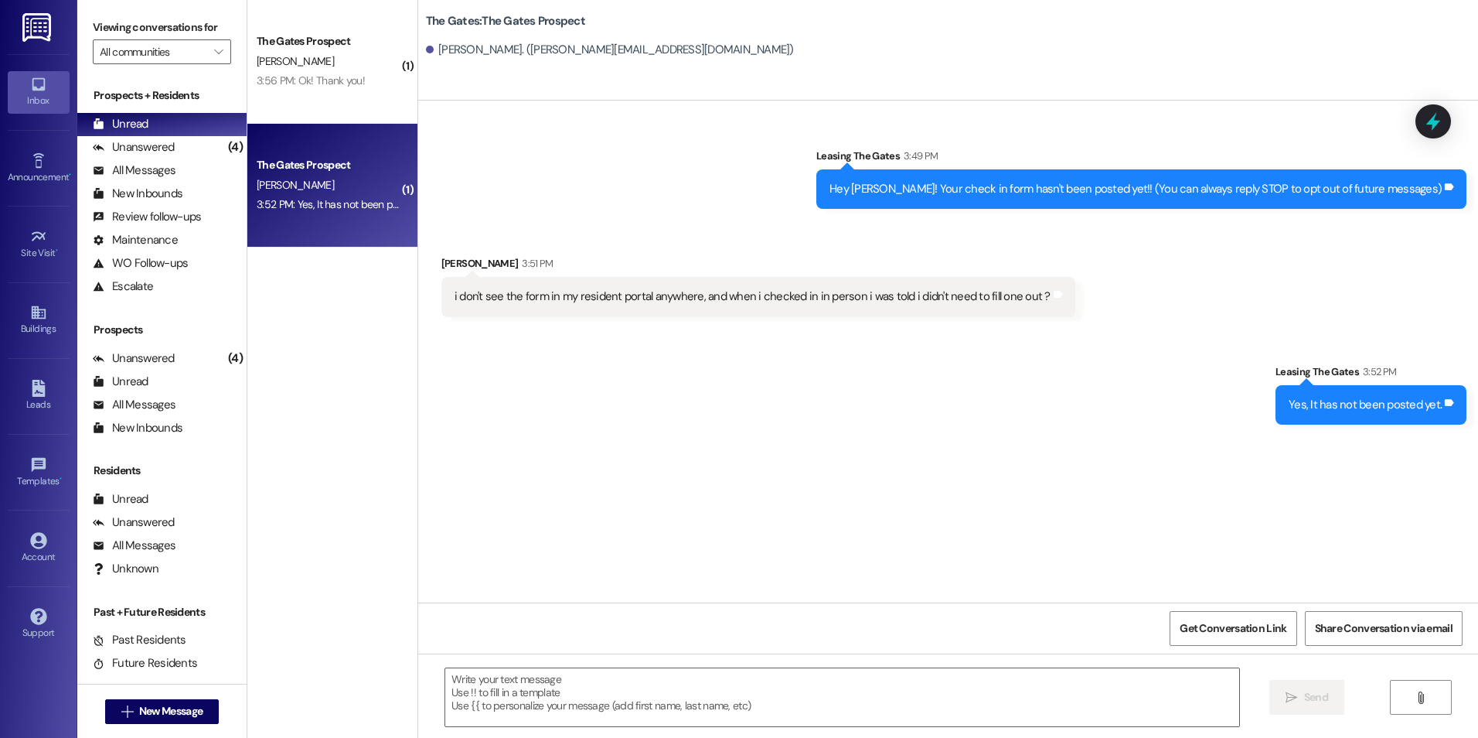
scroll to position [0, 0]
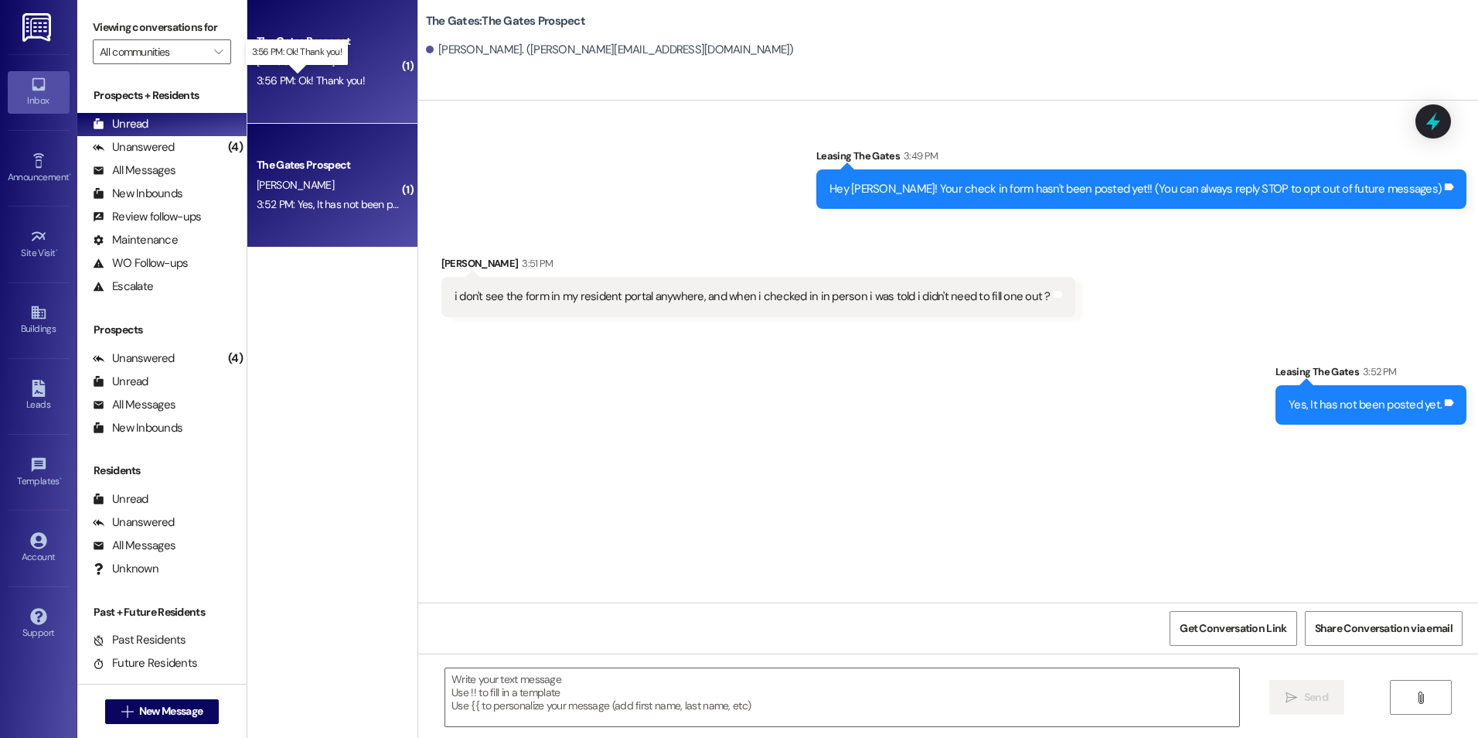
click at [279, 75] on div "3:56 PM: Ok! Thank you! 3:56 PM: Ok! Thank you!" at bounding box center [311, 80] width 108 height 14
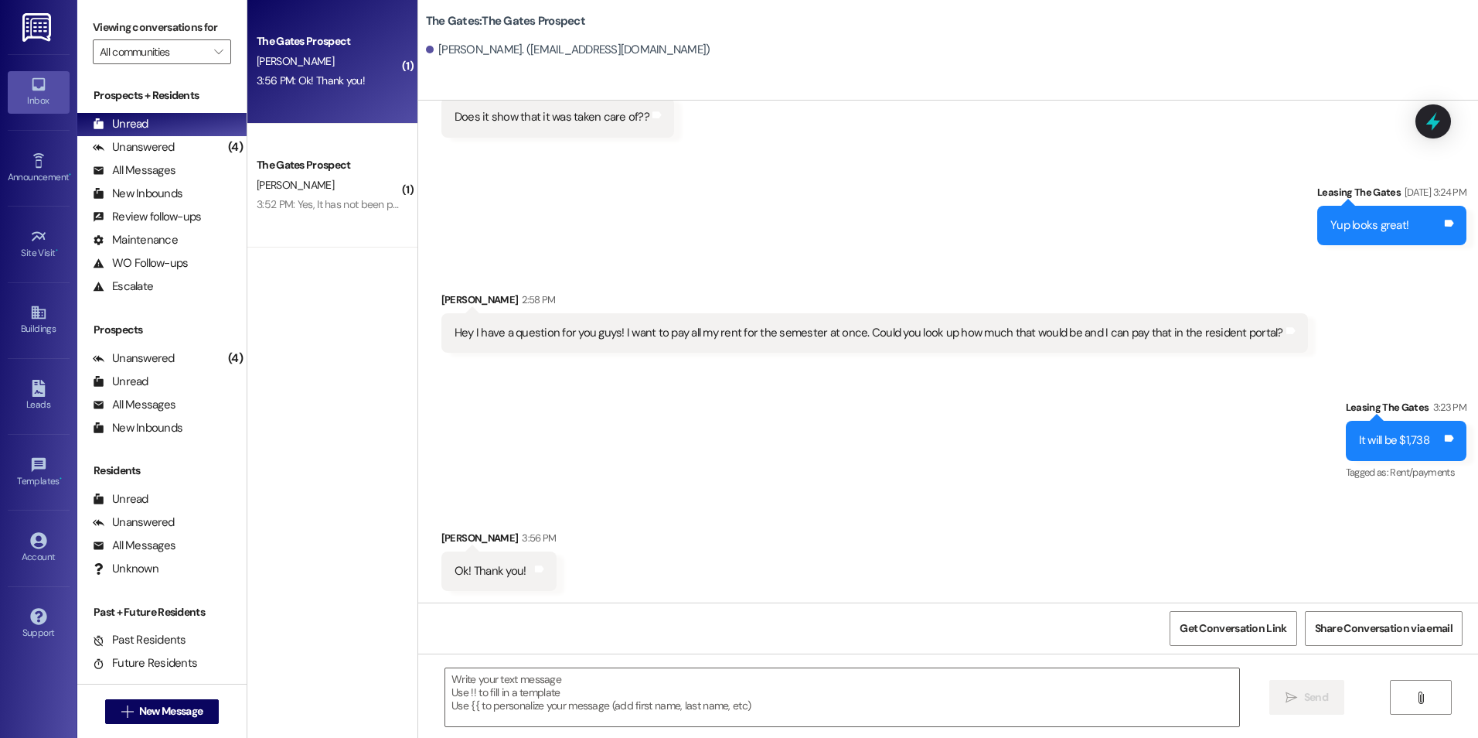
scroll to position [458, 0]
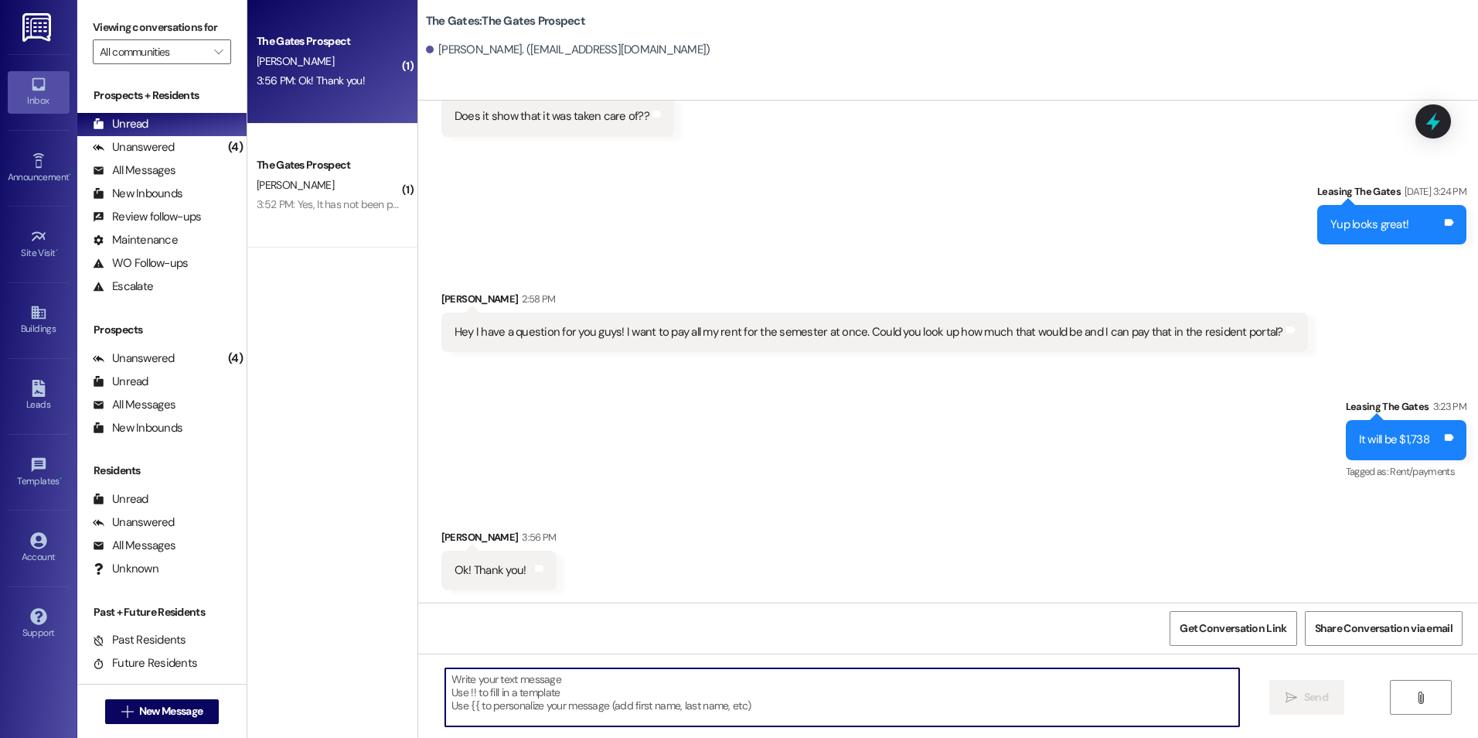
click at [827, 673] on textarea at bounding box center [841, 697] width 793 height 58
type textarea ":)"
click at [1312, 685] on button " Send" at bounding box center [1307, 697] width 75 height 35
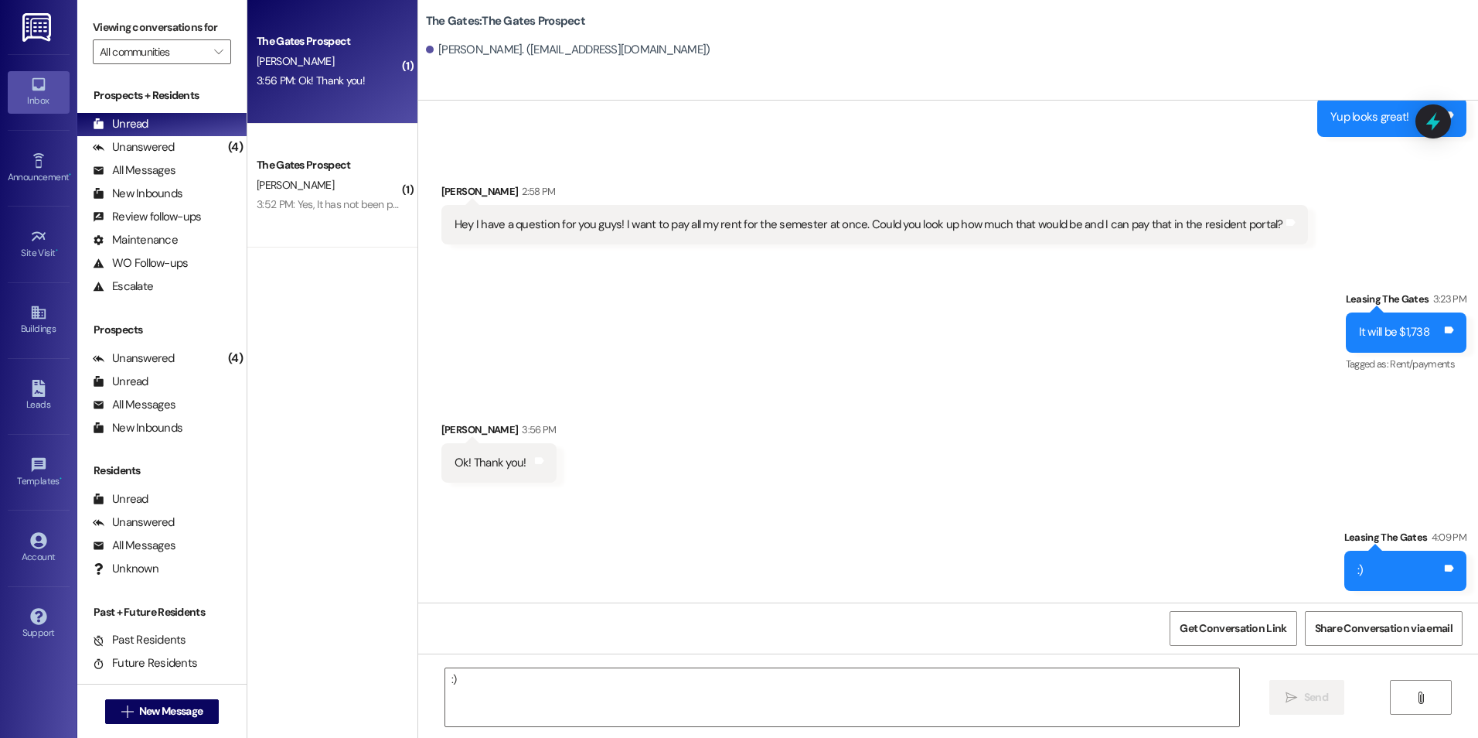
scroll to position [566, 0]
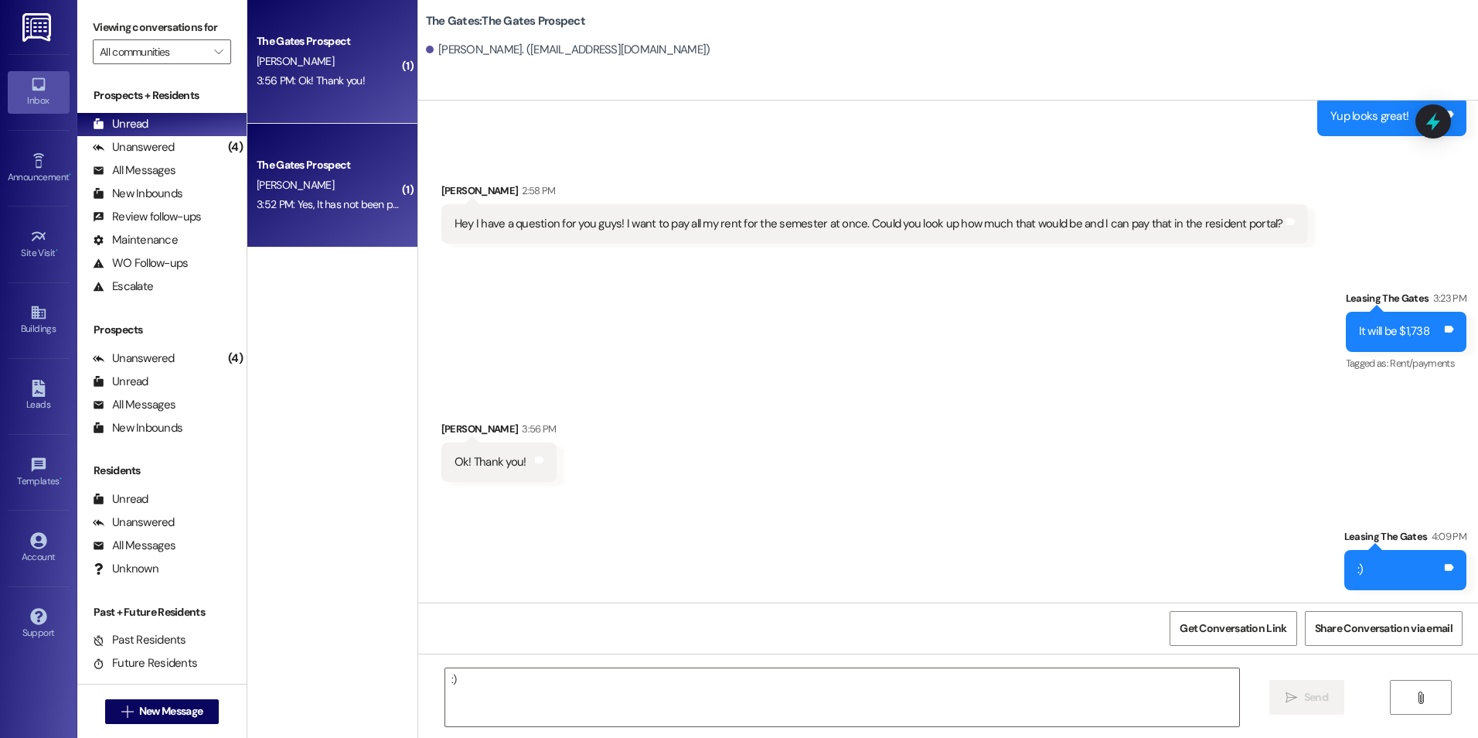
click at [255, 176] on div "[PERSON_NAME]" at bounding box center [328, 185] width 146 height 19
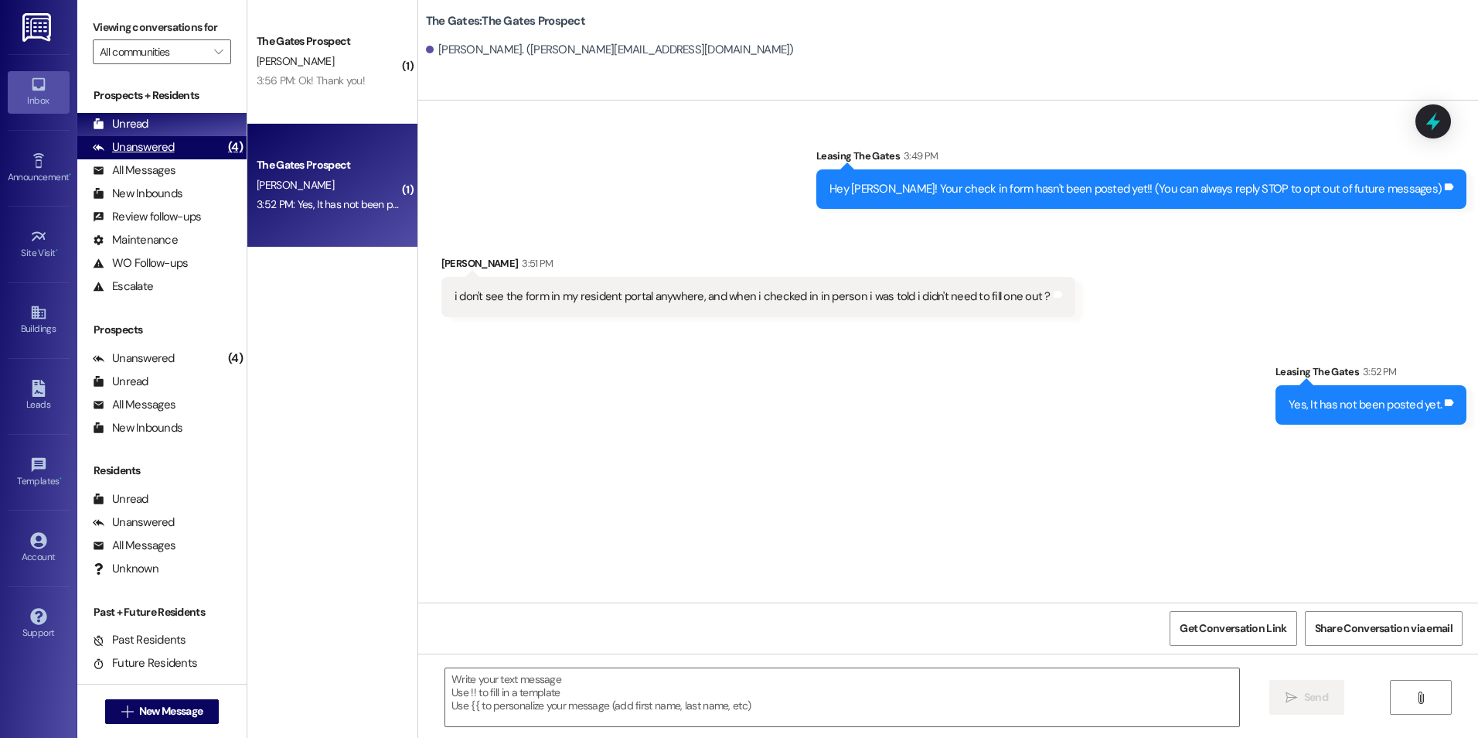
click at [158, 149] on div "Unanswered" at bounding box center [134, 147] width 82 height 16
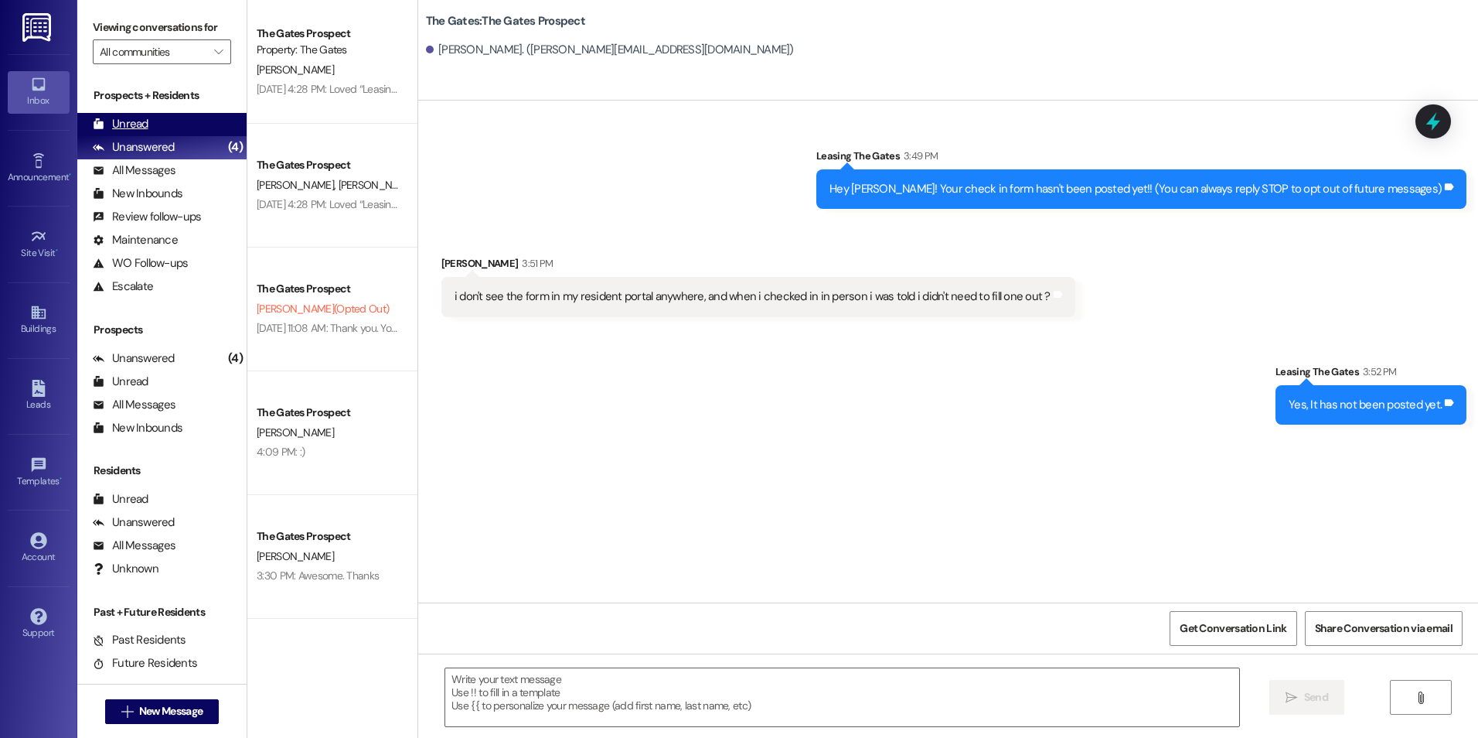
click at [172, 123] on div "Unread (0)" at bounding box center [161, 124] width 169 height 23
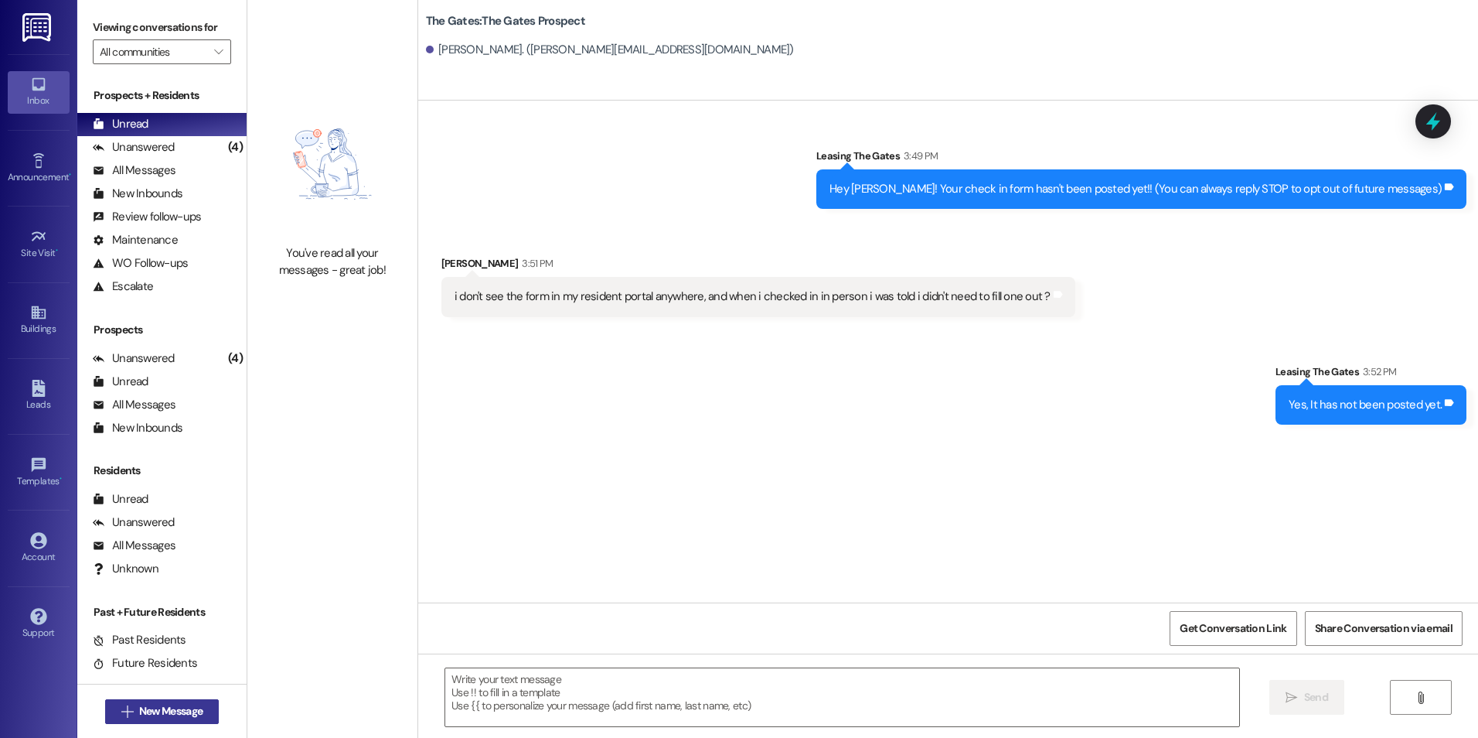
click at [170, 708] on span "New Message" at bounding box center [170, 711] width 63 height 16
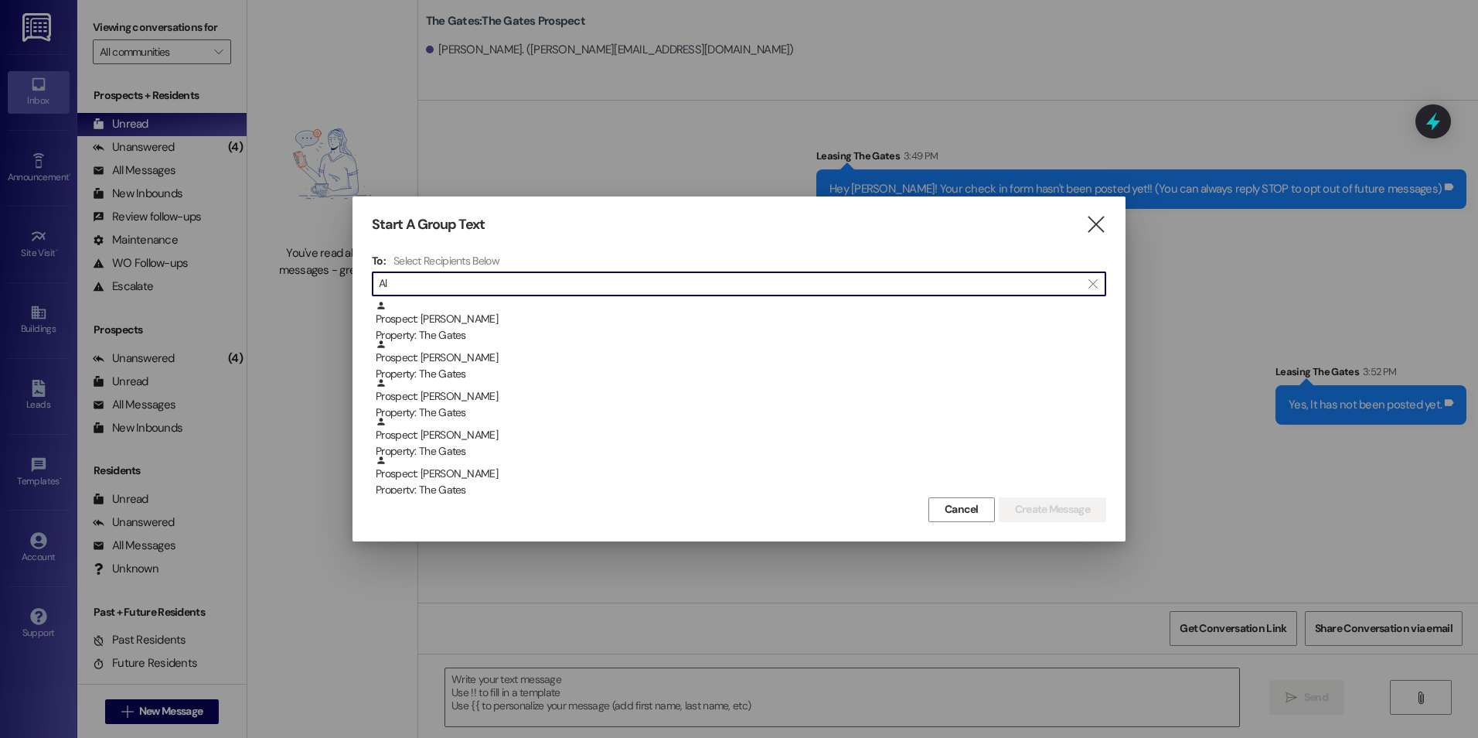
type input "A"
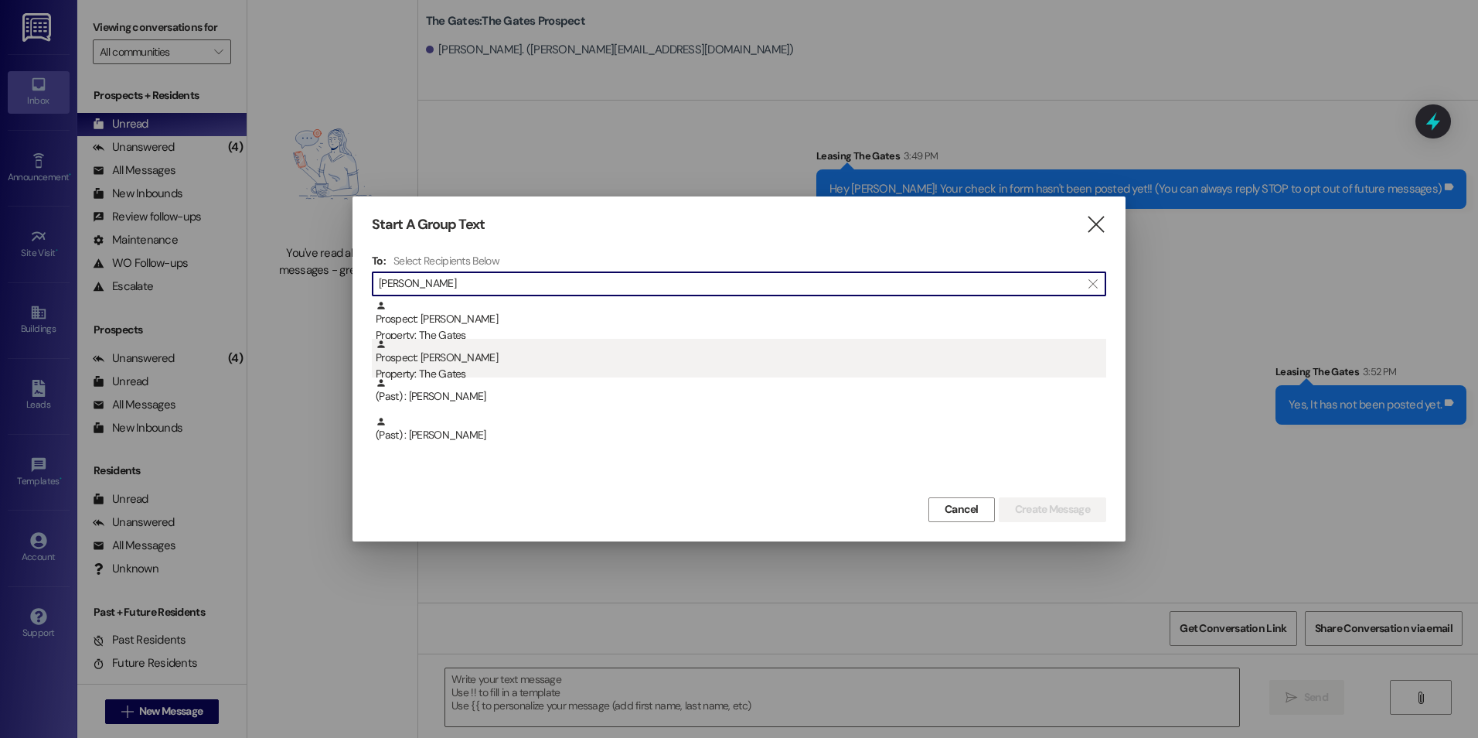
type input "[PERSON_NAME]"
click at [630, 356] on div "Prospect: [PERSON_NAME] Property: The Gates" at bounding box center [741, 361] width 731 height 44
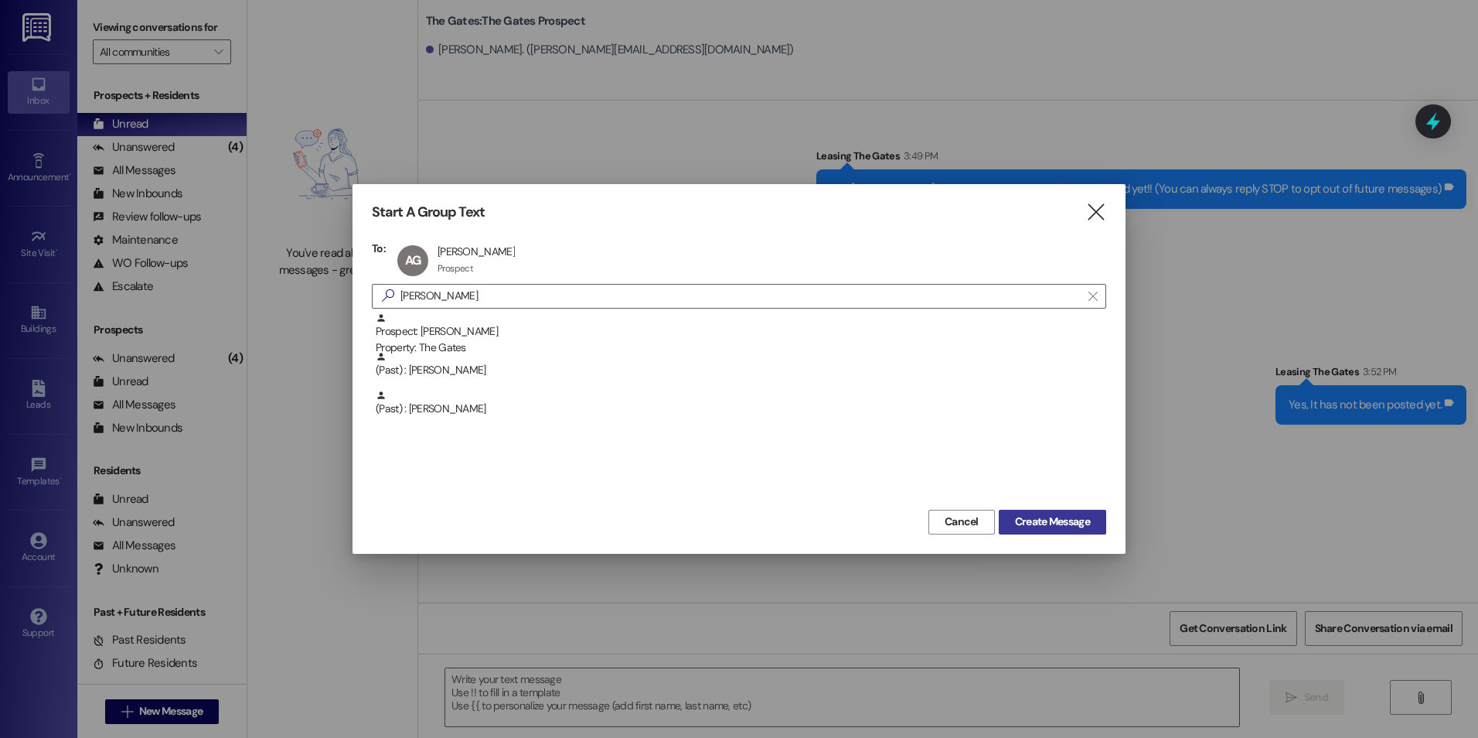
click at [1067, 513] on button "Create Message" at bounding box center [1052, 522] width 107 height 25
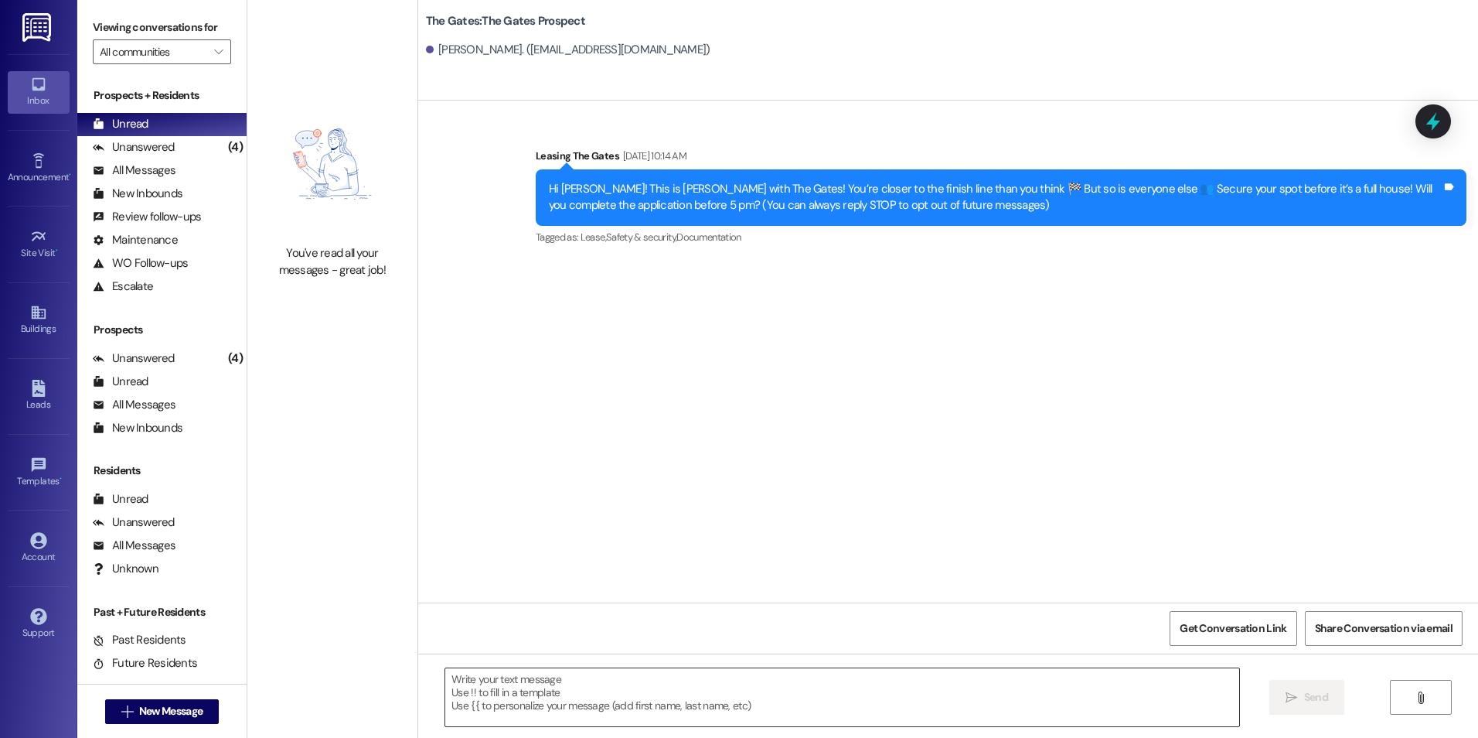
click at [646, 697] on textarea at bounding box center [841, 697] width 793 height 58
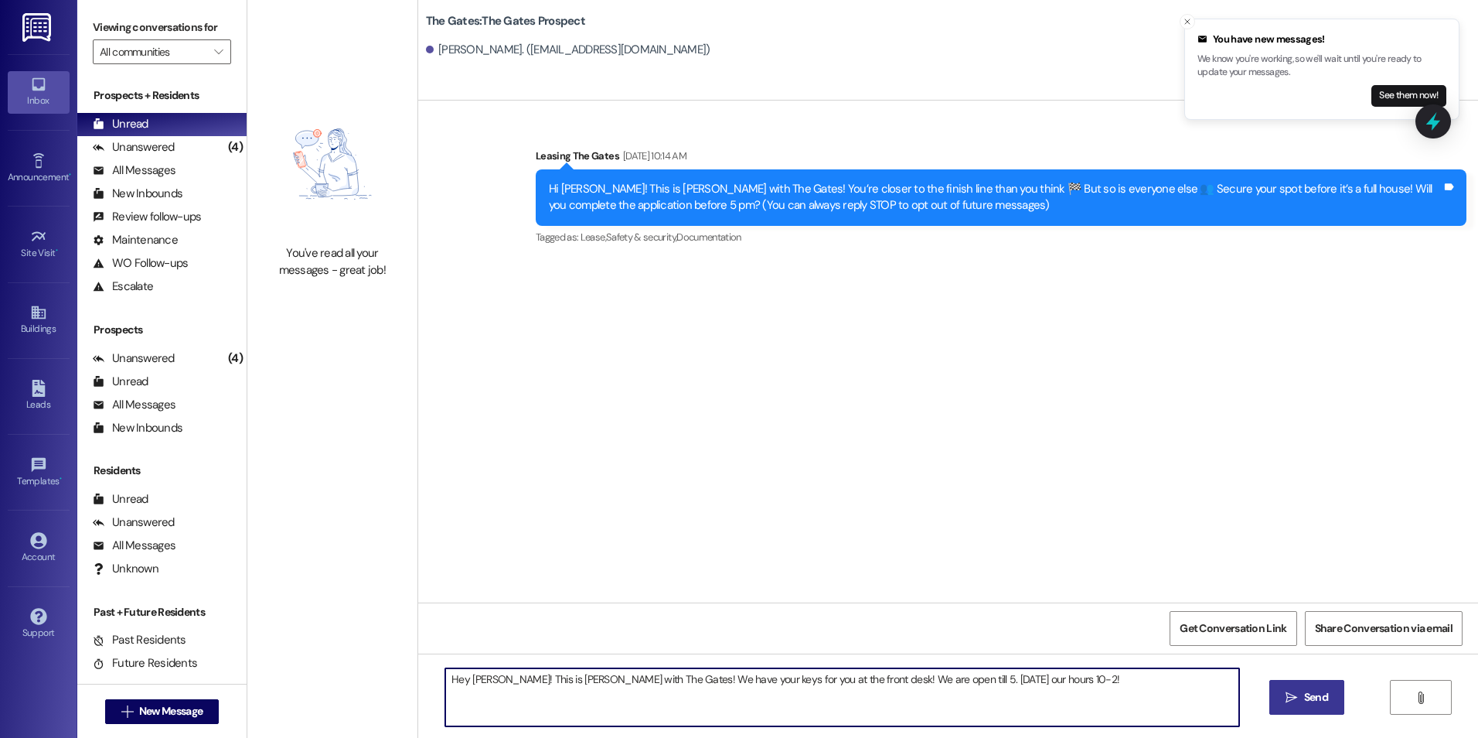
type textarea "Hey [PERSON_NAME]! This is [PERSON_NAME] with The Gates! We have your keys for …"
click at [1317, 691] on span "Send" at bounding box center [1316, 697] width 24 height 16
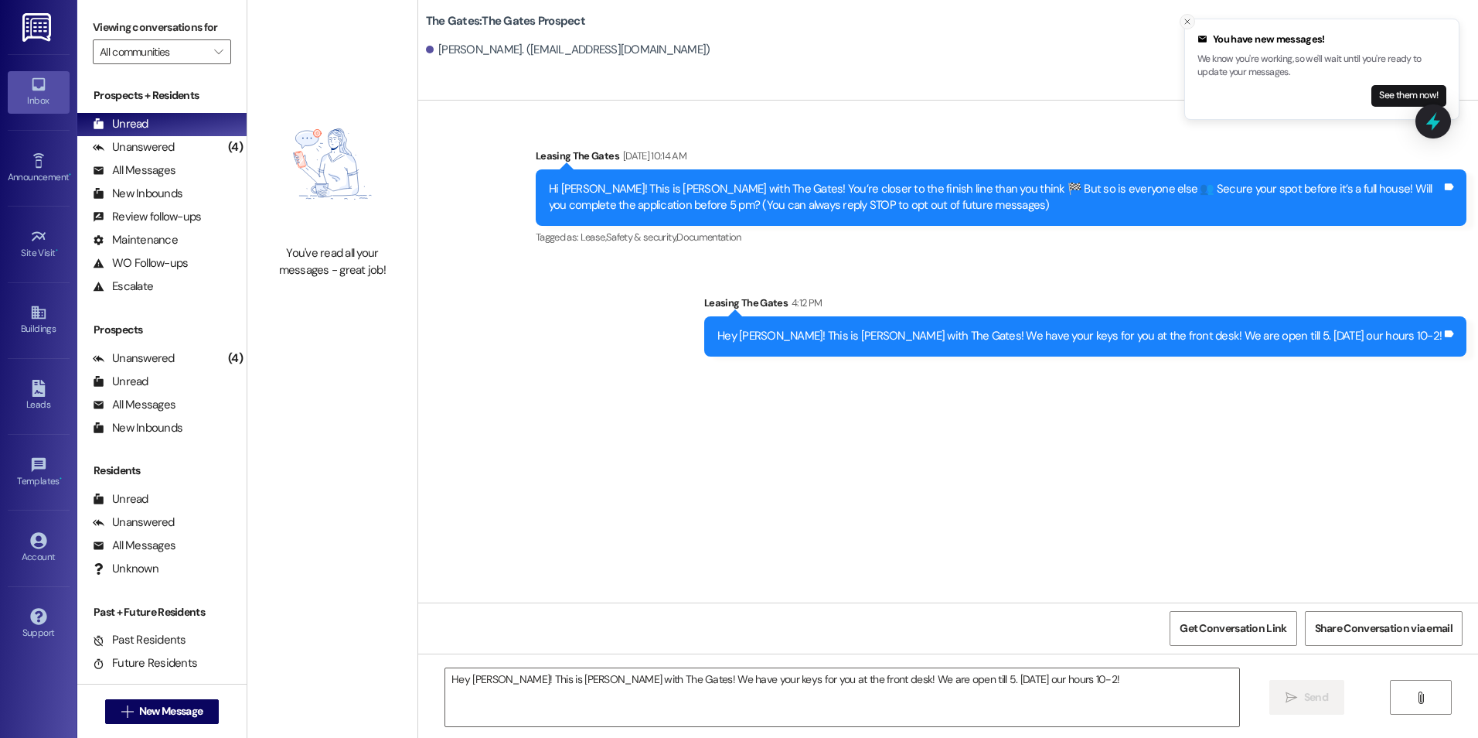
click at [1189, 25] on icon "Close toast" at bounding box center [1187, 21] width 9 height 9
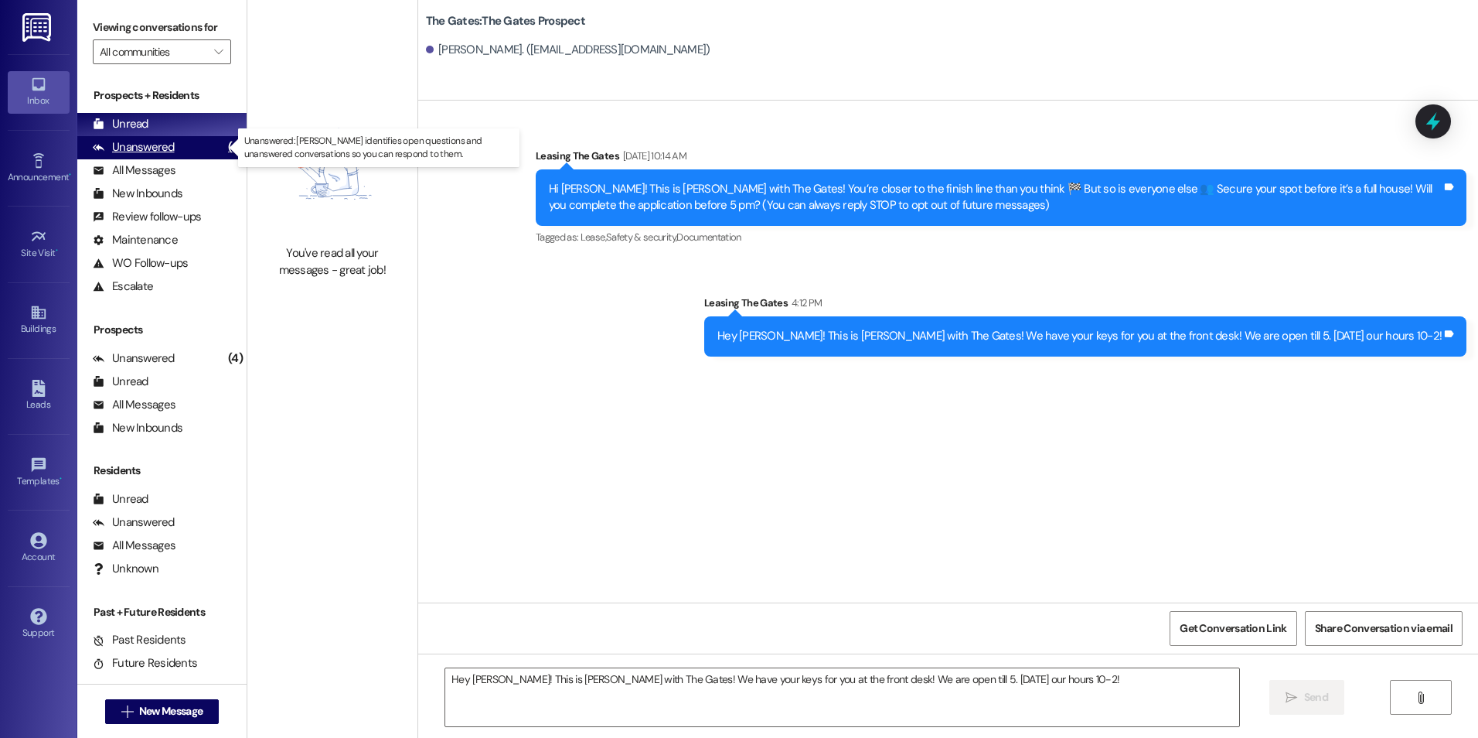
click at [139, 140] on div "Unanswered" at bounding box center [134, 147] width 82 height 16
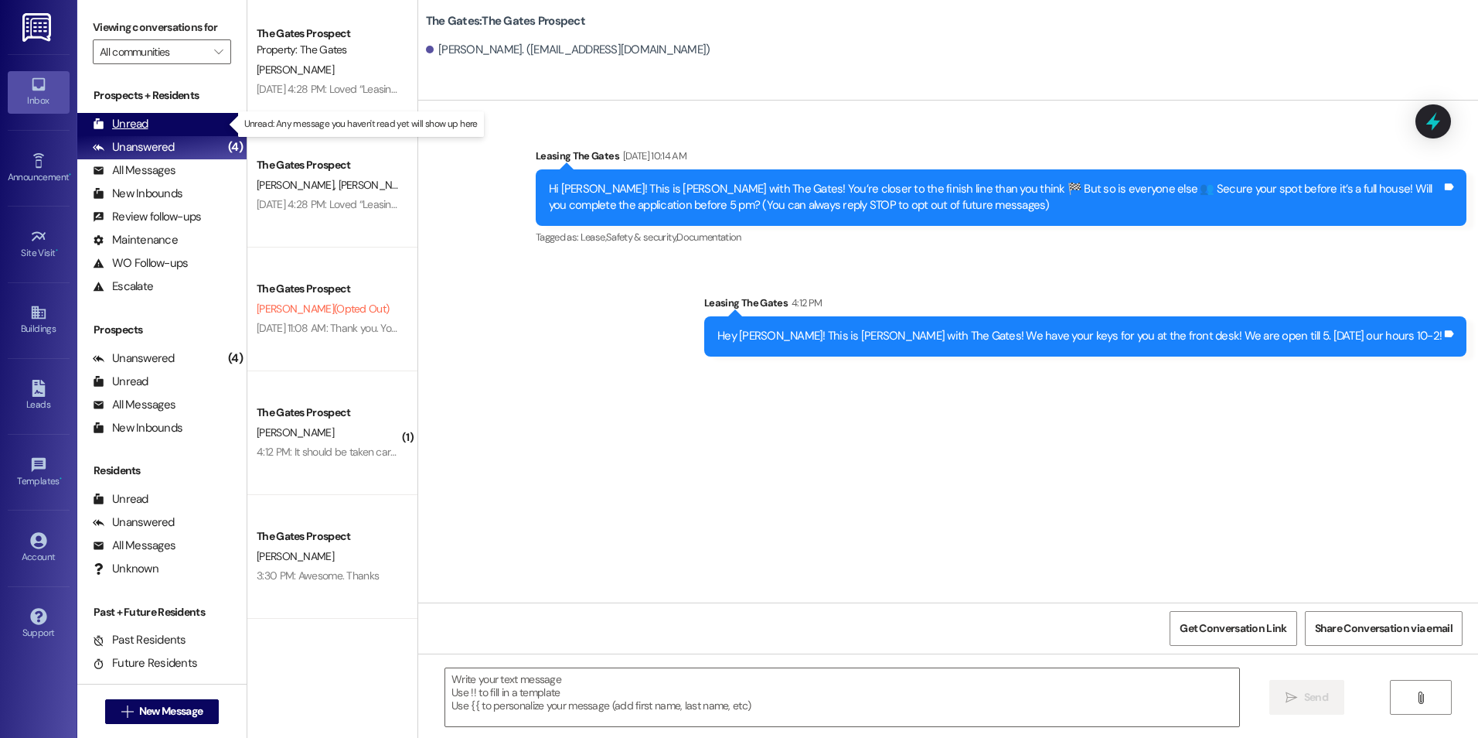
click at [142, 128] on div "Unread" at bounding box center [121, 124] width 56 height 16
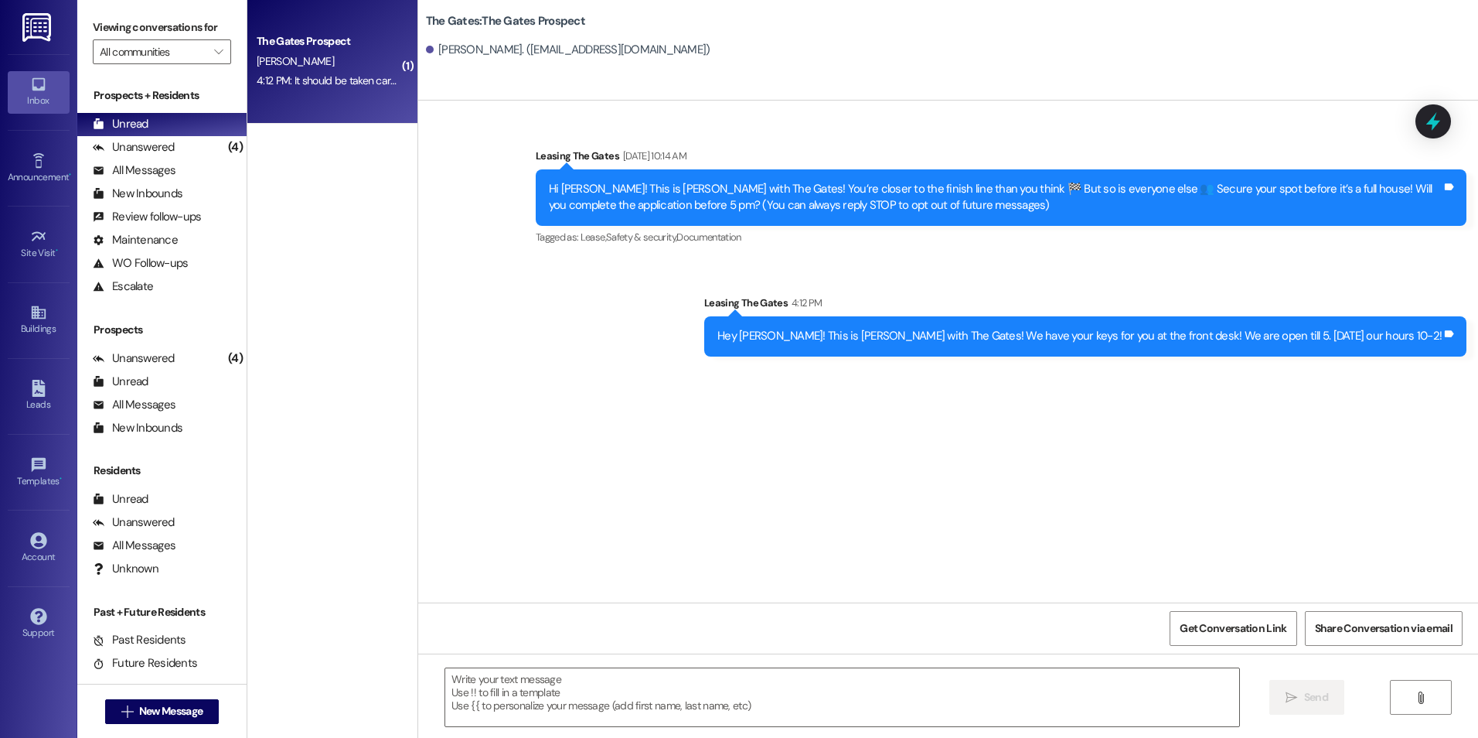
click at [332, 104] on div "The Gates Prospect [PERSON_NAME] 4:12 PM: It should be taken care of! 4:12 PM: …" at bounding box center [332, 62] width 170 height 124
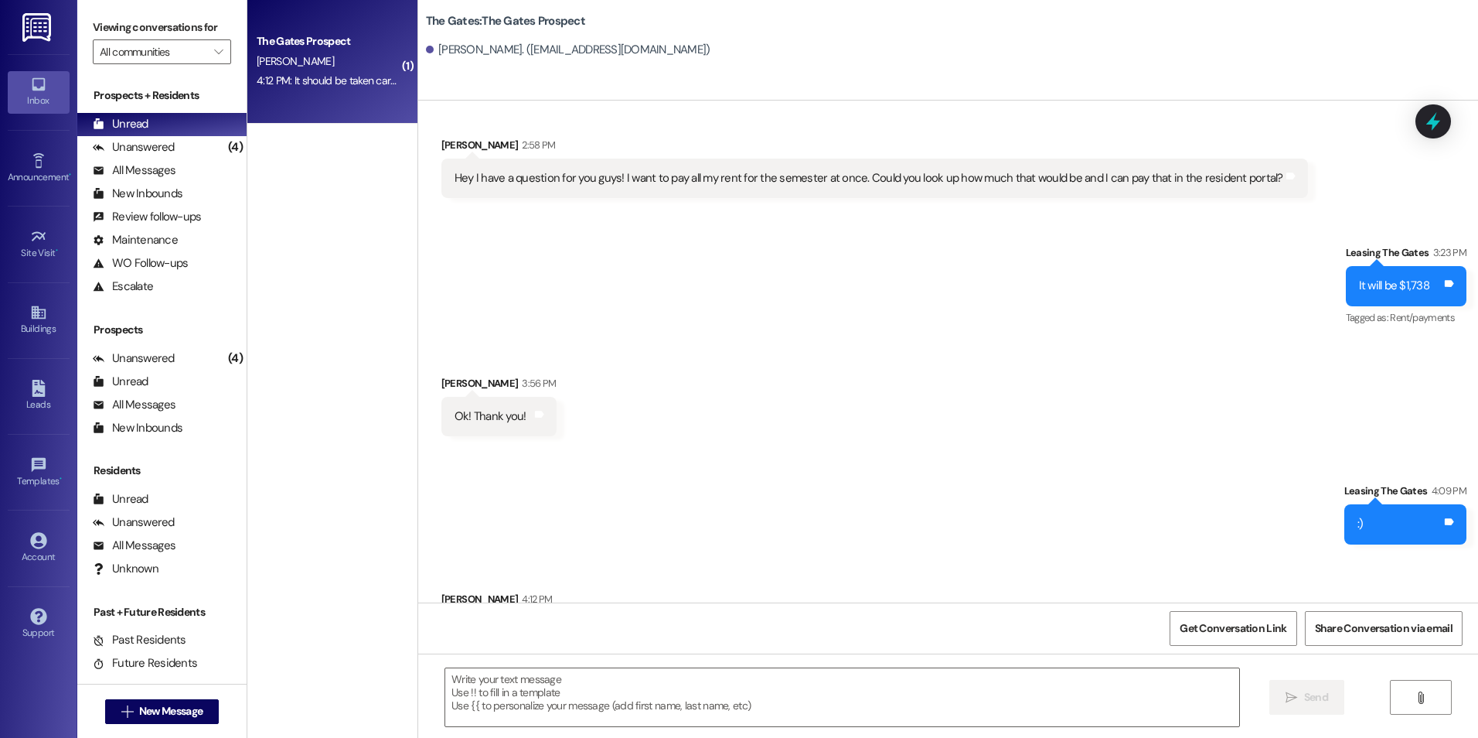
scroll to position [673, 0]
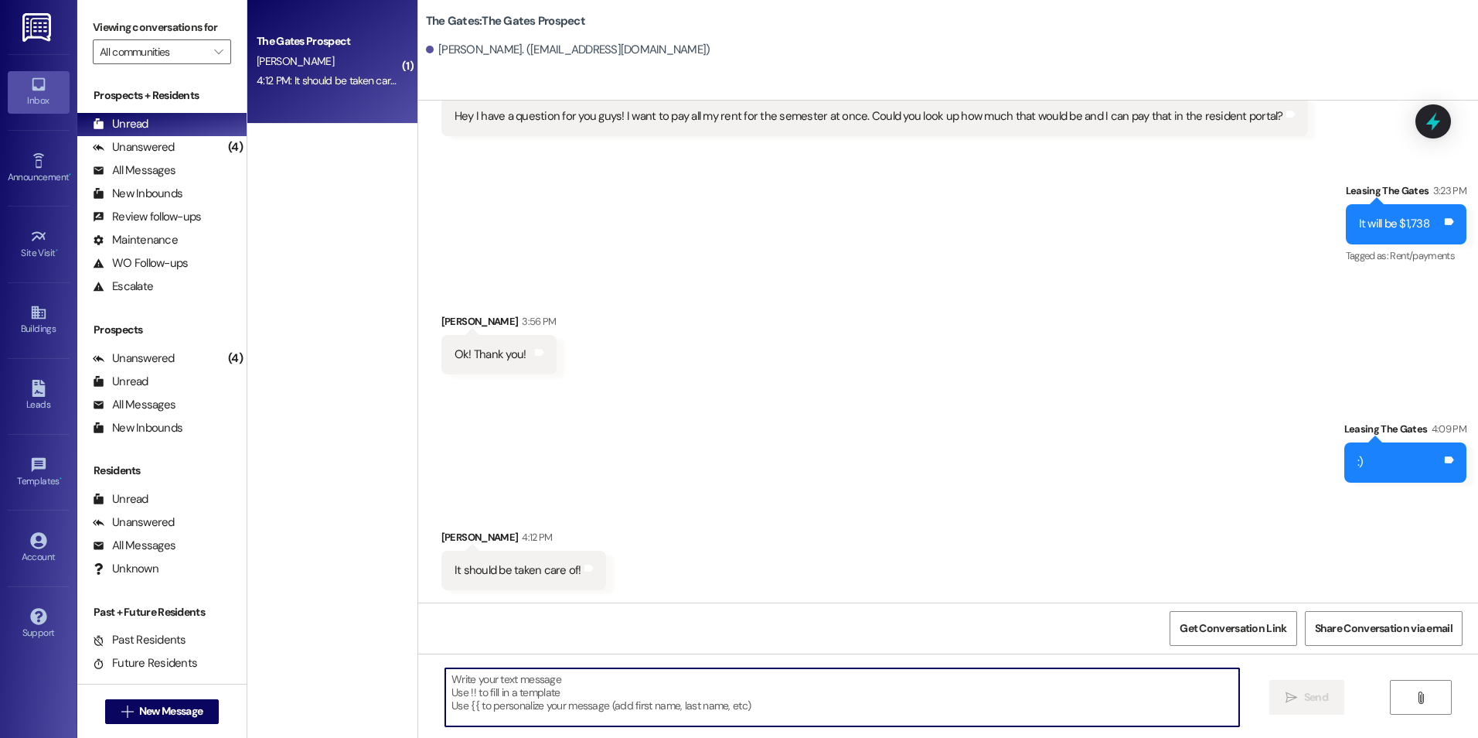
click at [718, 693] on textarea at bounding box center [841, 697] width 793 height 58
type textarea "Looks great! Thank you!!"
click at [1327, 706] on button " Send" at bounding box center [1307, 697] width 75 height 35
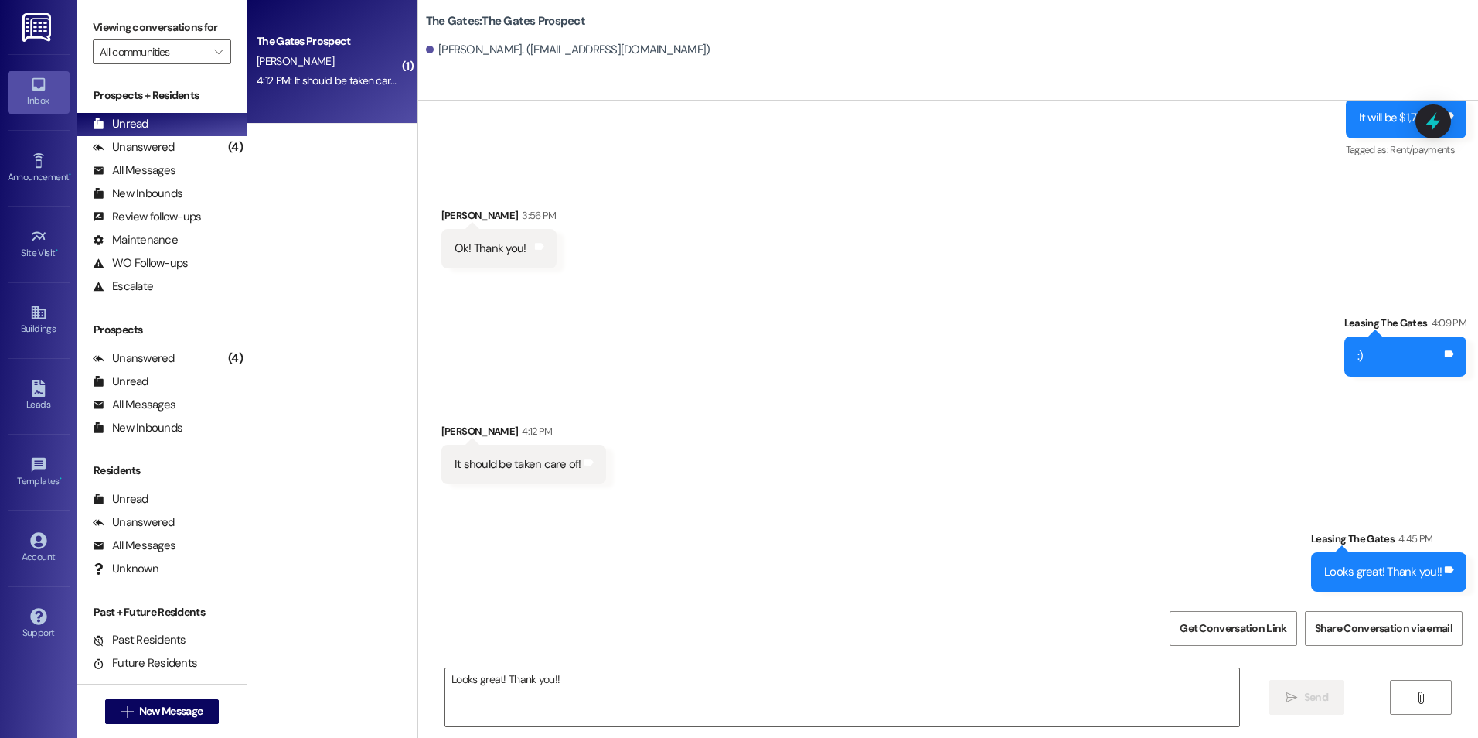
scroll to position [781, 0]
